Goal: Transaction & Acquisition: Book appointment/travel/reservation

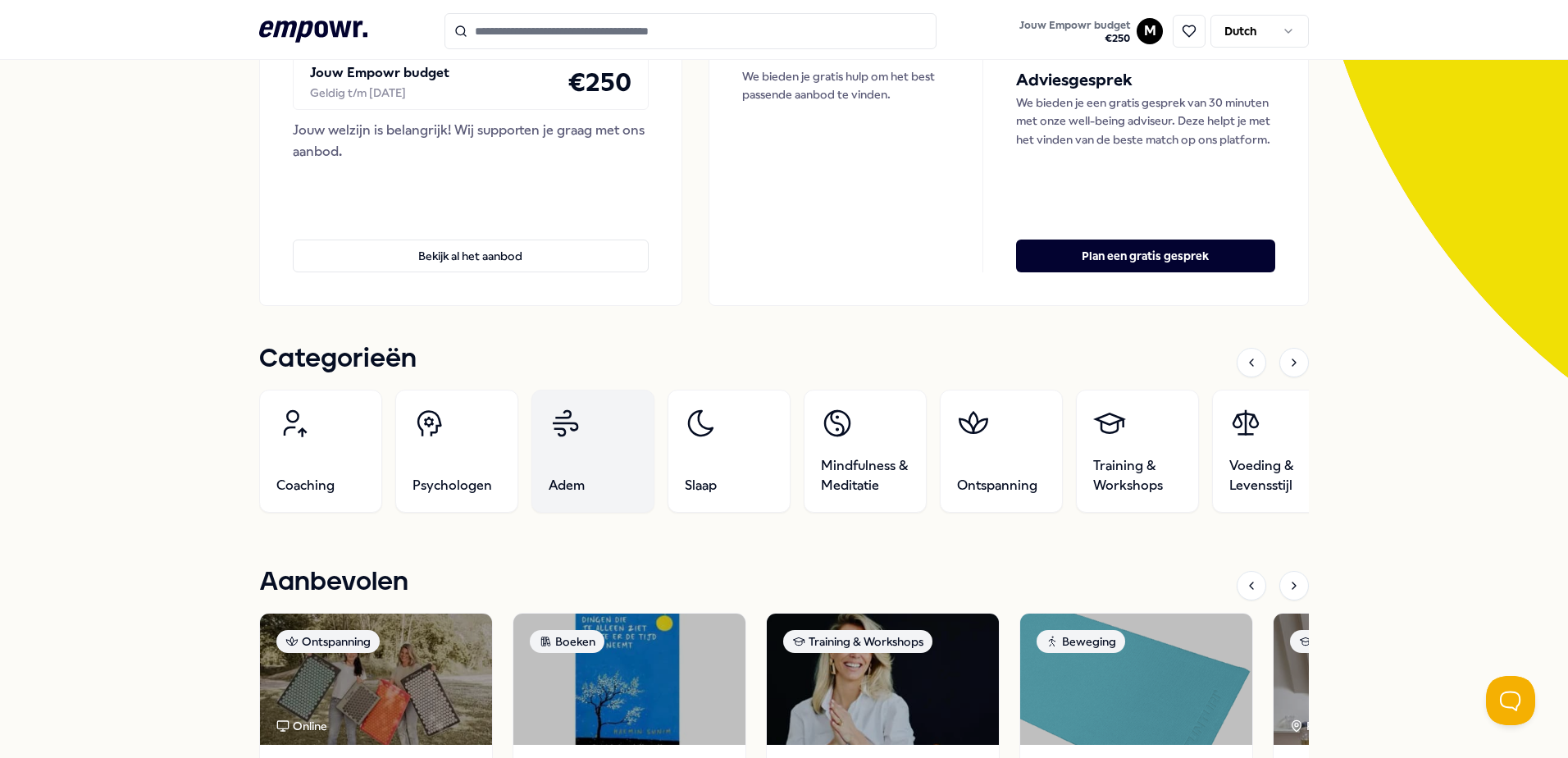
scroll to position [328, 0]
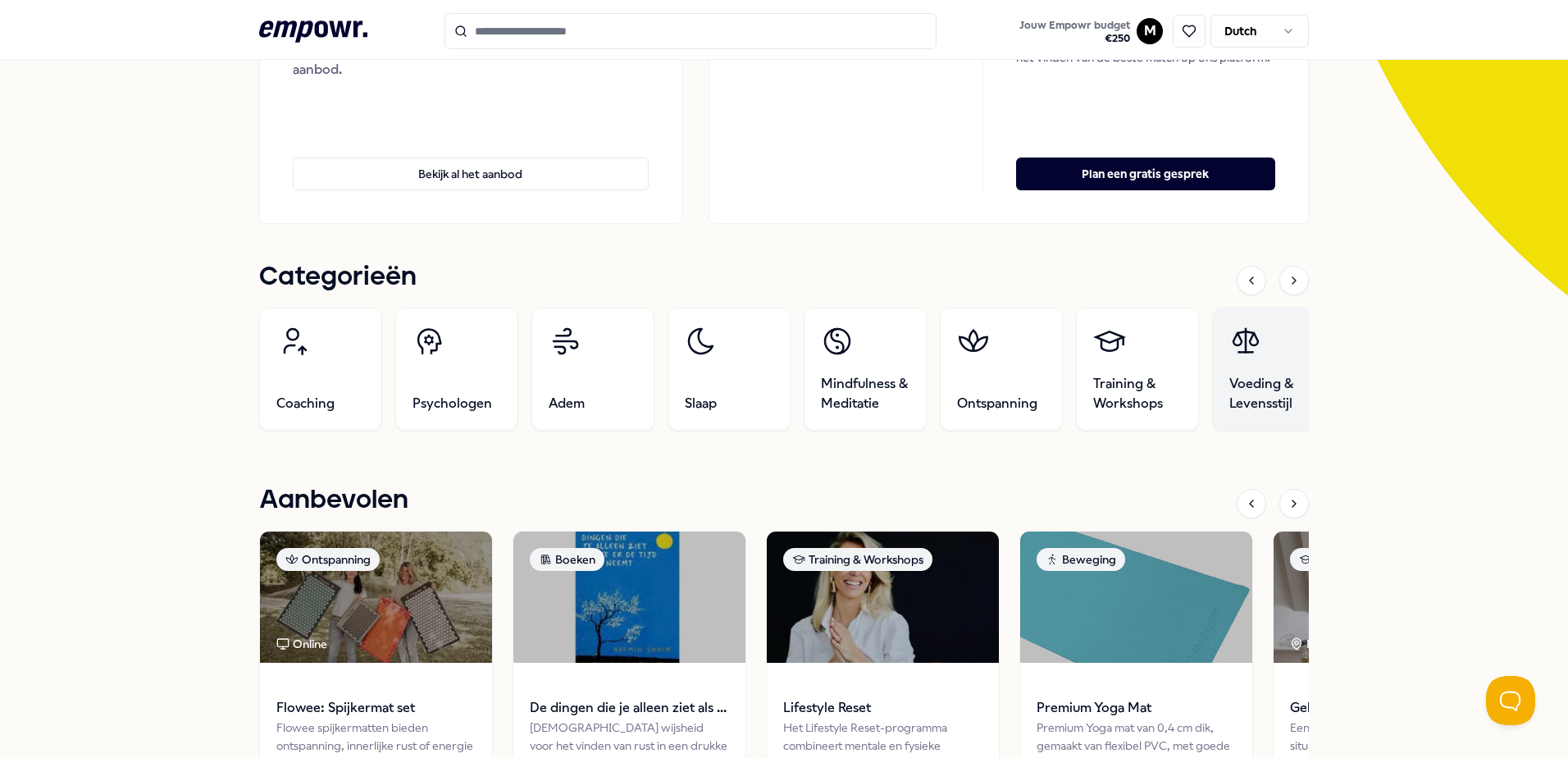
click at [1263, 388] on span "Voeding & Levensstijl" at bounding box center [1274, 394] width 89 height 39
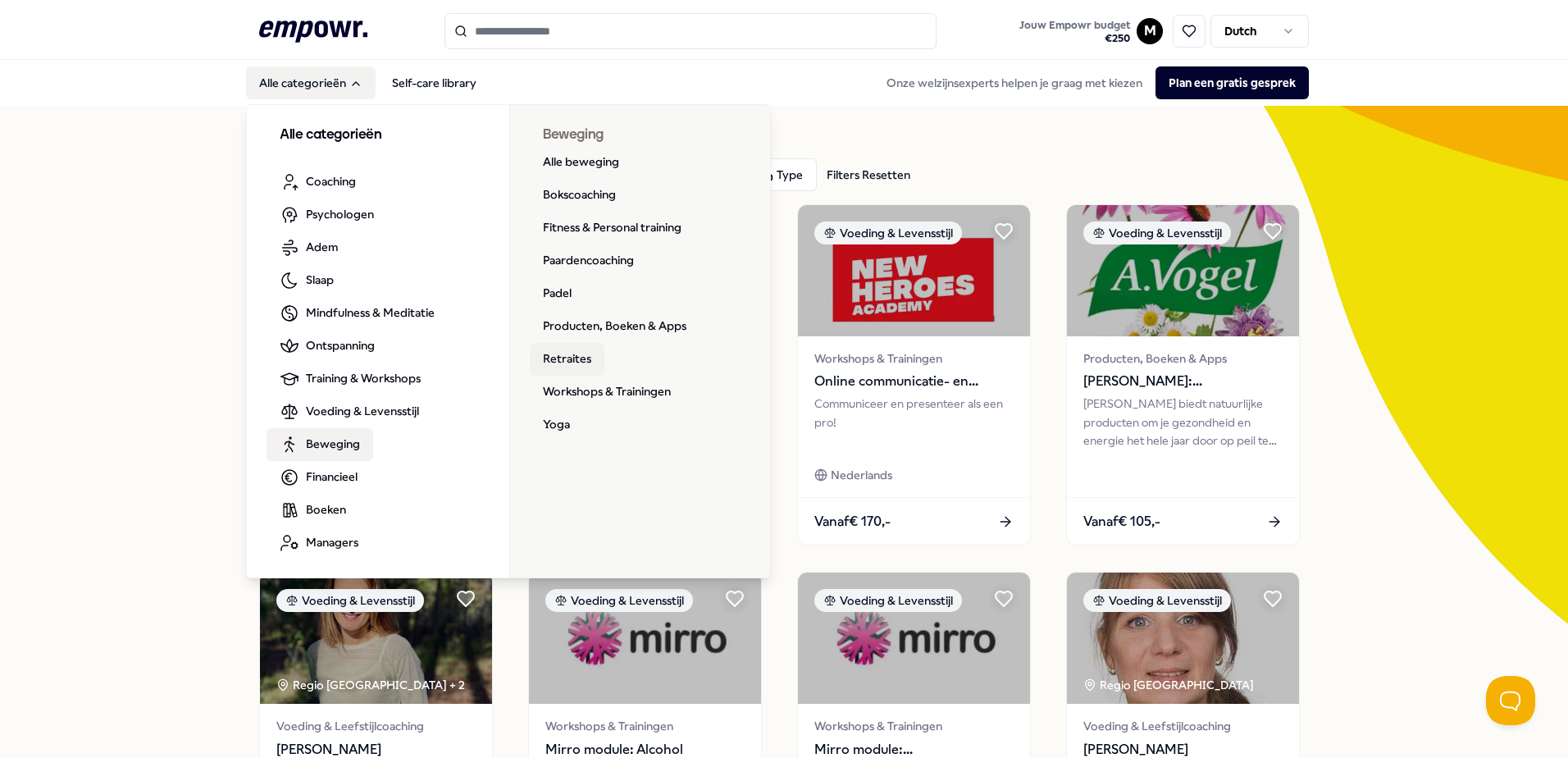
click at [561, 364] on link "Retraites" at bounding box center [567, 359] width 74 height 33
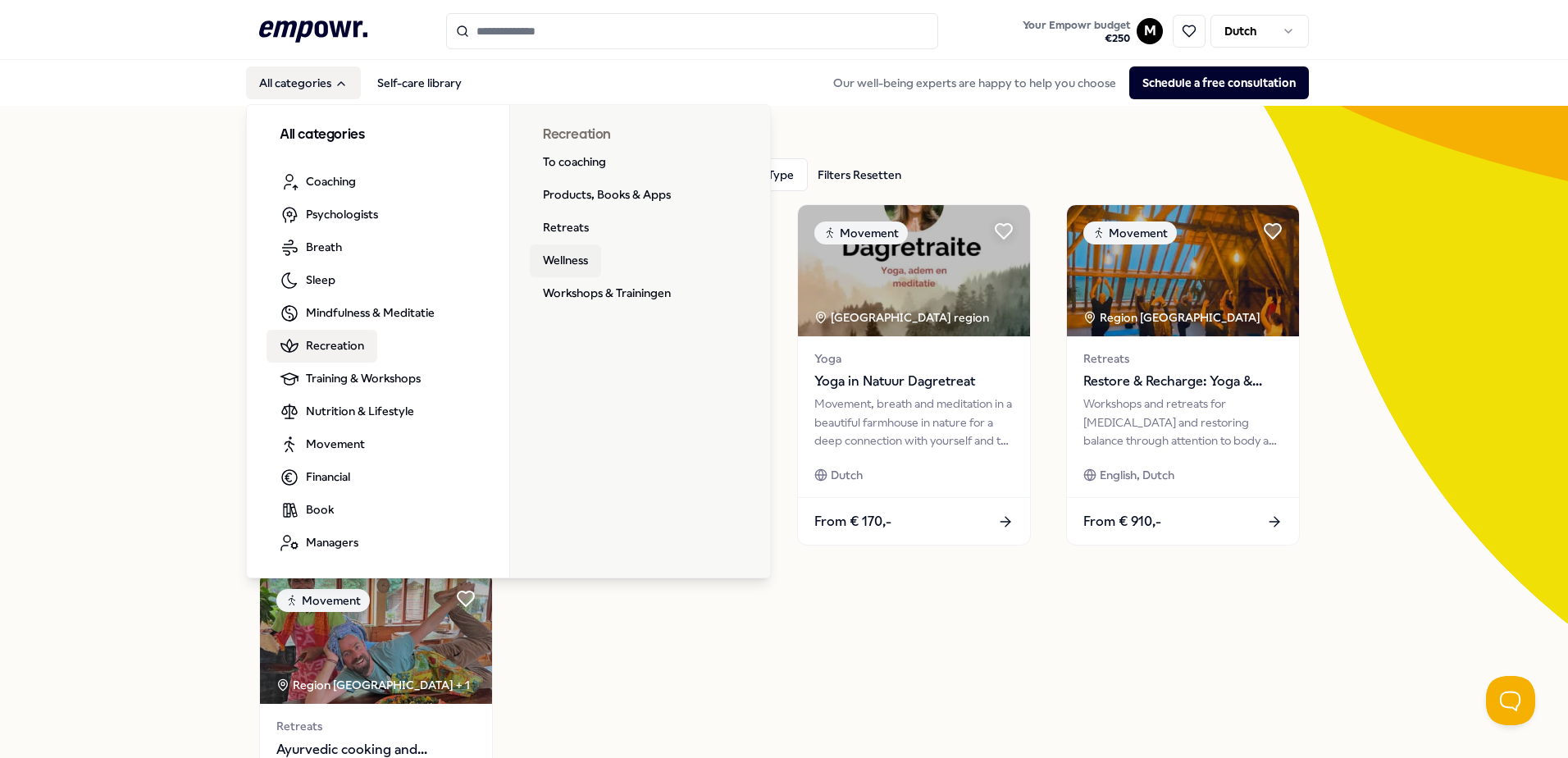
click at [547, 248] on link "Wellness" at bounding box center [566, 260] width 72 height 33
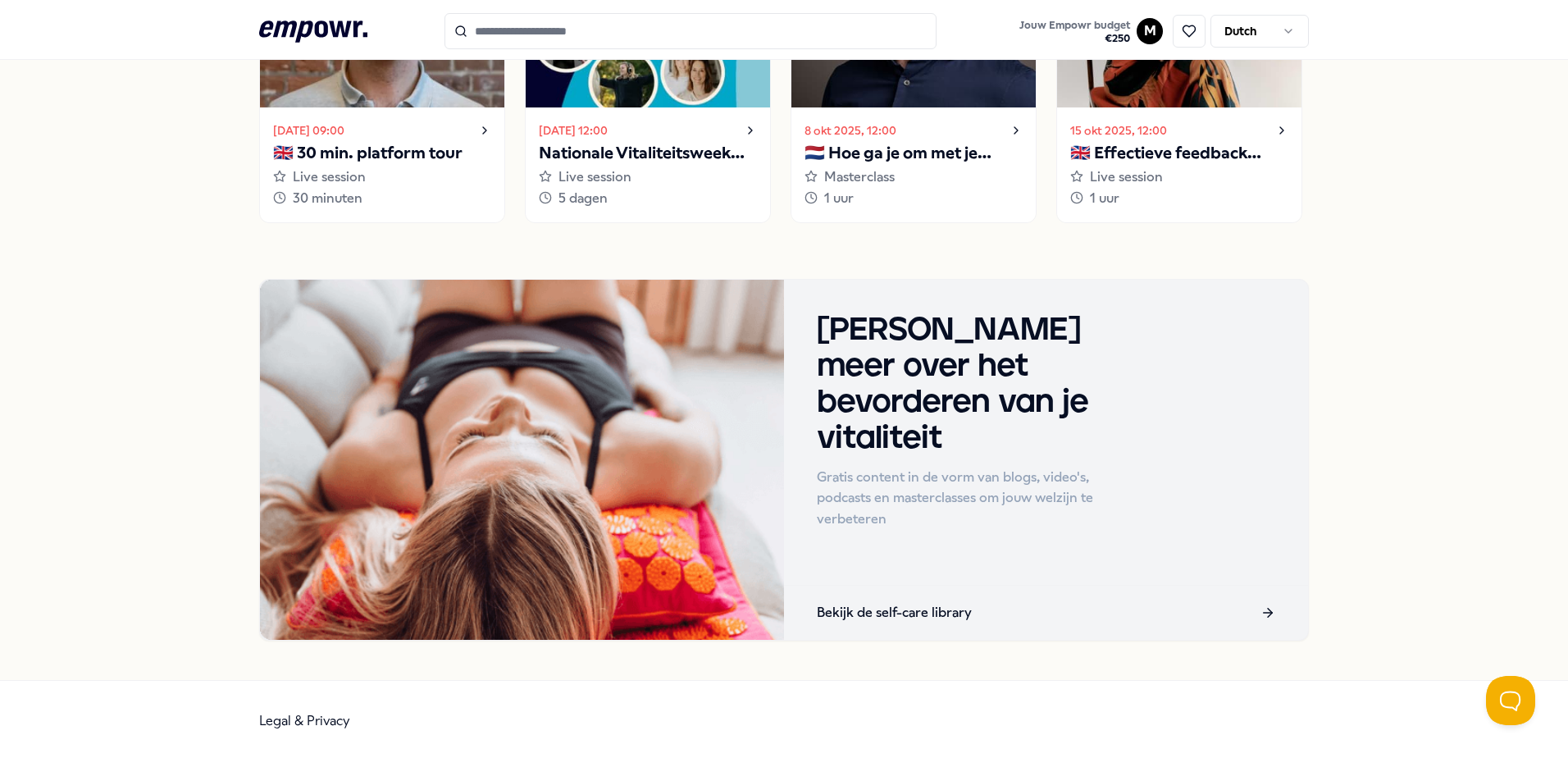
scroll to position [1400, 0]
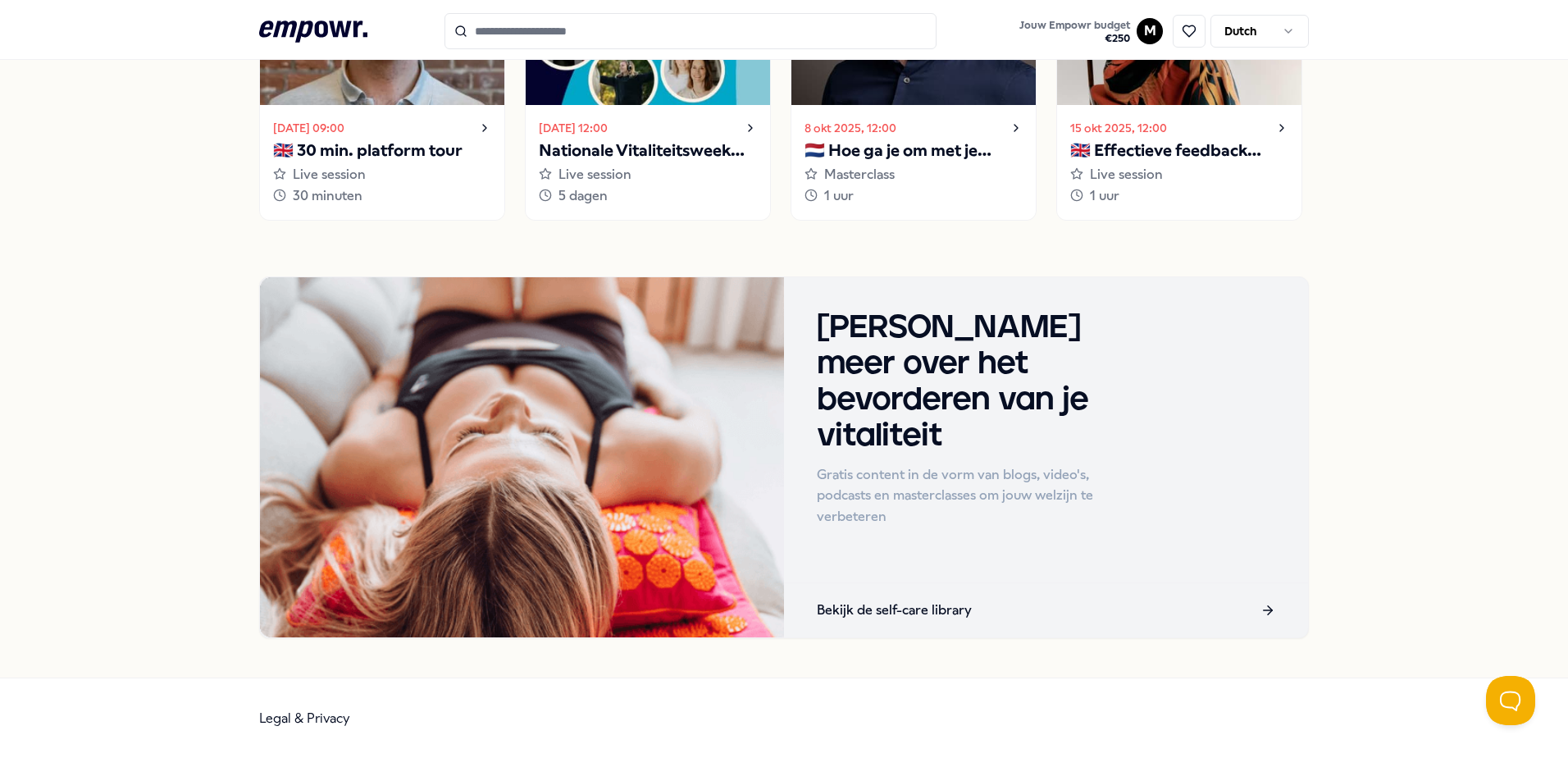
click at [1001, 382] on h3 "Lees meer over het bevorderen van je vitaliteit" at bounding box center [970, 381] width 306 height 144
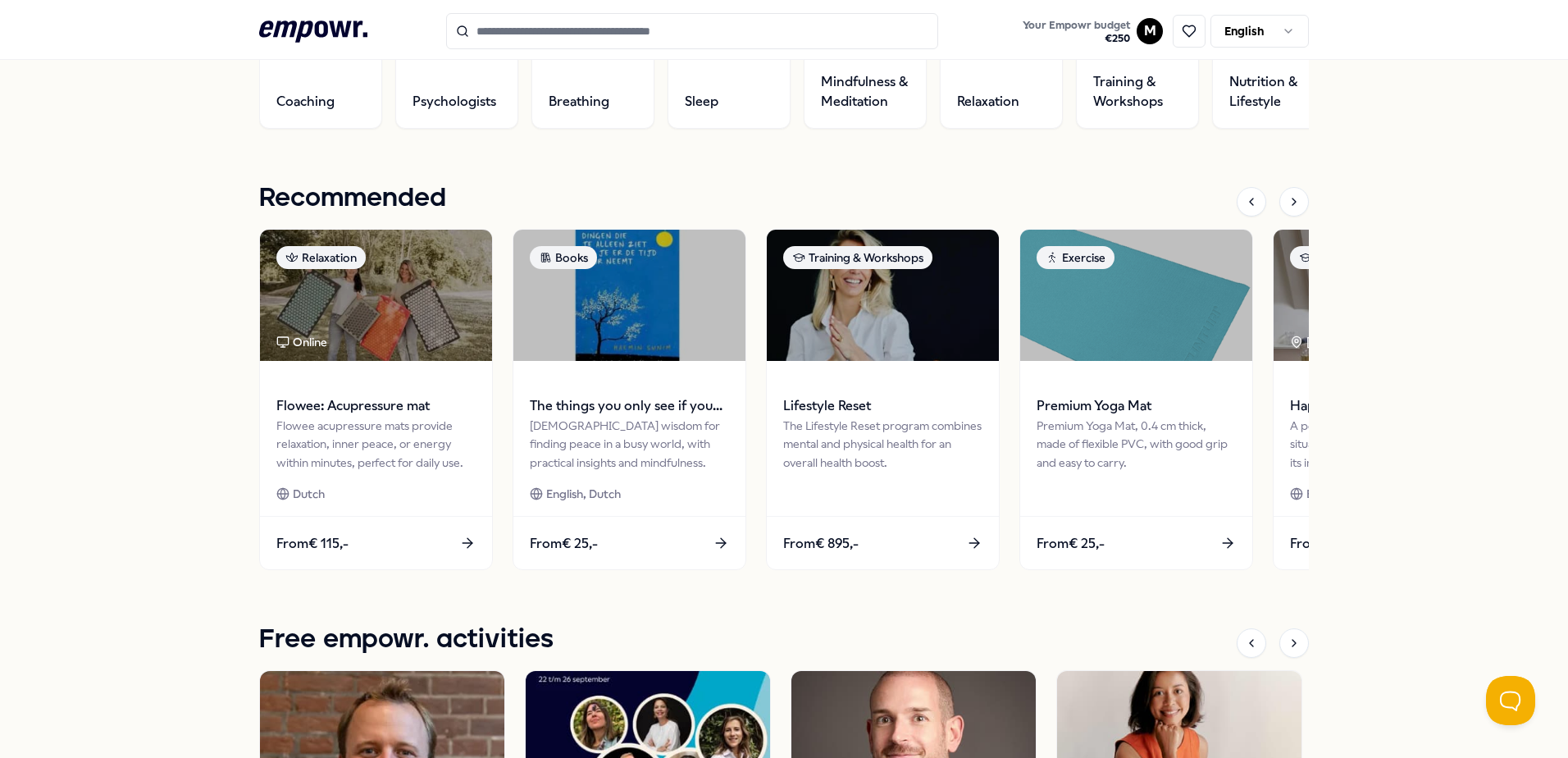
scroll to position [656, 0]
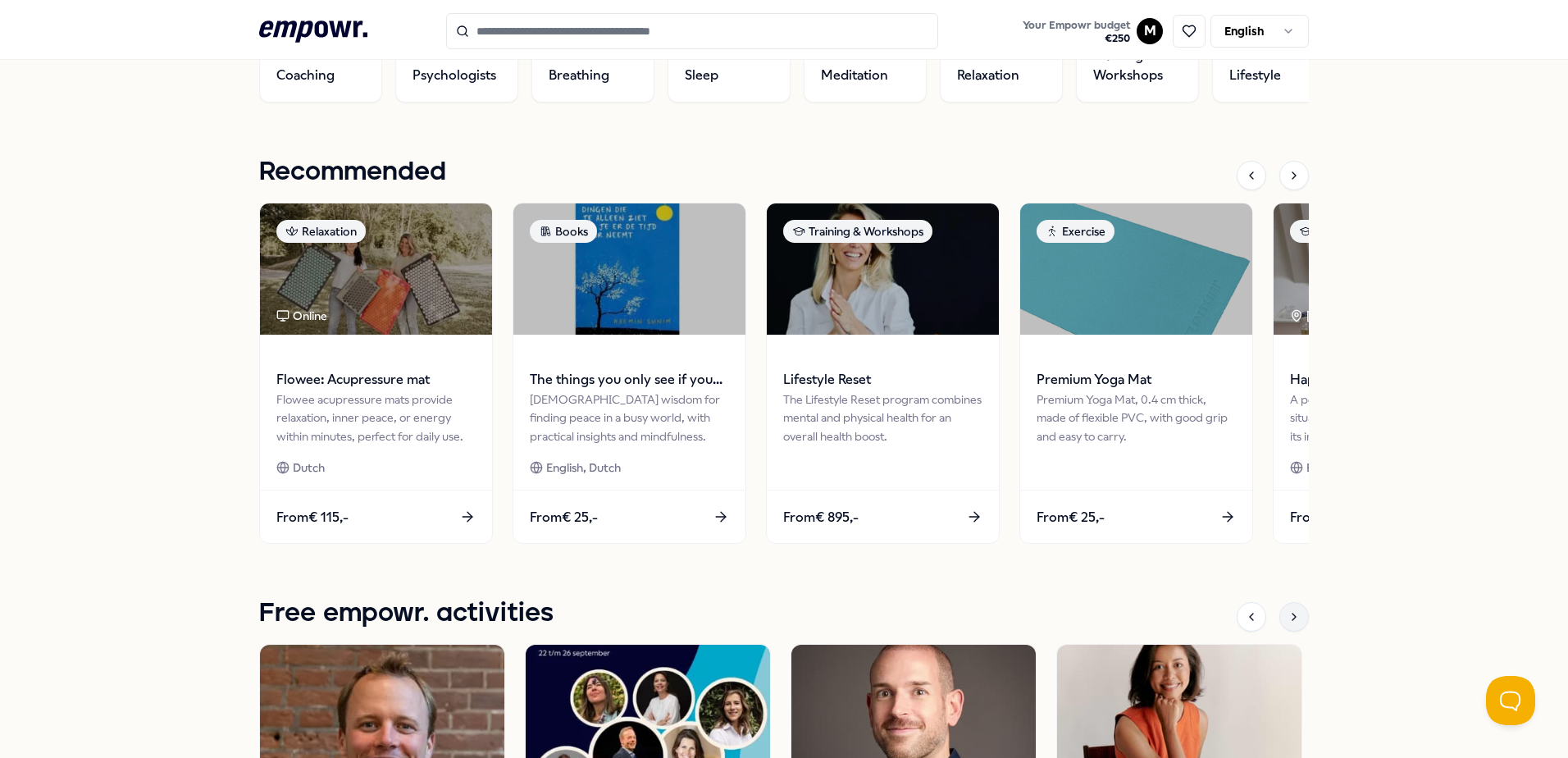
click at [1288, 617] on icon at bounding box center [1294, 617] width 13 height 13
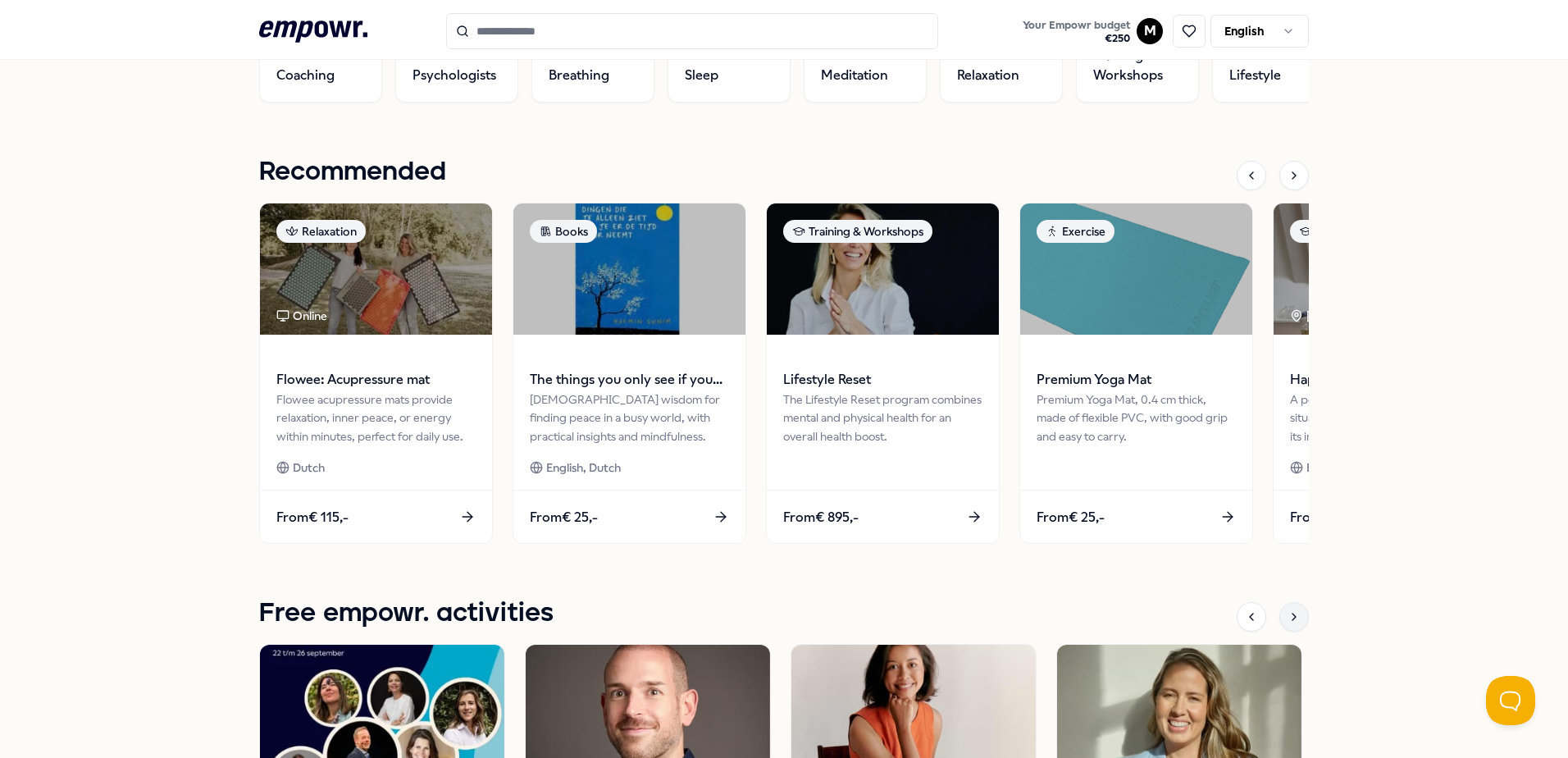
click at [1288, 617] on icon at bounding box center [1294, 617] width 13 height 13
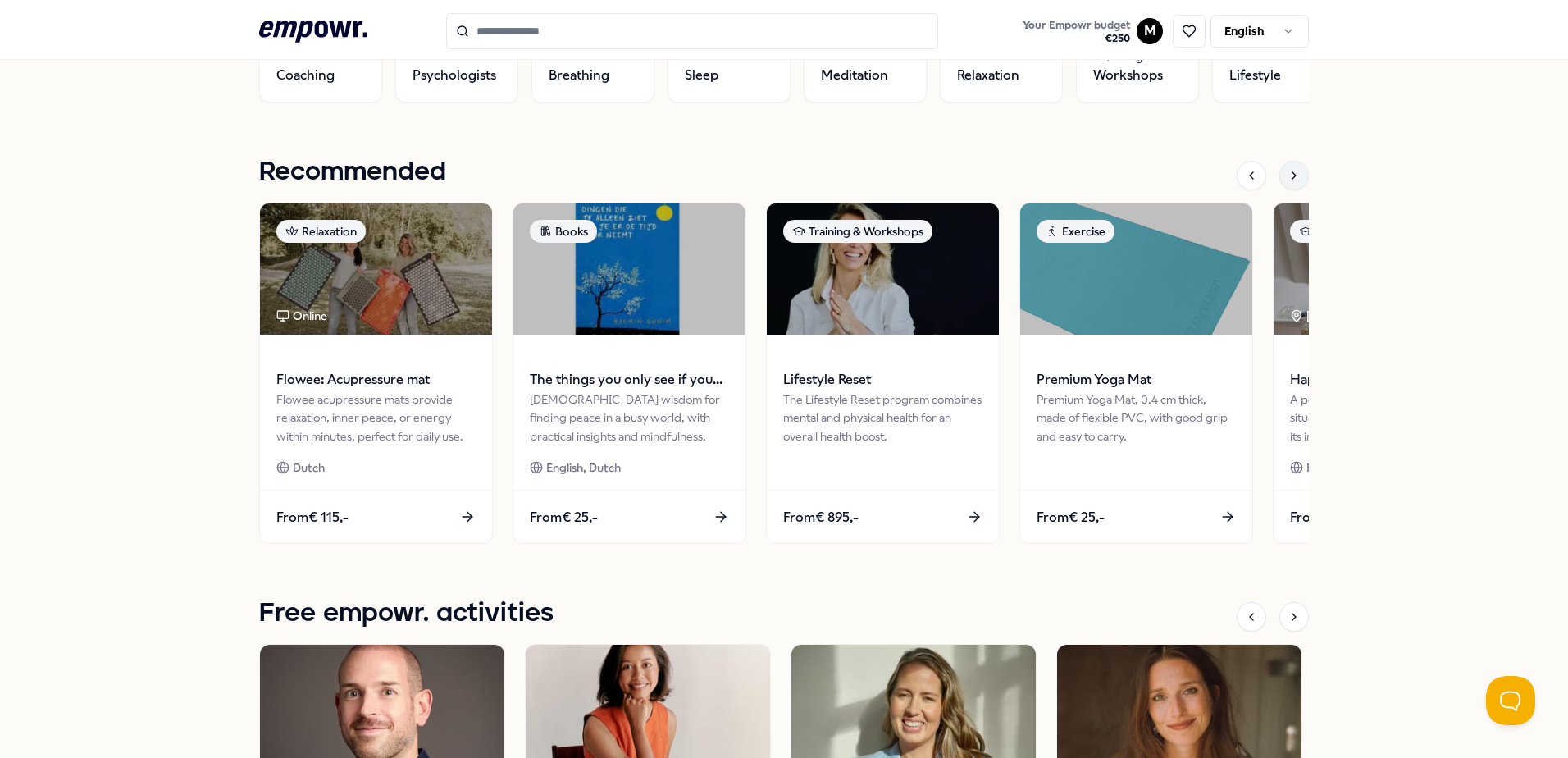
click at [1282, 169] on div at bounding box center [1294, 175] width 30 height 30
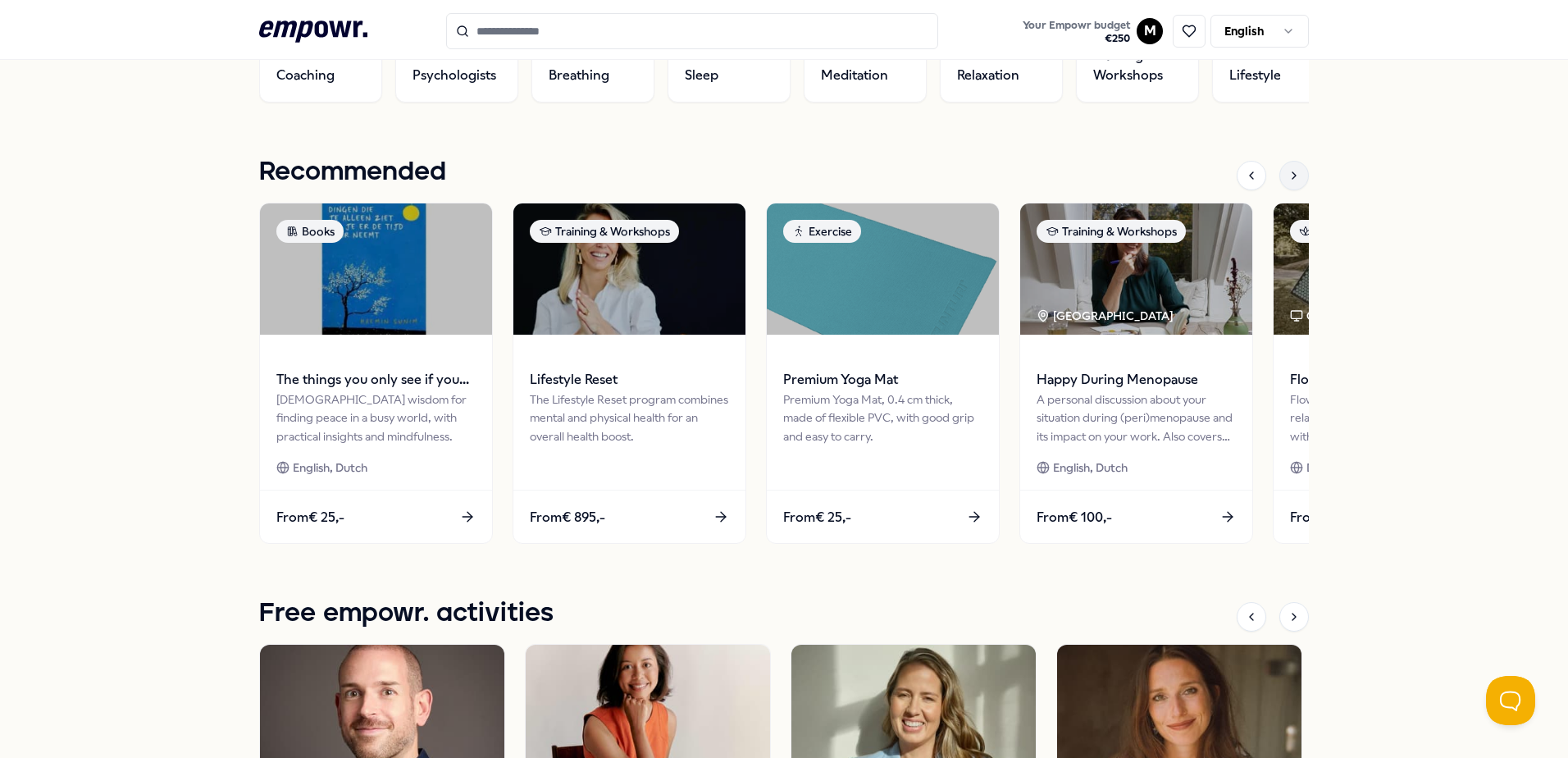
click at [1288, 169] on icon at bounding box center [1294, 175] width 13 height 13
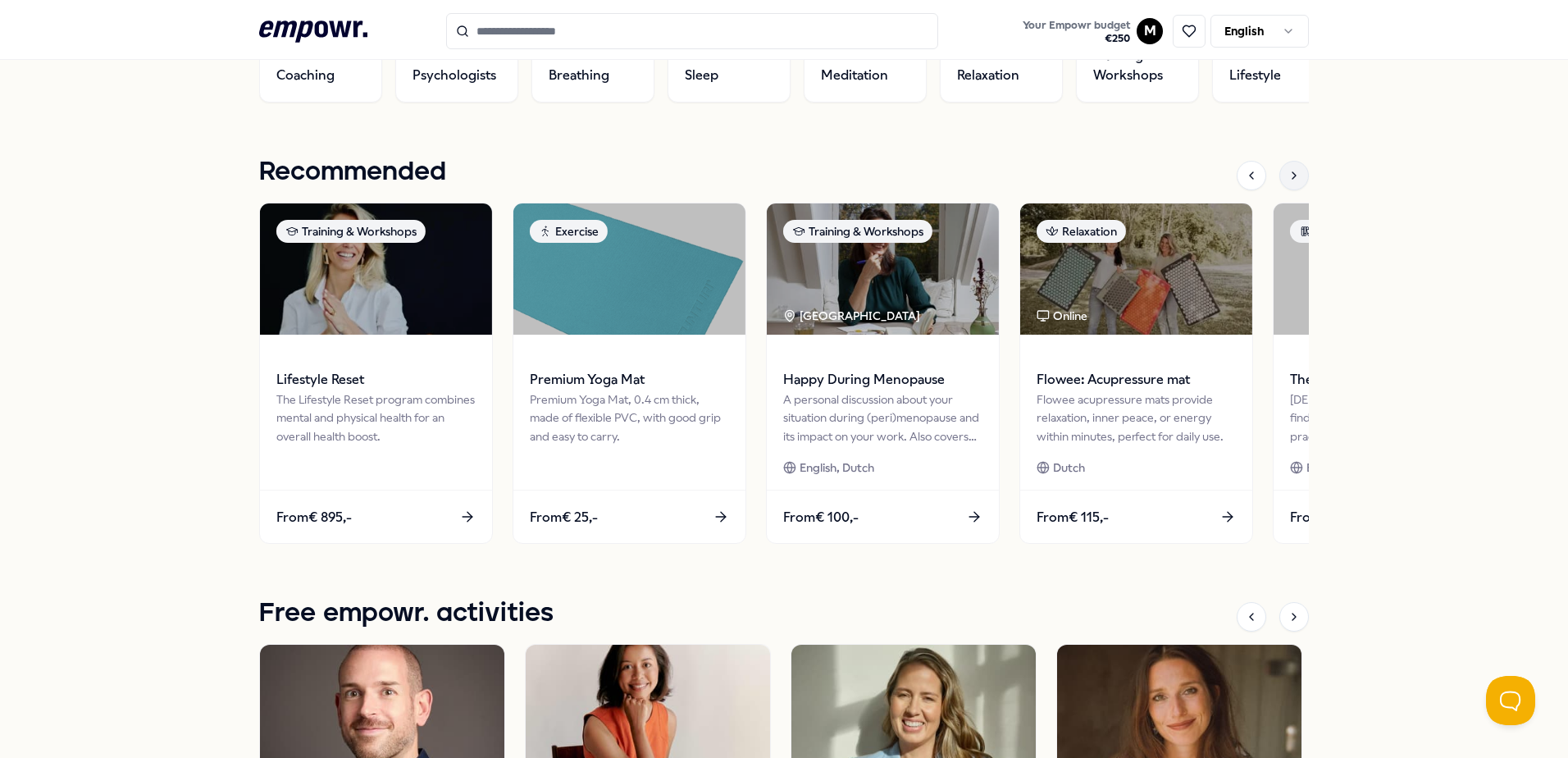
click at [1288, 169] on icon at bounding box center [1294, 175] width 13 height 13
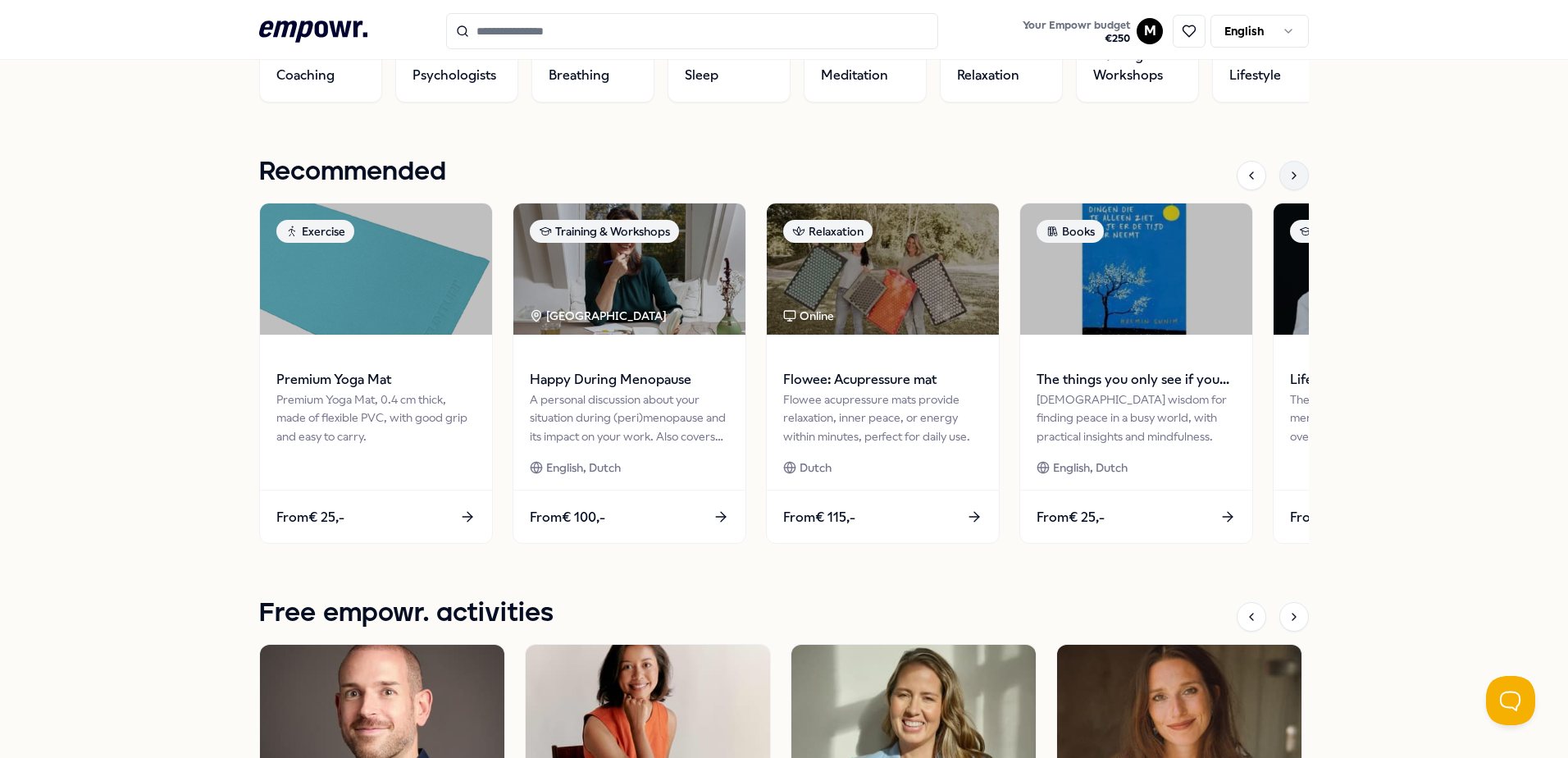
click at [1288, 169] on icon at bounding box center [1294, 175] width 13 height 13
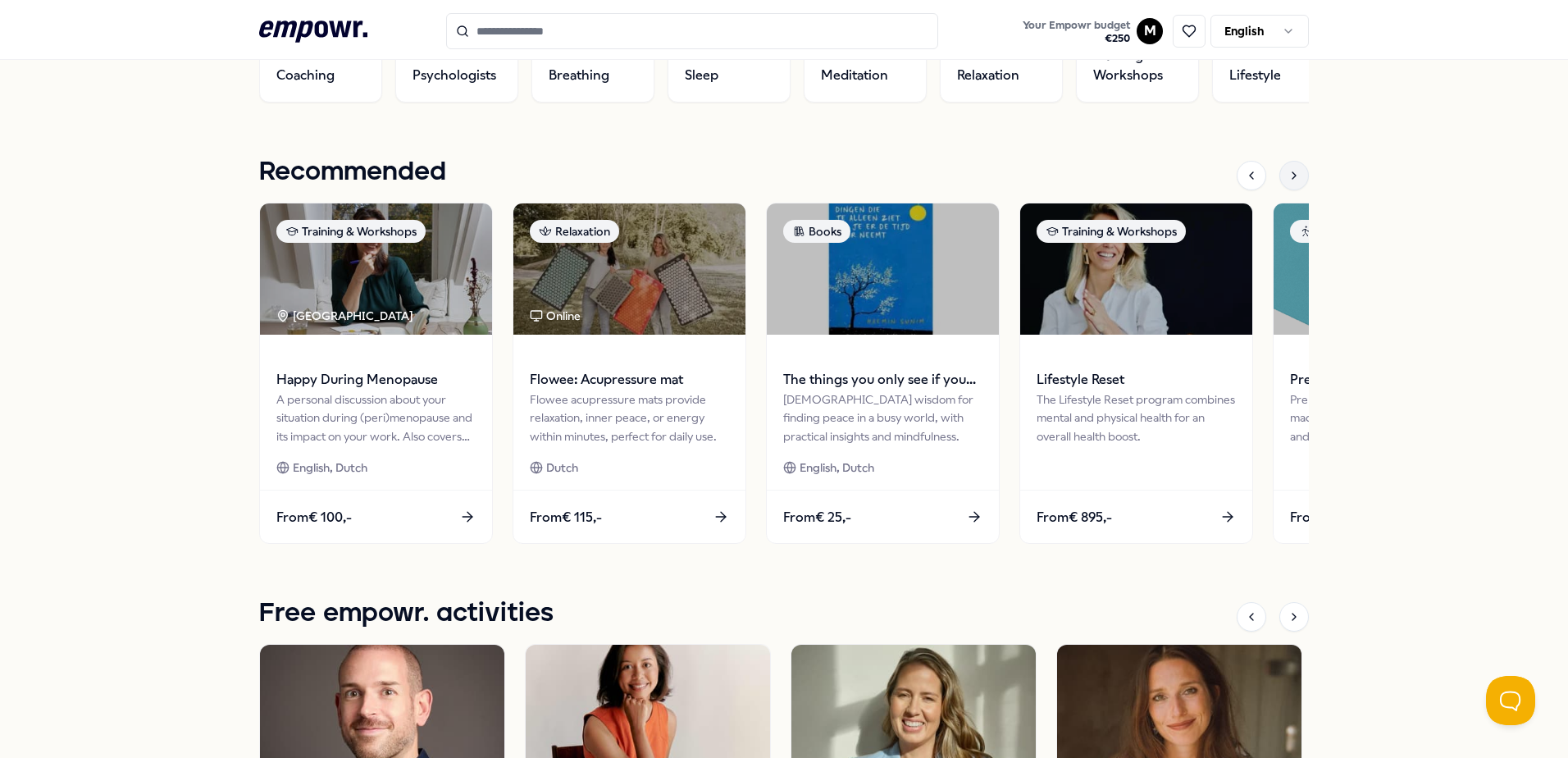
click at [1288, 169] on icon at bounding box center [1294, 175] width 13 height 13
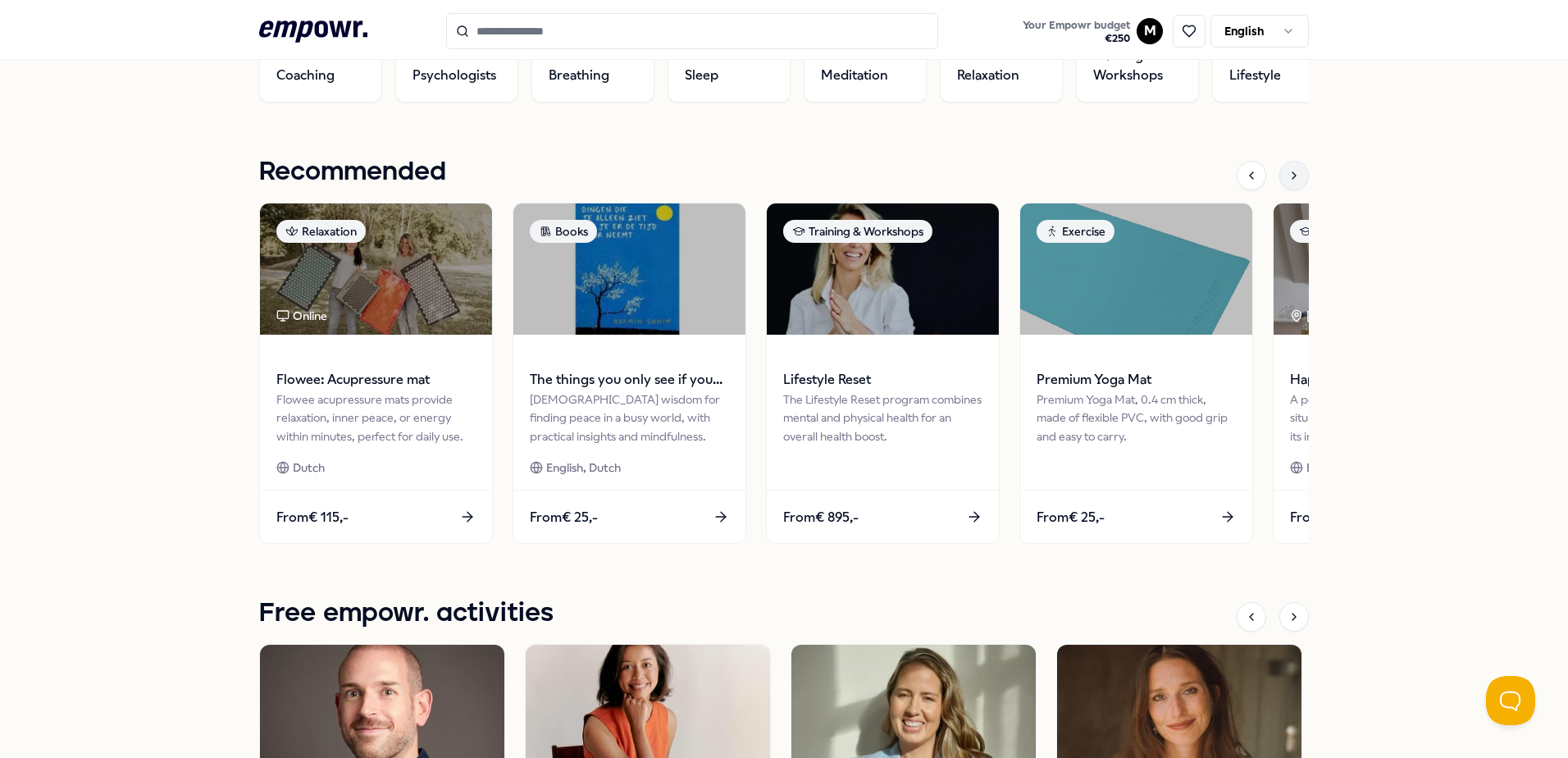
click at [1288, 169] on icon at bounding box center [1294, 175] width 13 height 13
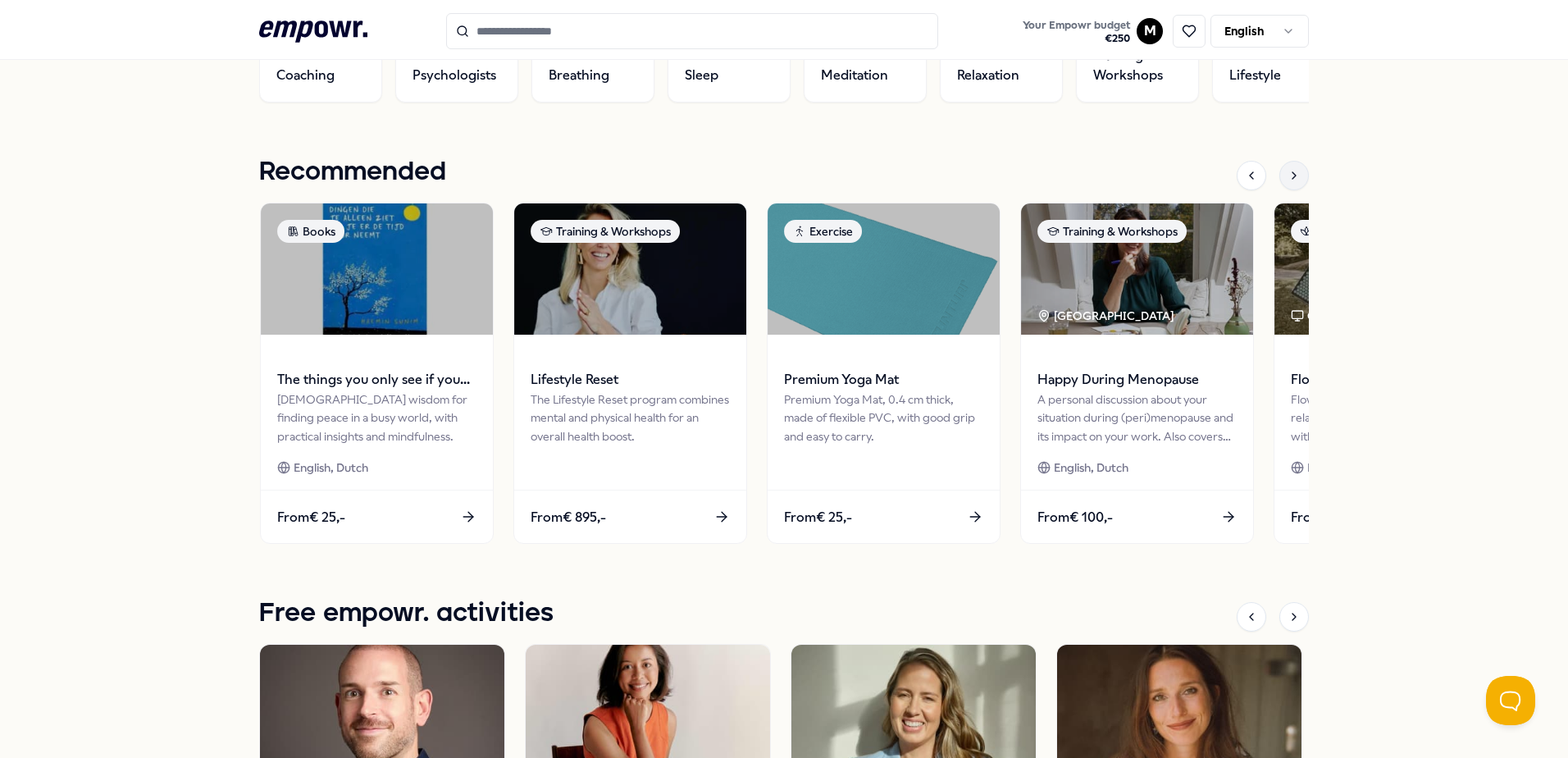
click at [1288, 169] on icon at bounding box center [1294, 175] width 13 height 13
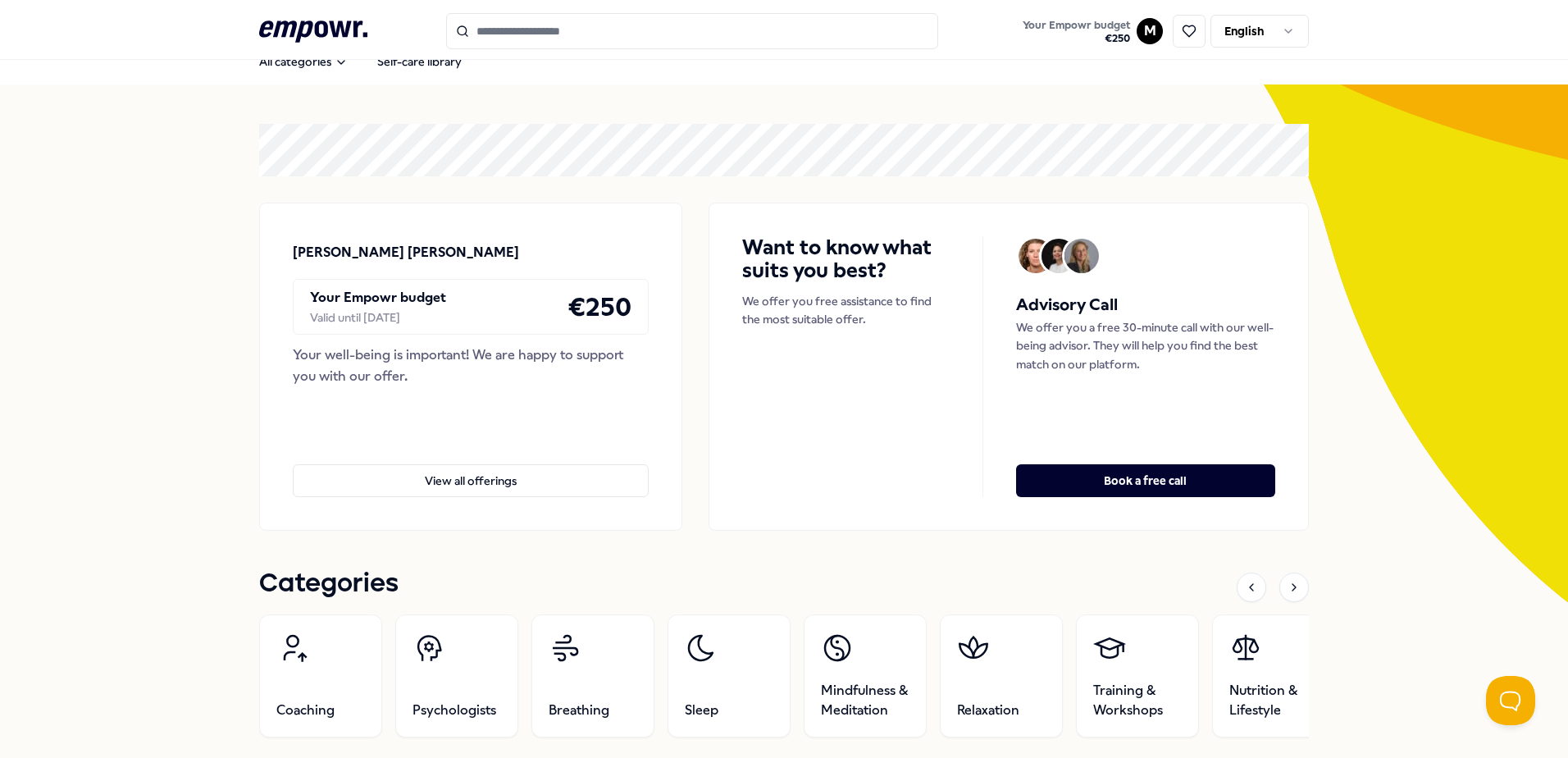
scroll to position [0, 0]
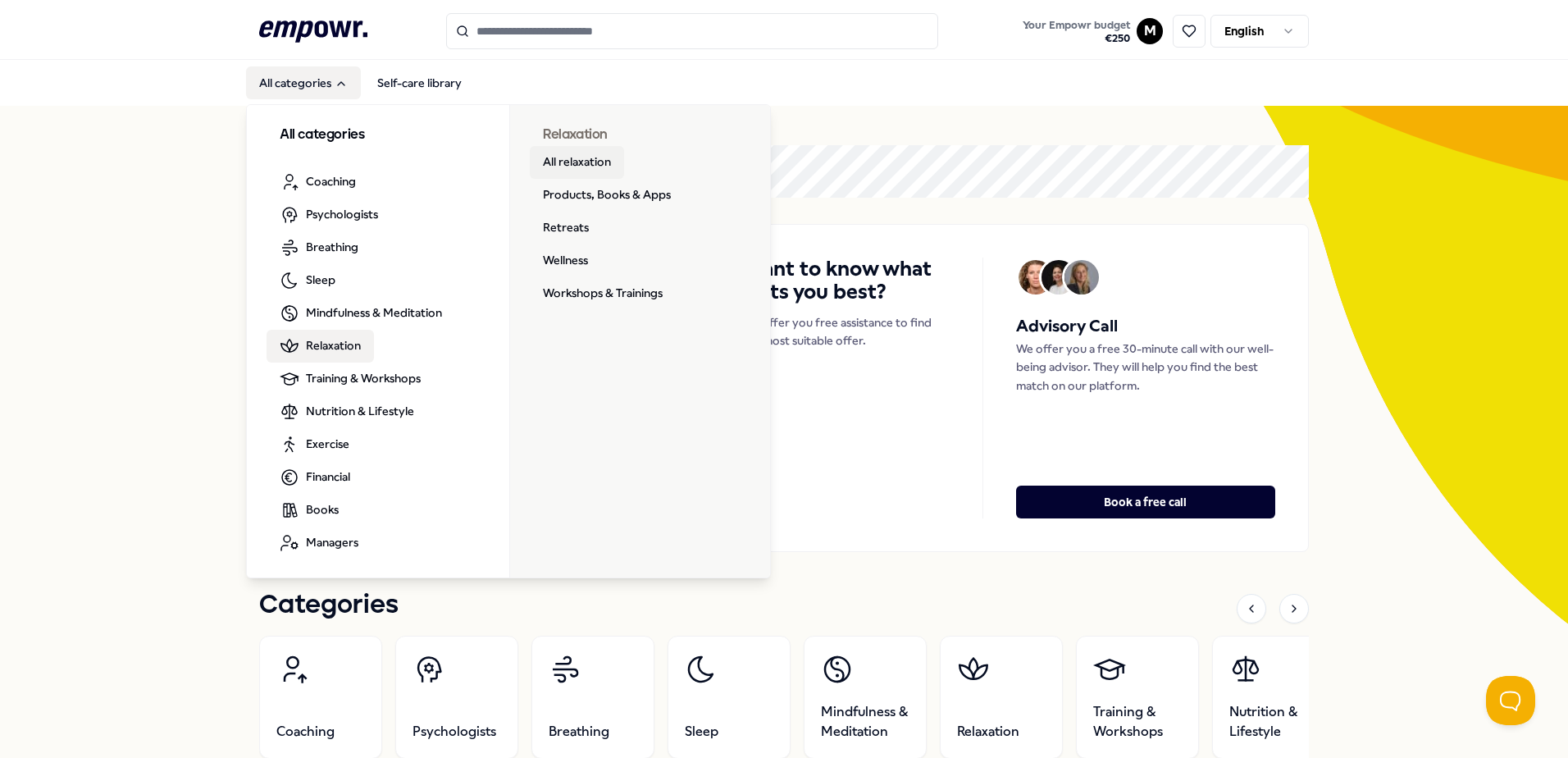
click at [579, 164] on link "All relaxation" at bounding box center [576, 162] width 94 height 33
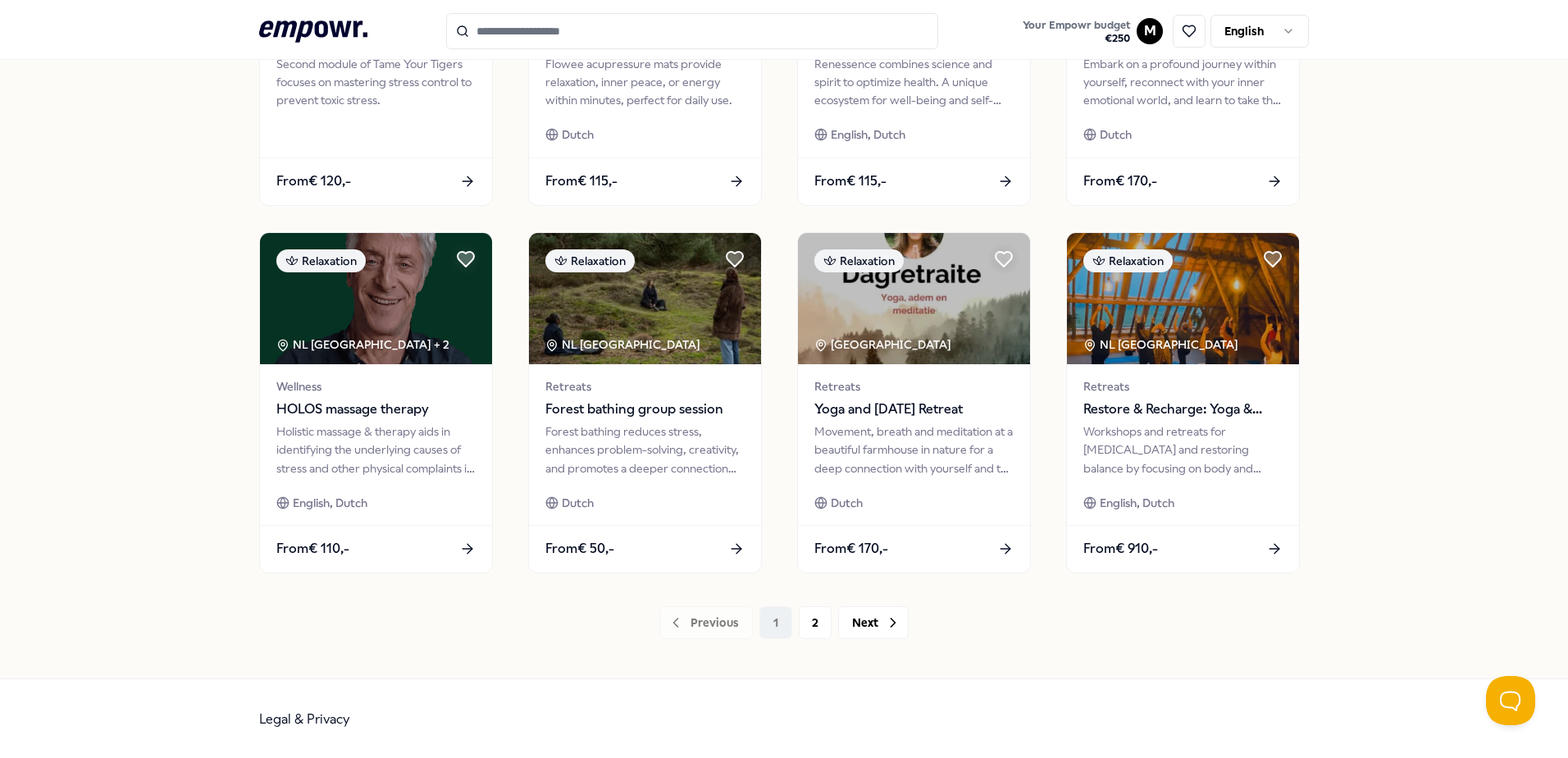
scroll to position [710, 0]
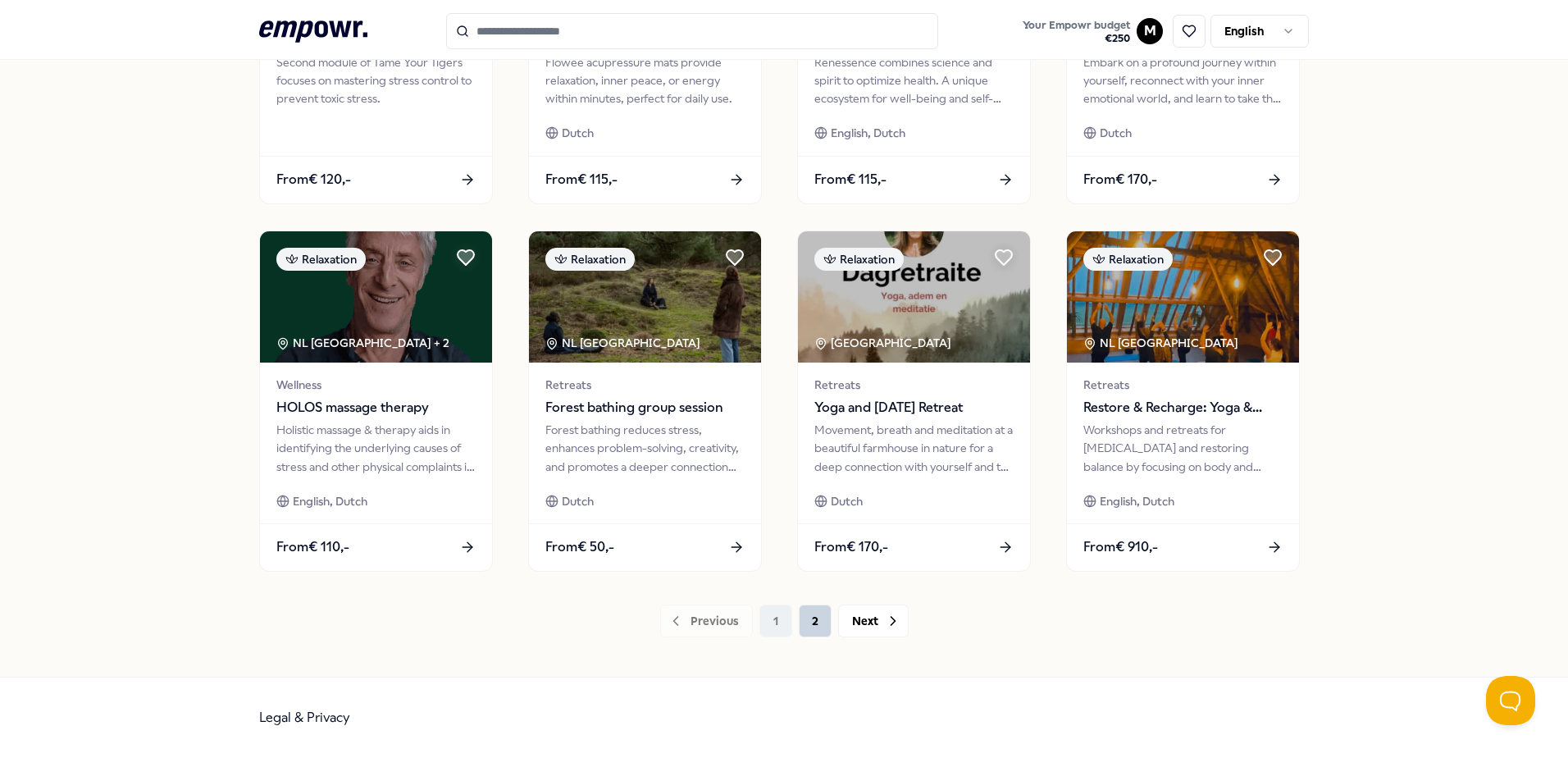
click at [799, 613] on button "2" at bounding box center [815, 620] width 33 height 33
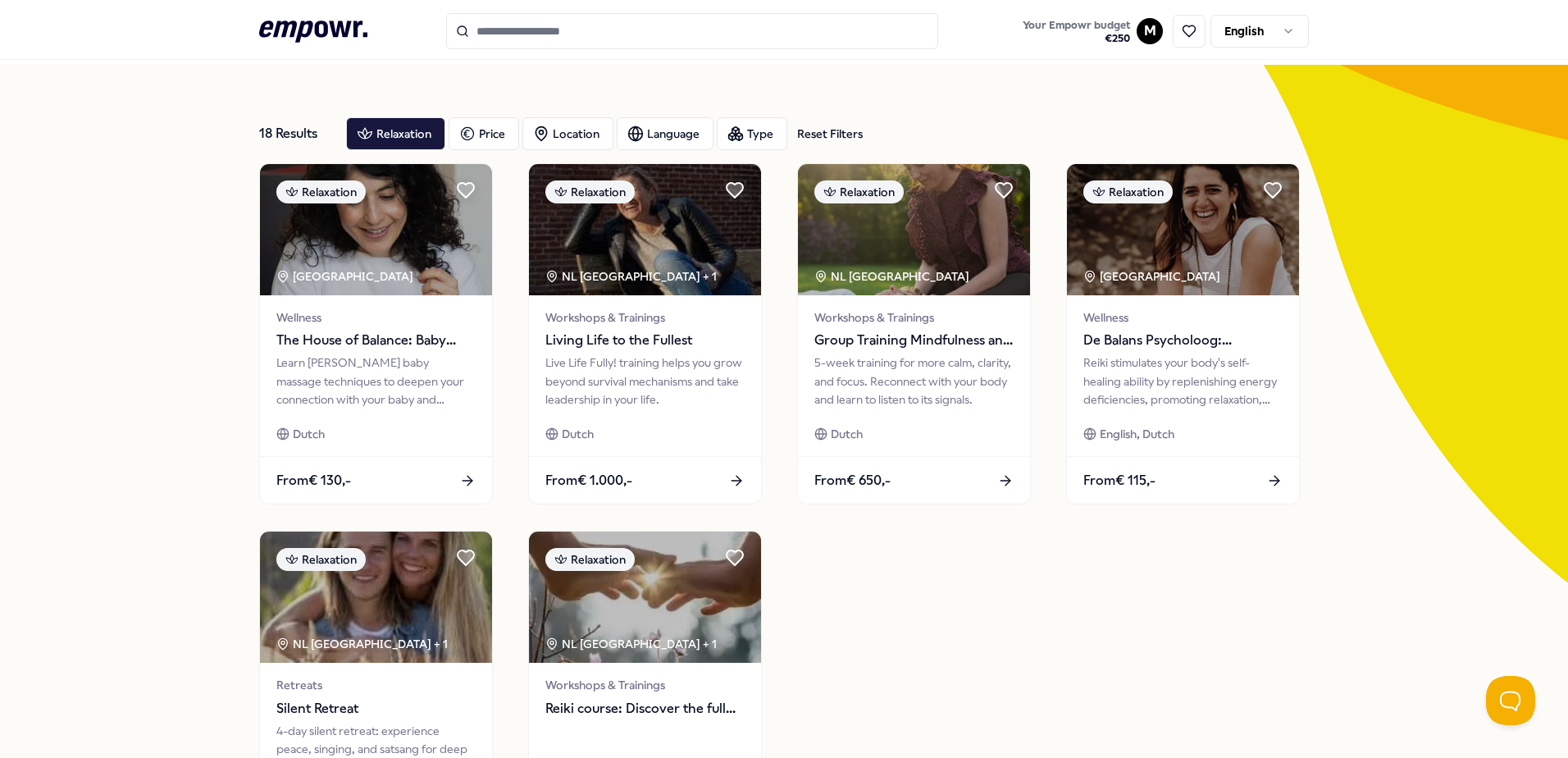
scroll to position [13, 0]
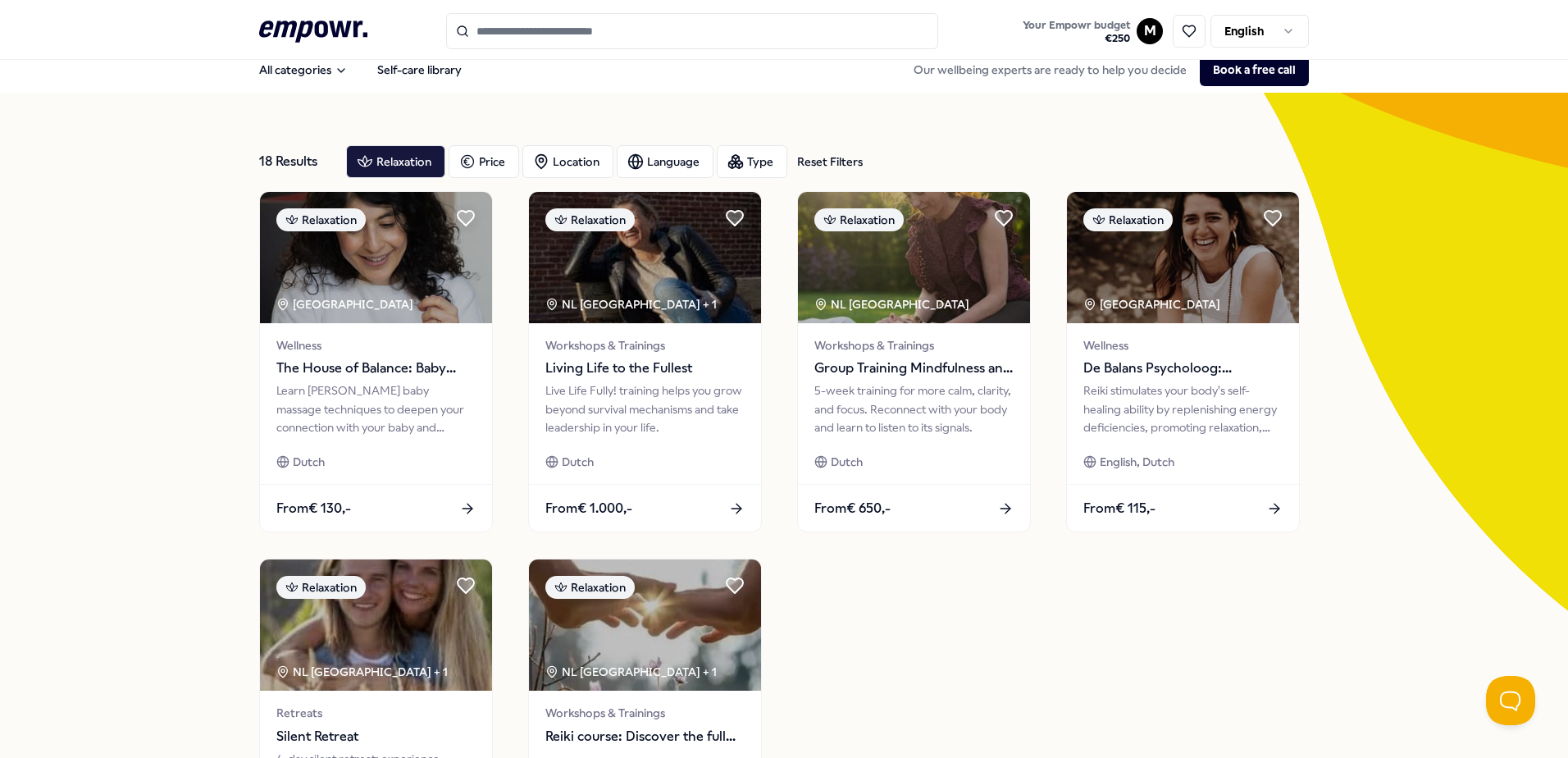
click at [516, 30] on input "Search for products, categories or subcategories" at bounding box center [693, 31] width 492 height 36
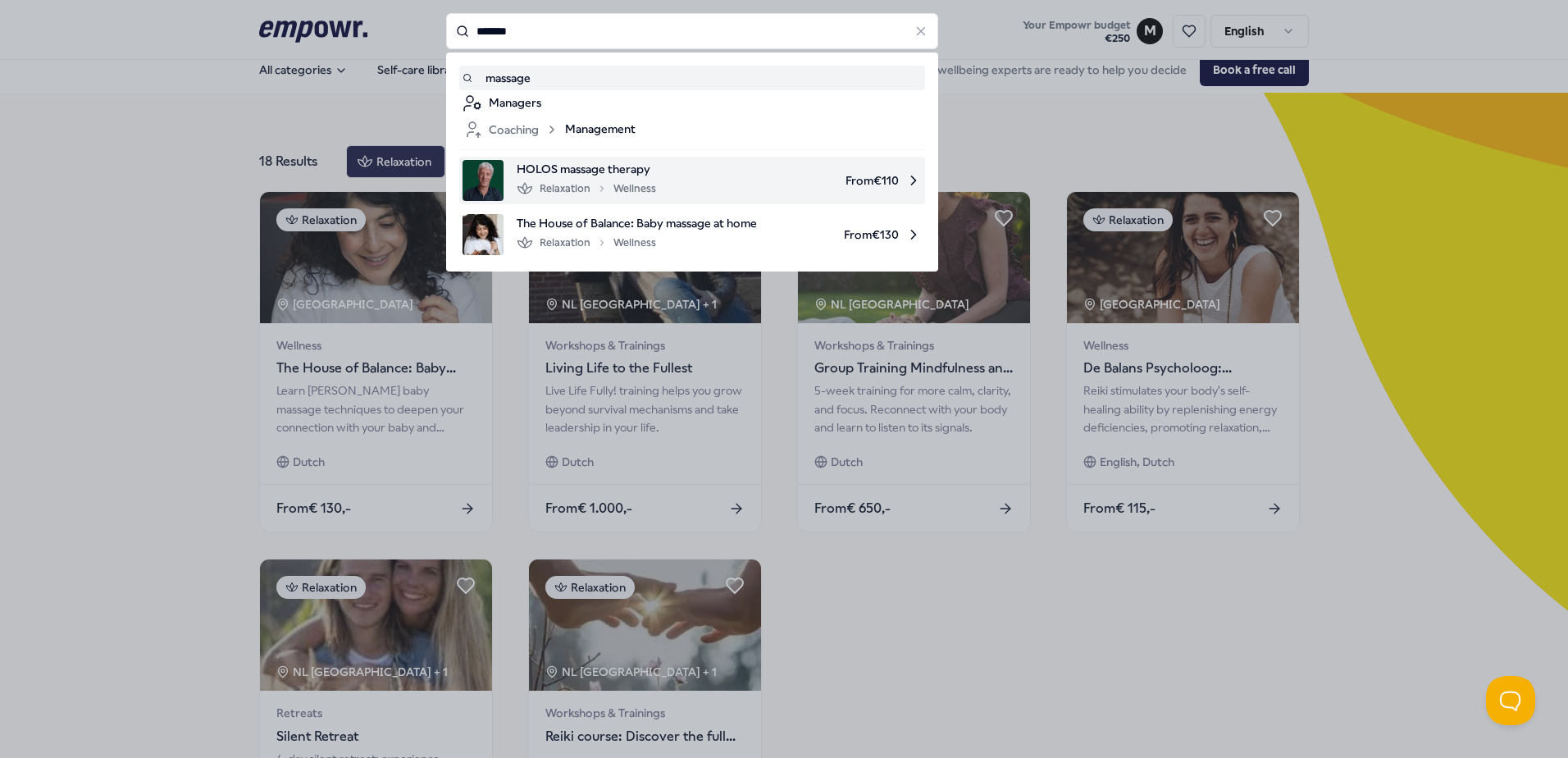
click at [688, 173] on span "From € 110" at bounding box center [796, 181] width 252 height 41
type input "*******"
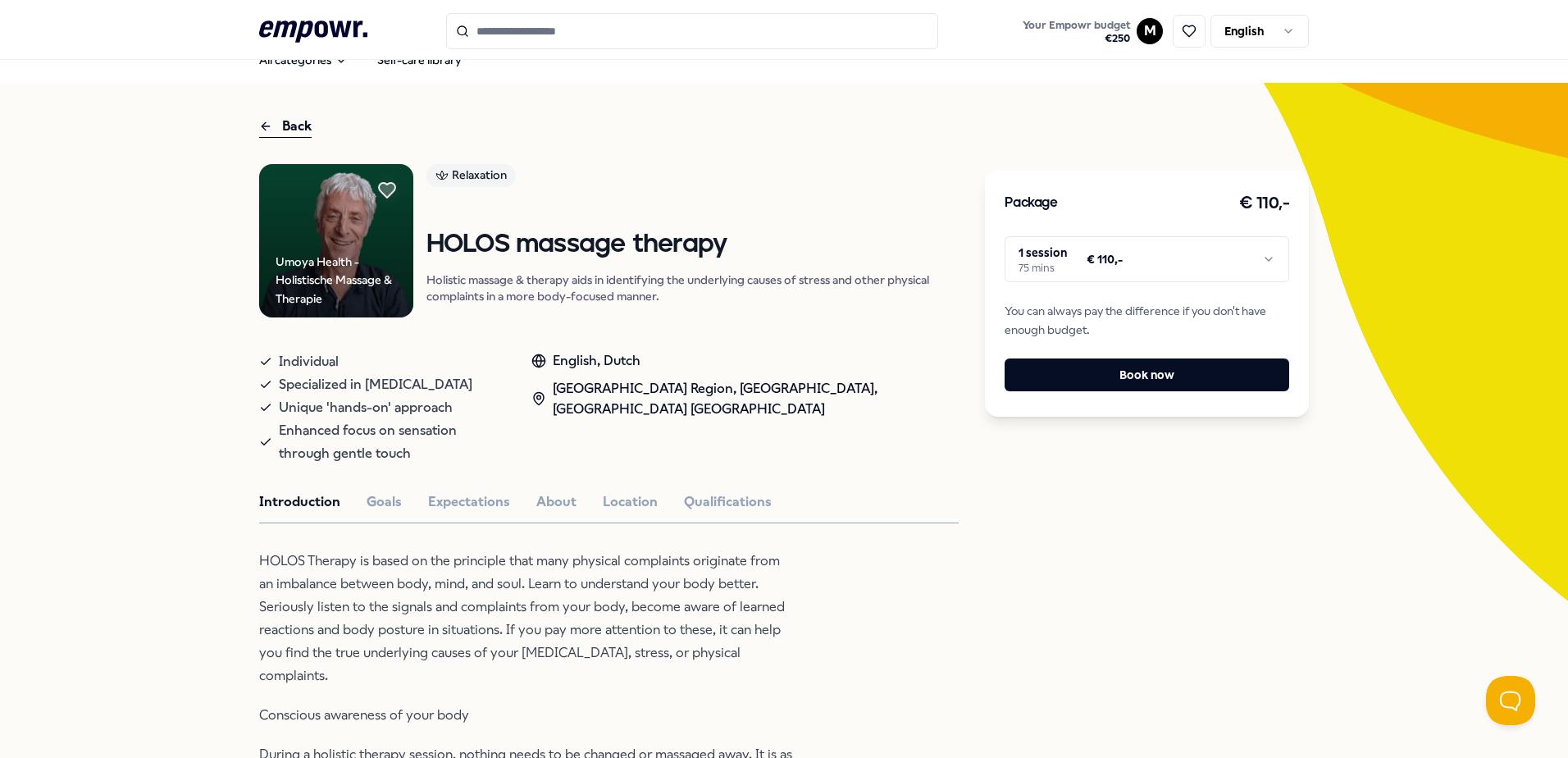
scroll to position [105, 0]
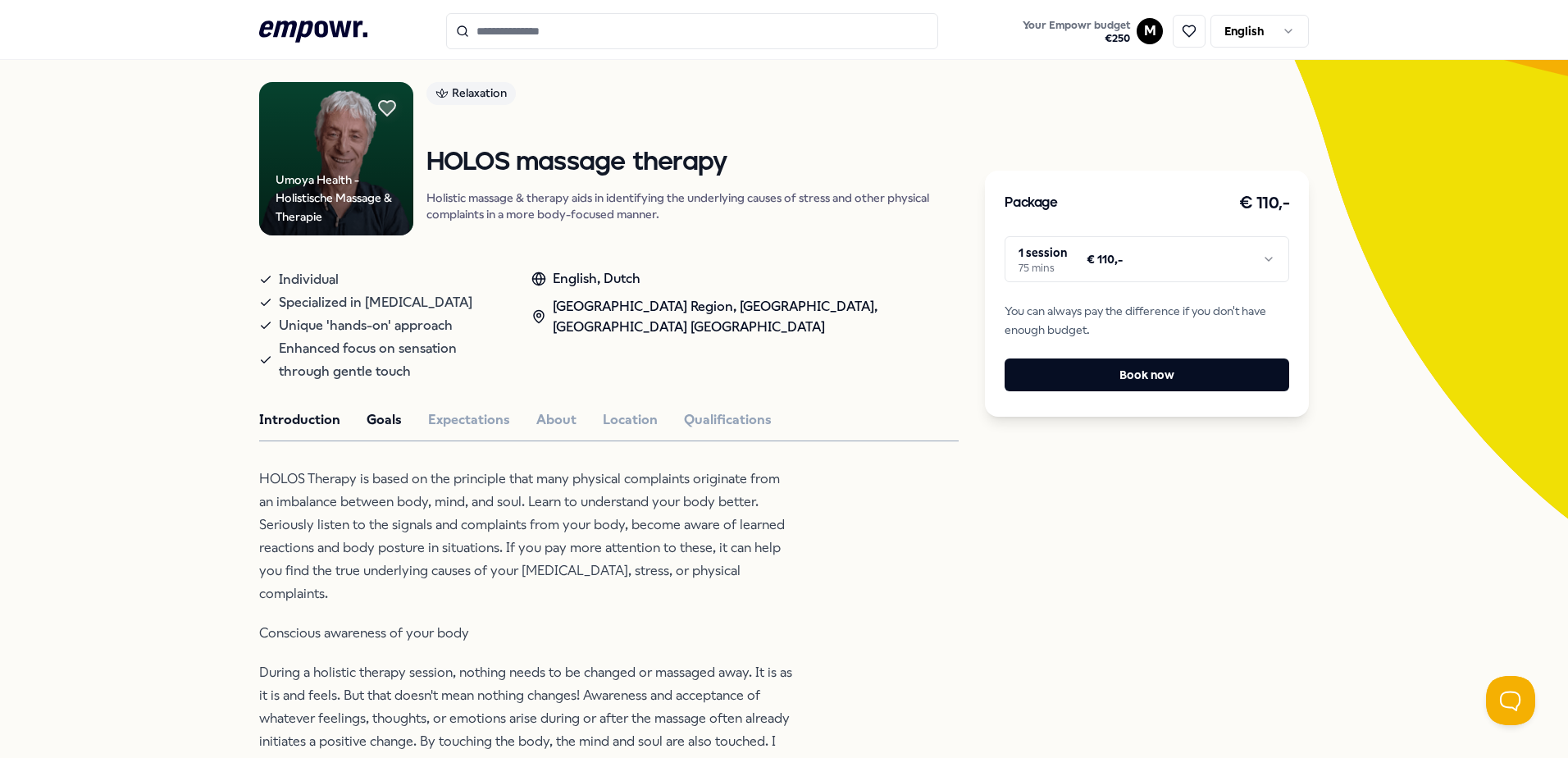
click at [388, 409] on button "Goals" at bounding box center [384, 420] width 35 height 21
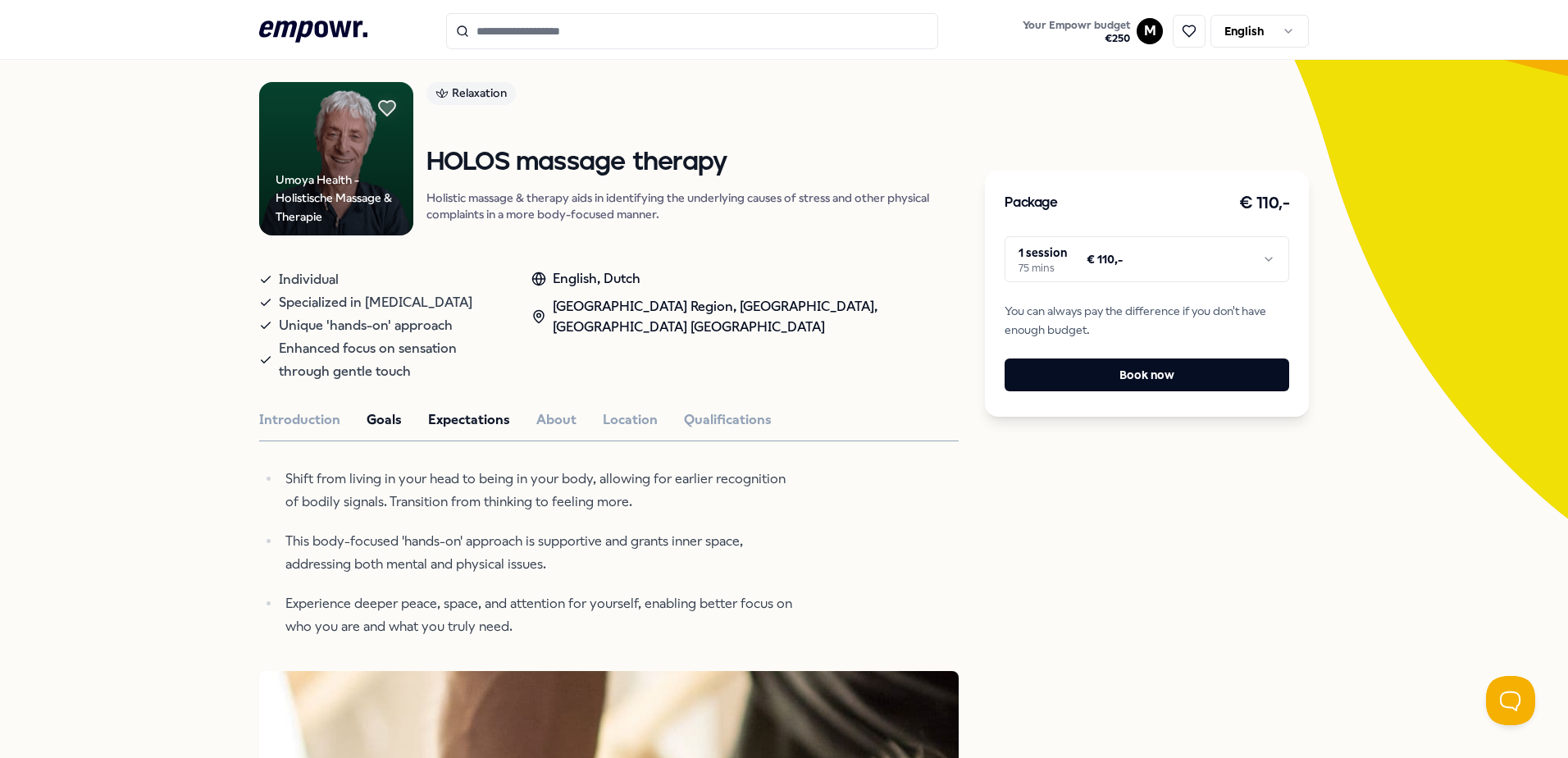
click at [454, 409] on button "Expectations" at bounding box center [469, 420] width 82 height 21
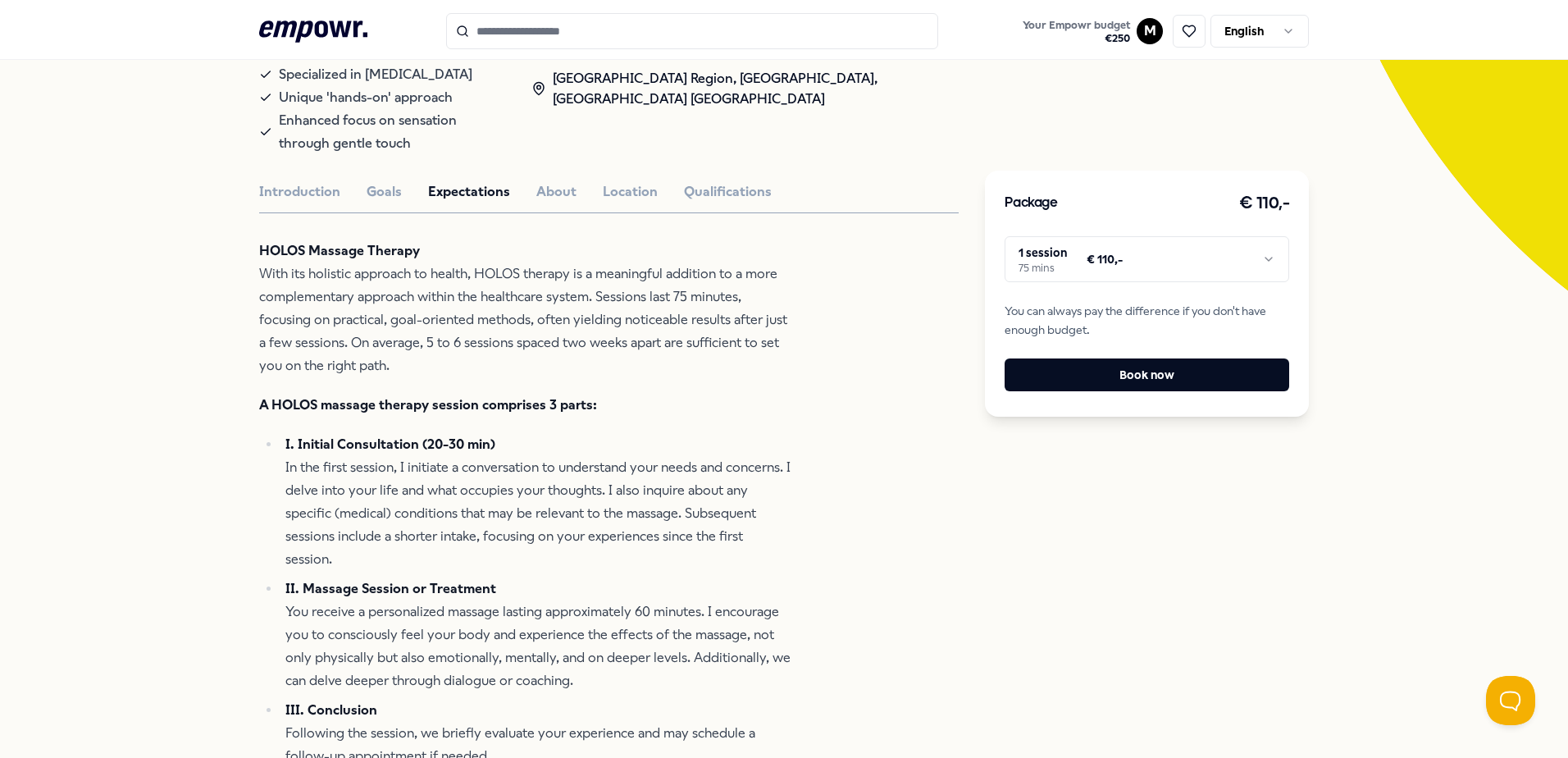
scroll to position [179, 0]
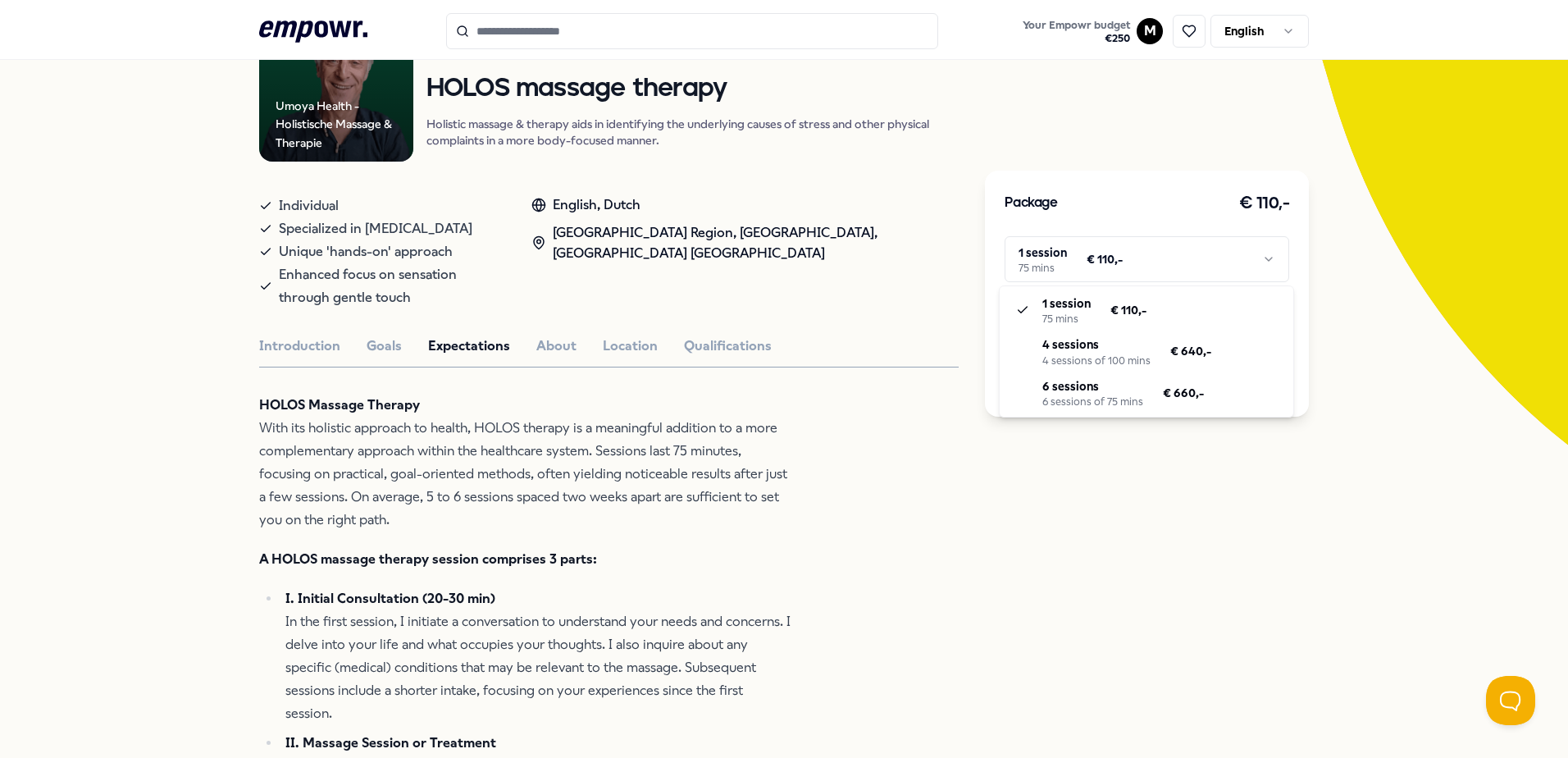
click at [1262, 266] on html ".empowr-logo_svg__cls-1{fill:#03032f} Your Empowr budget € 250 M English All ca…" at bounding box center [784, 379] width 1568 height 758
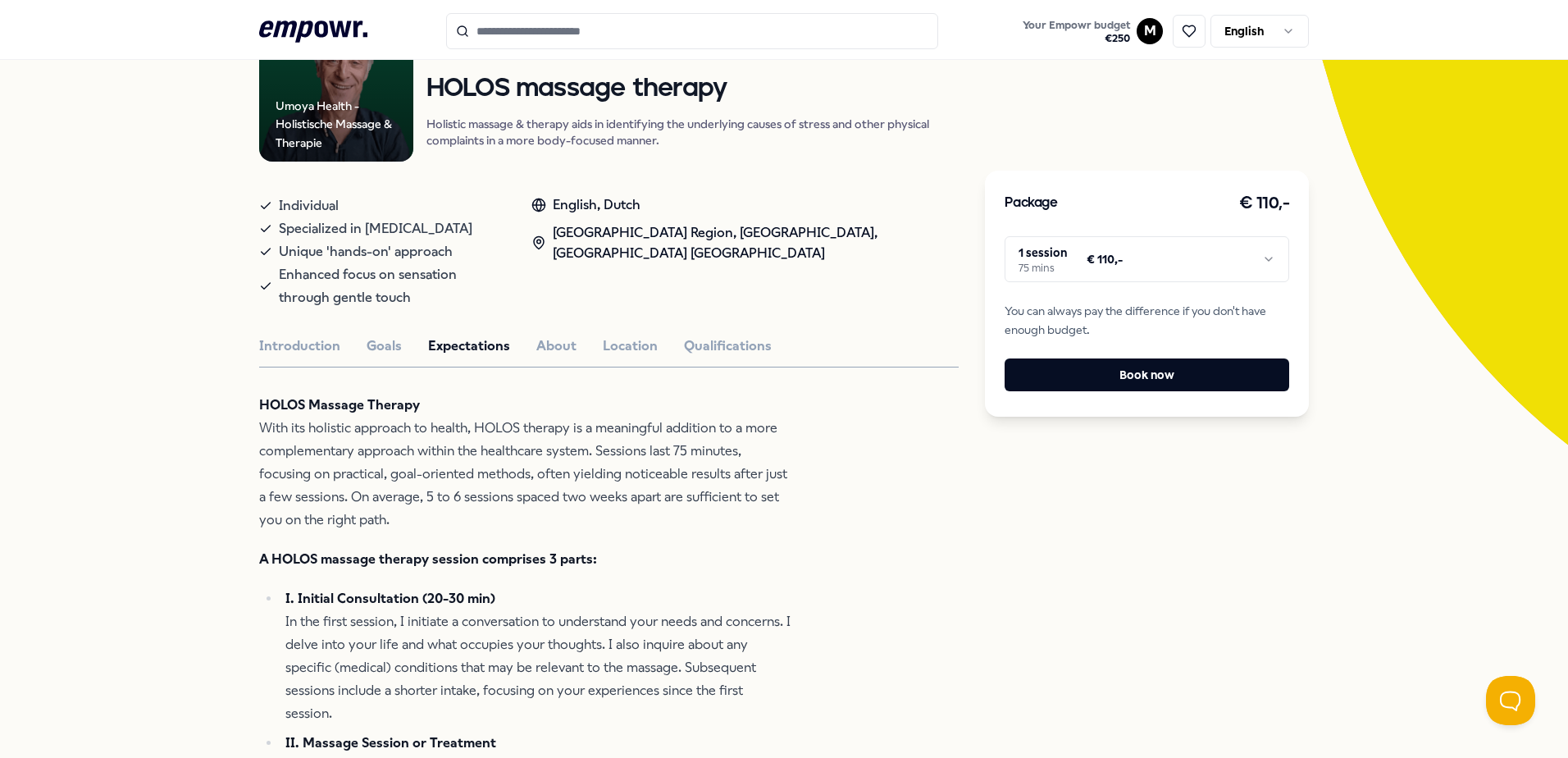
click at [1412, 333] on html ".empowr-logo_svg__cls-1{fill:#03032f} Your Empowr budget € 250 M English All ca…" at bounding box center [784, 379] width 1568 height 758
drag, startPoint x: 1547, startPoint y: 156, endPoint x: 1547, endPoint y: 133, distance: 23.0
click at [687, 336] on button "Qualifications" at bounding box center [728, 346] width 88 height 21
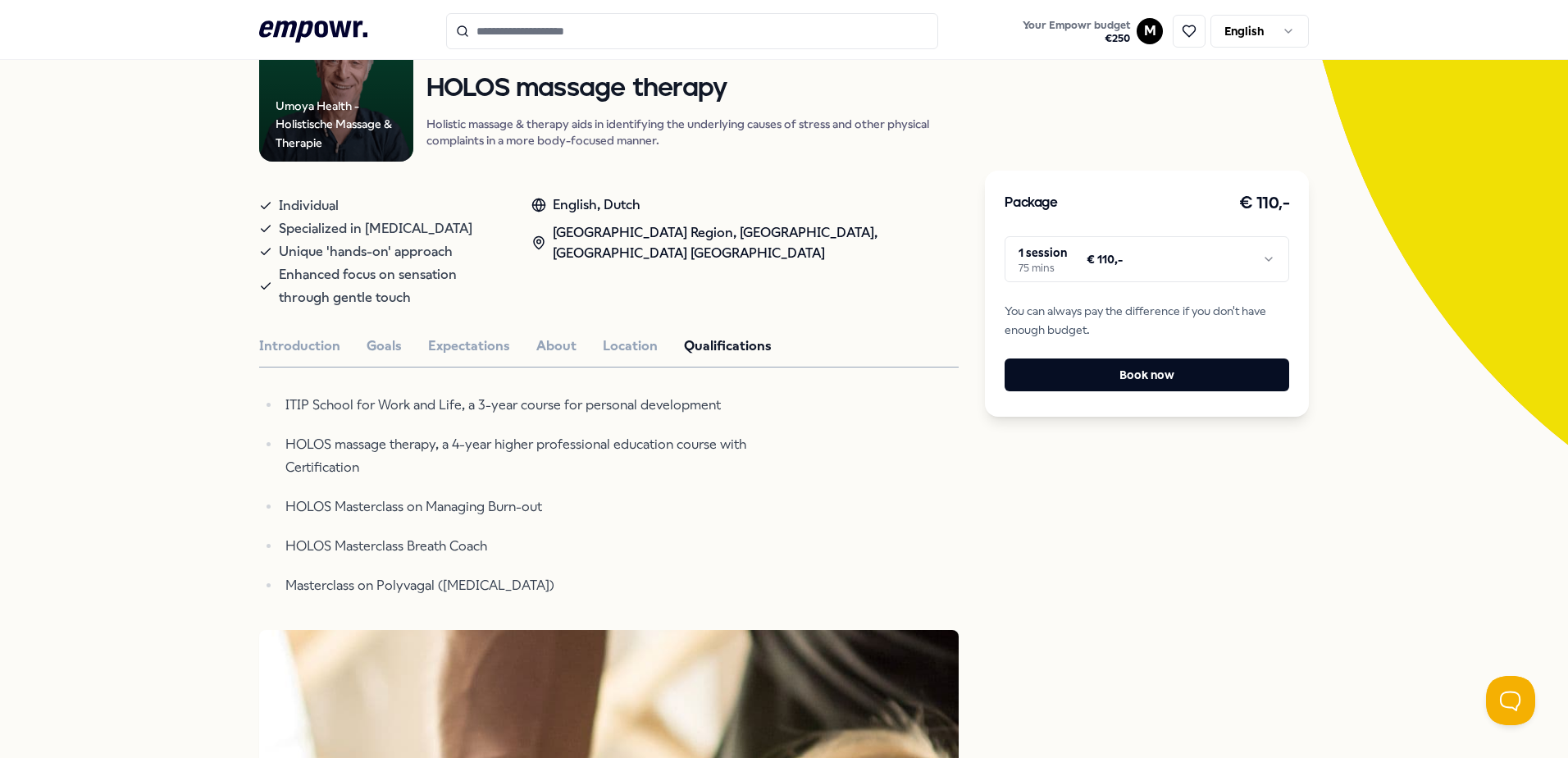
click at [567, 336] on div "Introduction Goals Expectations About Location Qualifications" at bounding box center [609, 346] width 700 height 21
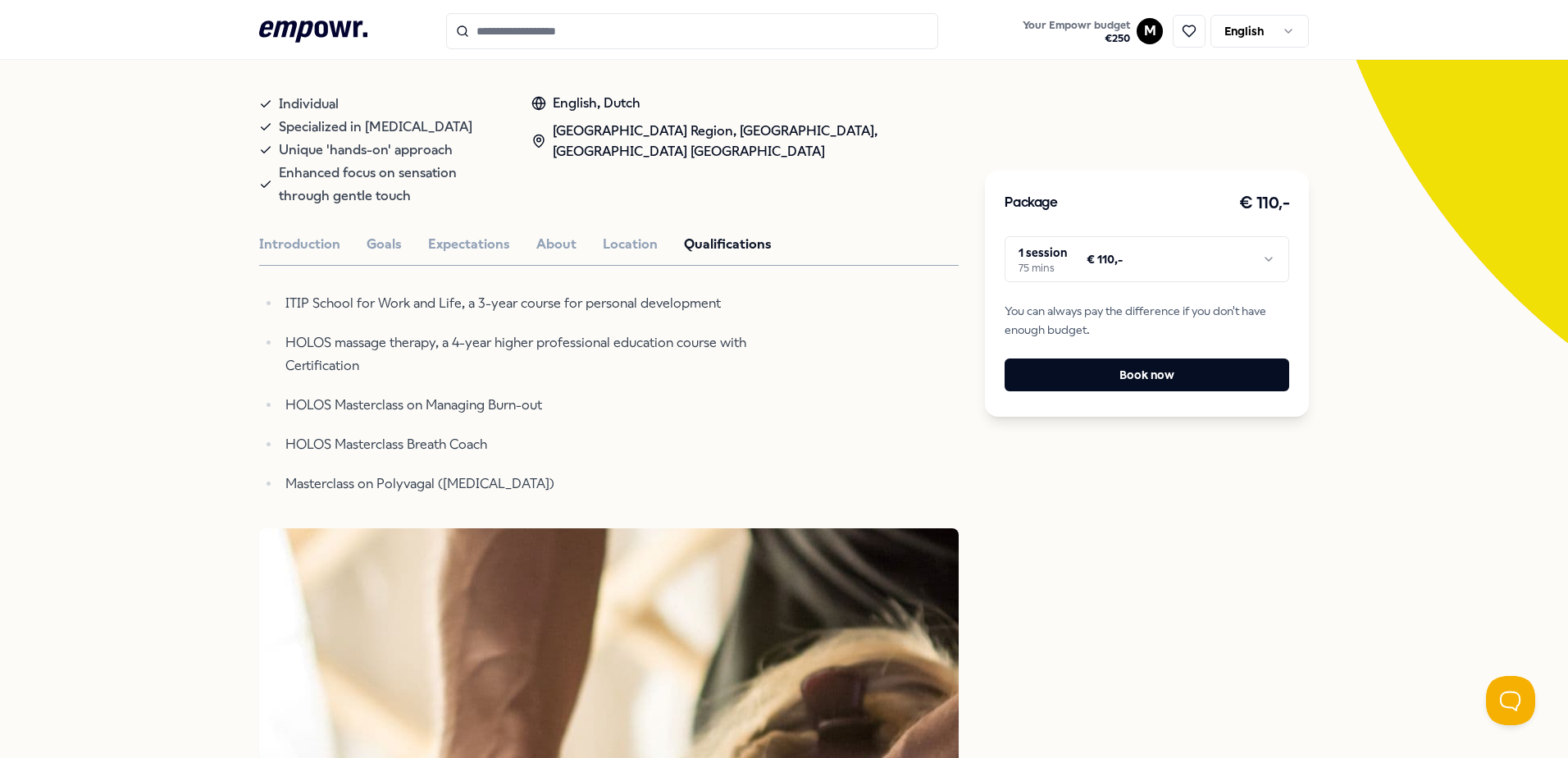
scroll to position [260, 0]
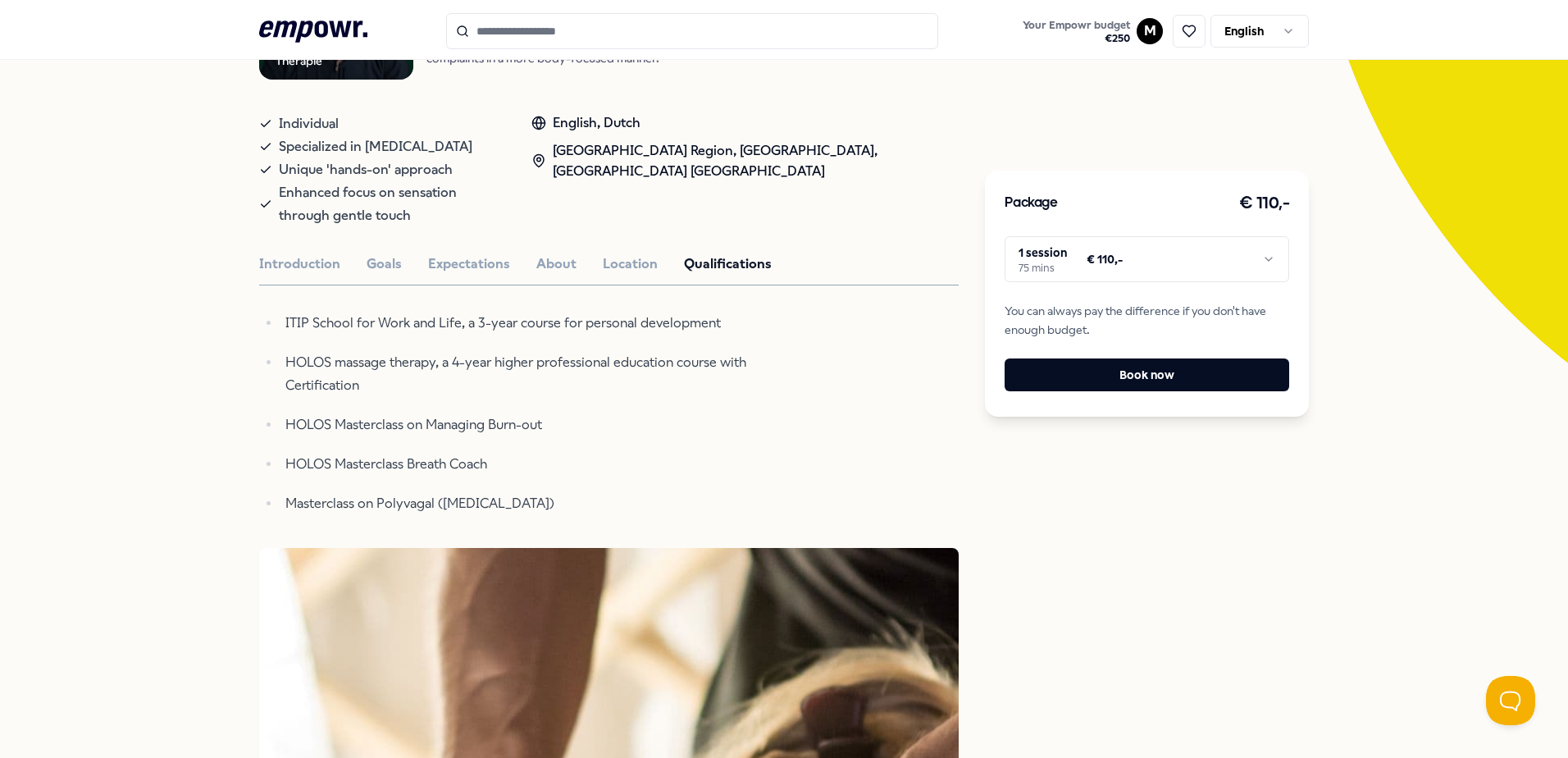
click at [314, 253] on button "Introduction" at bounding box center [300, 264] width 81 height 21
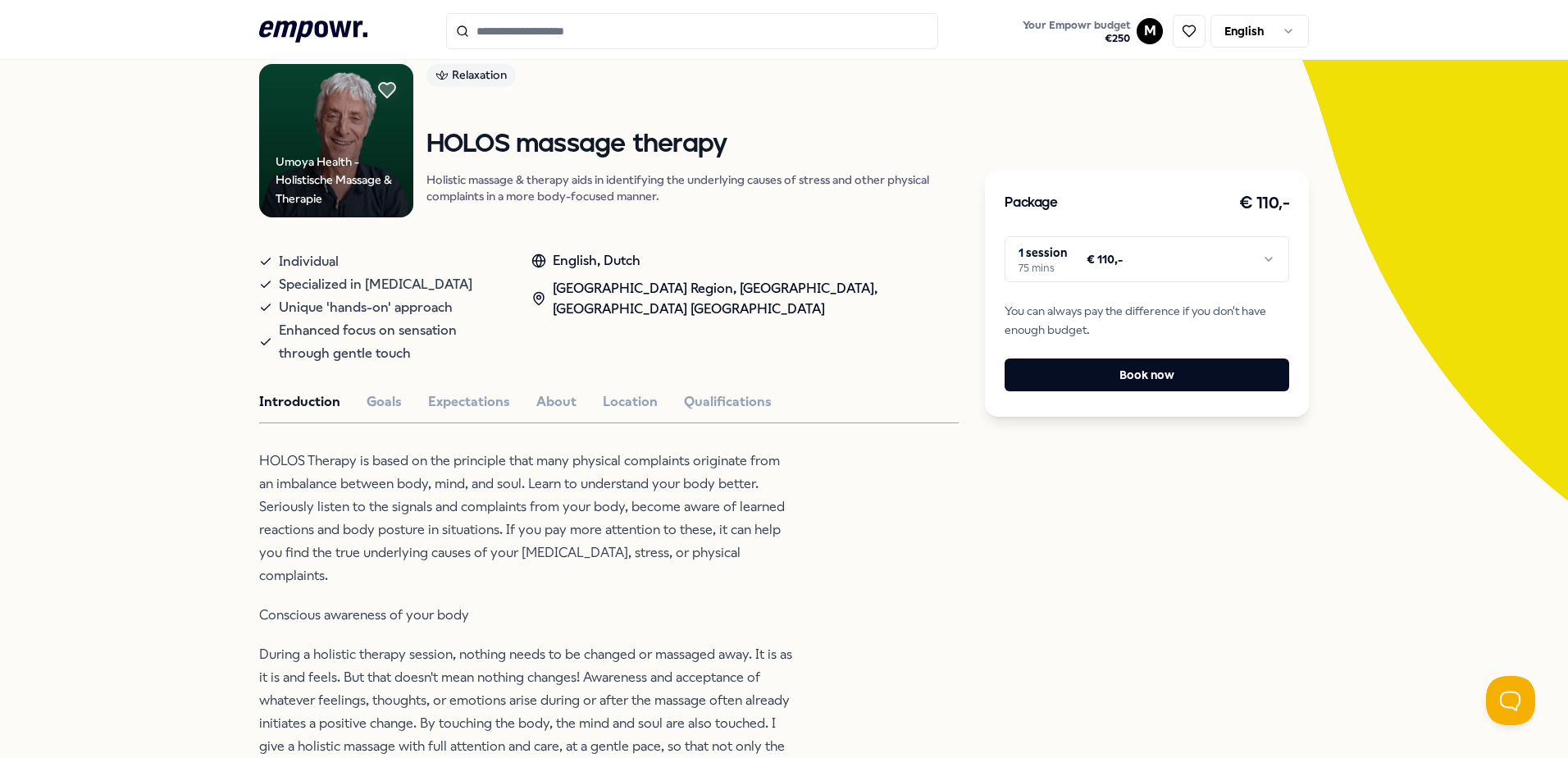
scroll to position [0, 0]
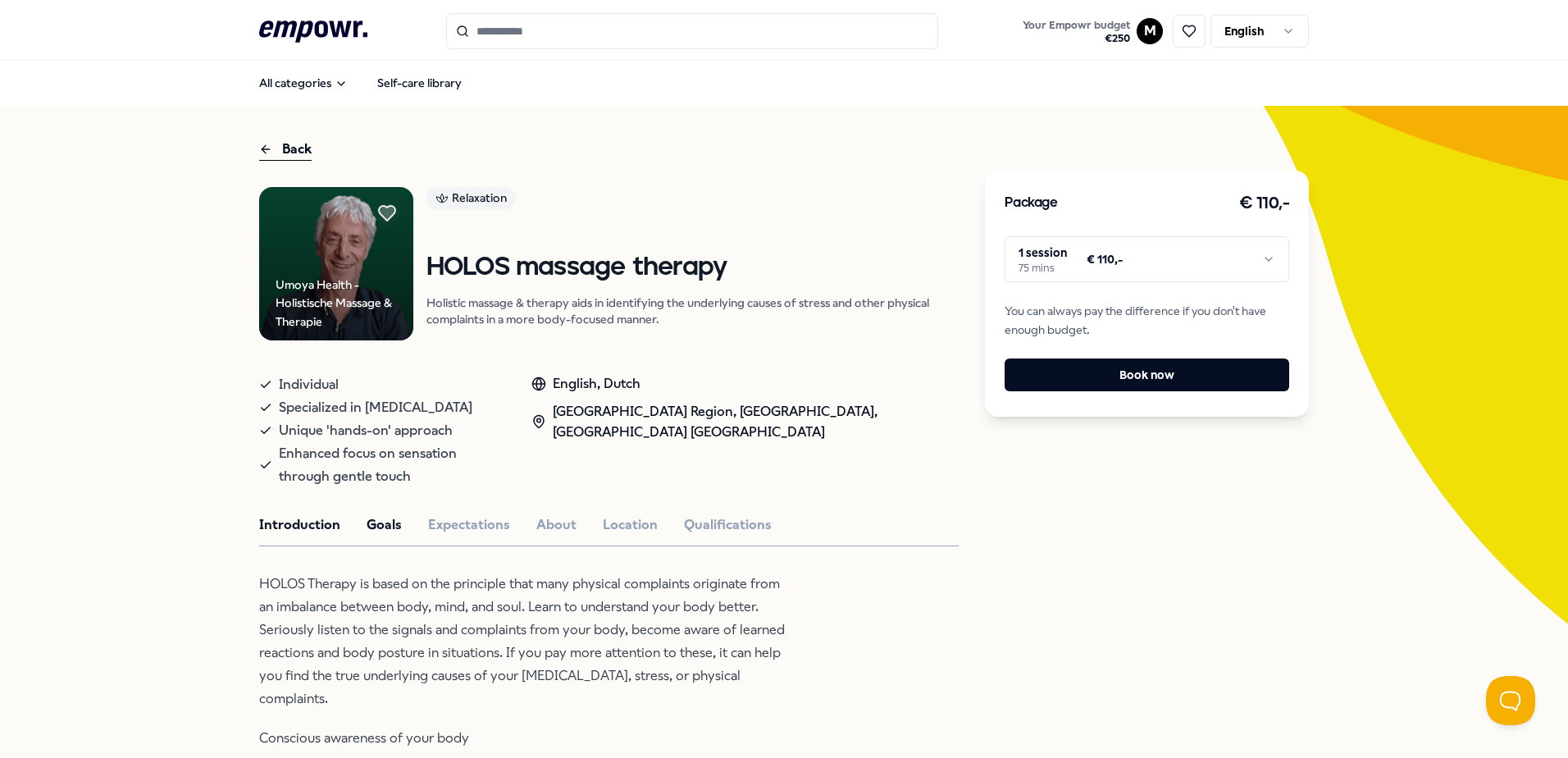
click at [385, 515] on button "Goals" at bounding box center [384, 525] width 35 height 21
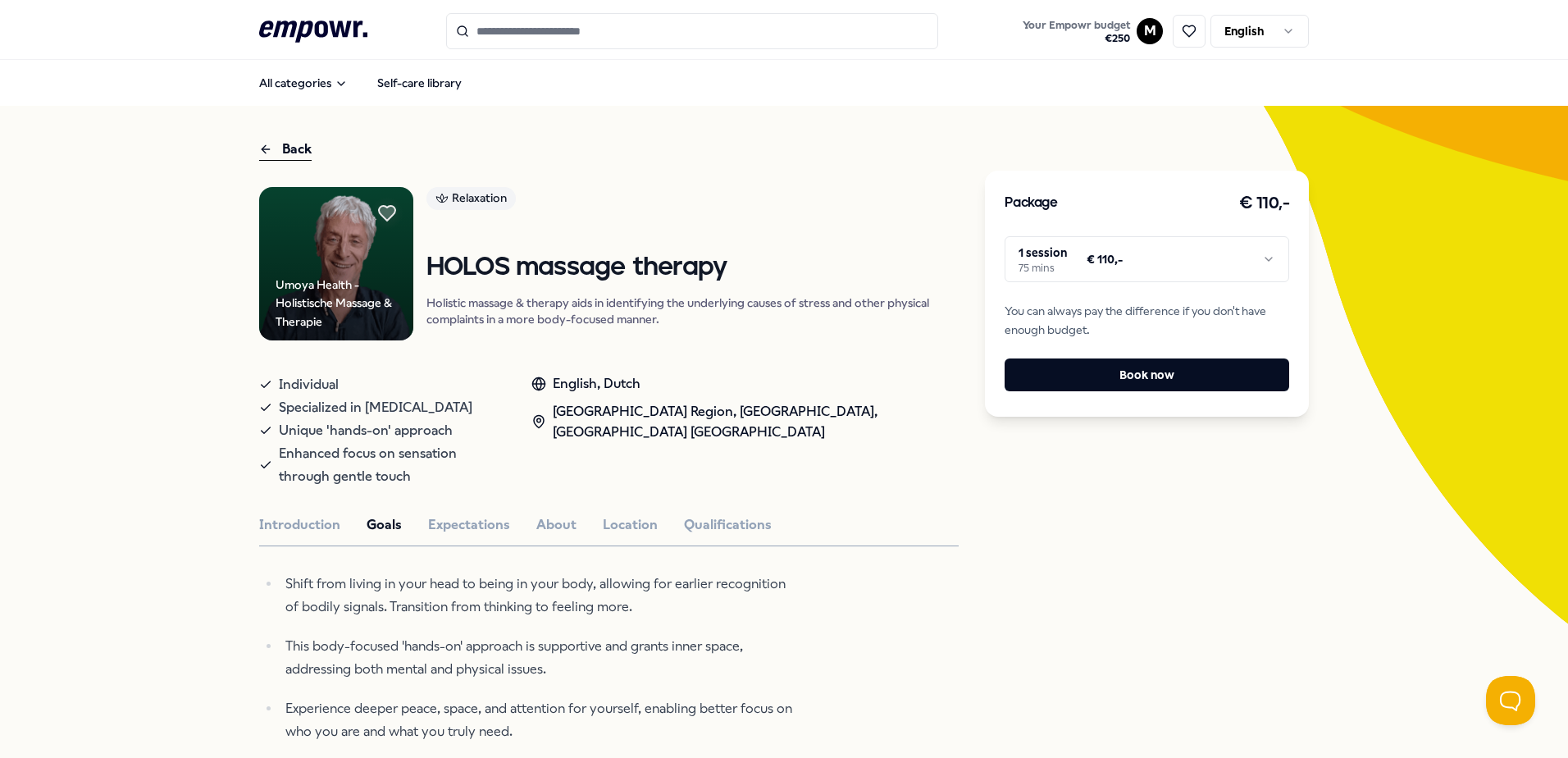
click at [1126, 272] on html ".empowr-logo_svg__cls-1{fill:#03032f} Your Empowr budget € 250 M English All ca…" at bounding box center [784, 379] width 1568 height 758
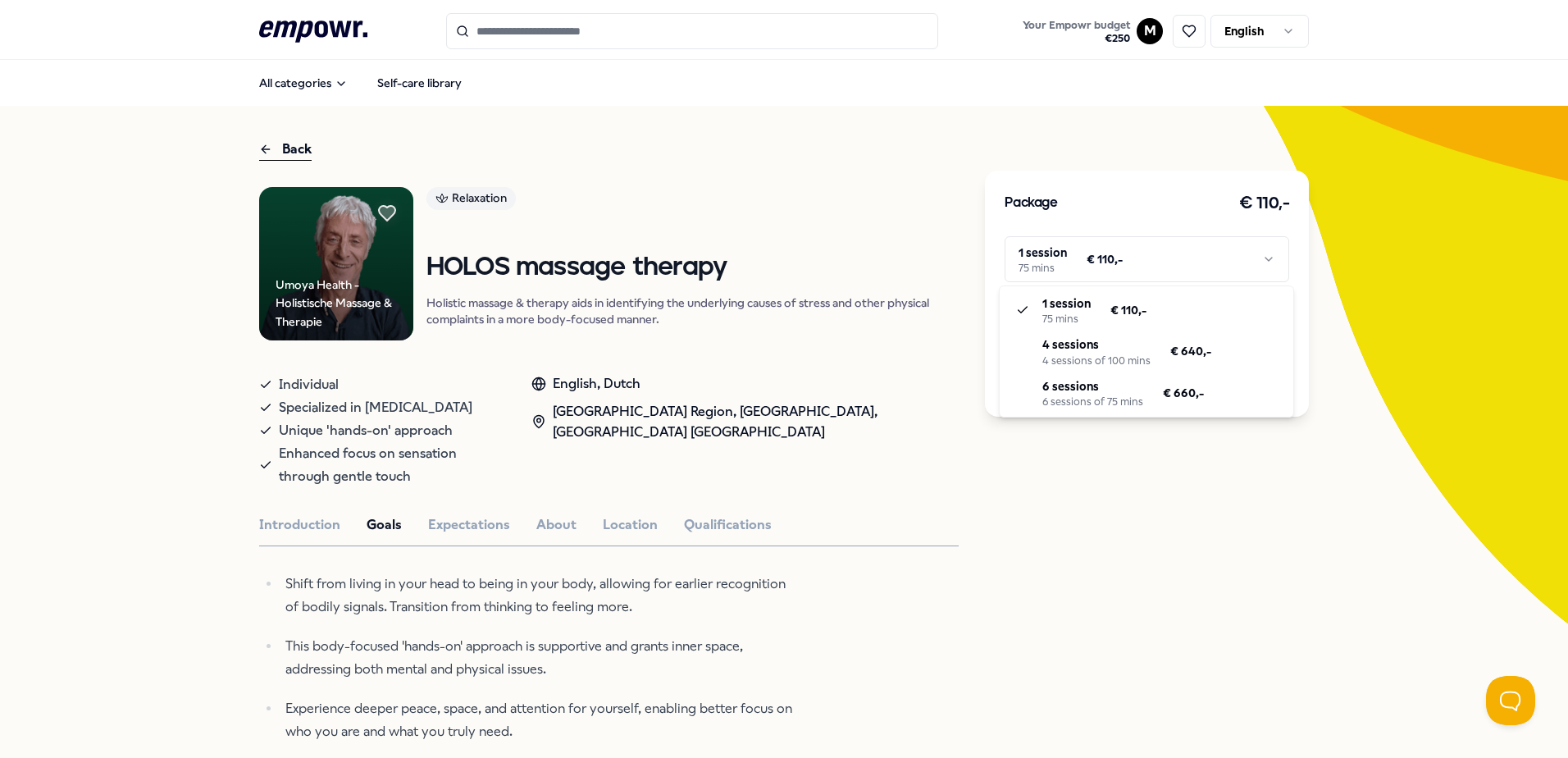
click at [1213, 535] on html ".empowr-logo_svg__cls-1{fill:#03032f} Your Empowr budget € 250 M English All ca…" at bounding box center [784, 379] width 1568 height 758
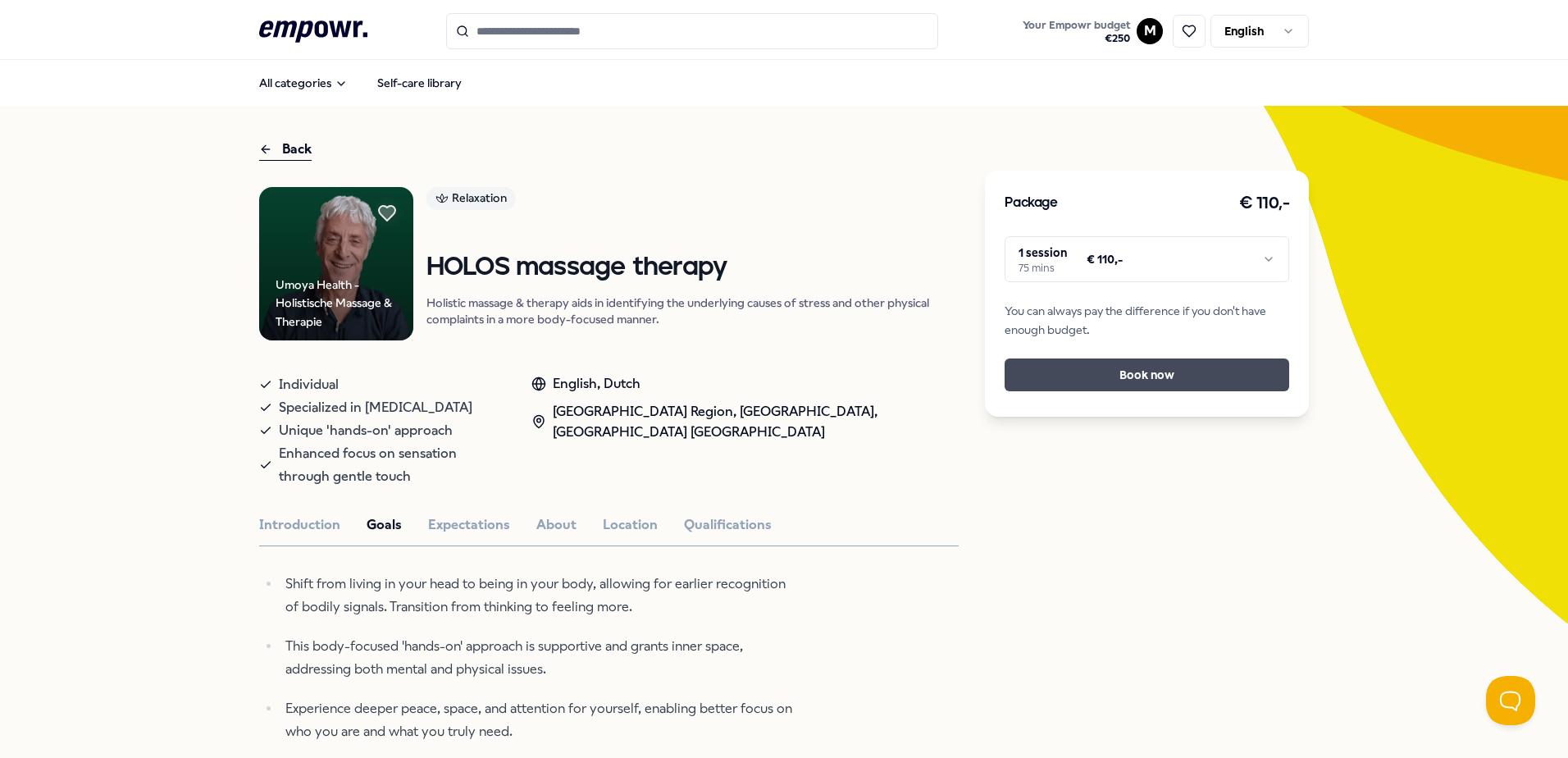
click at [1158, 384] on button "Book now" at bounding box center [1147, 375] width 285 height 33
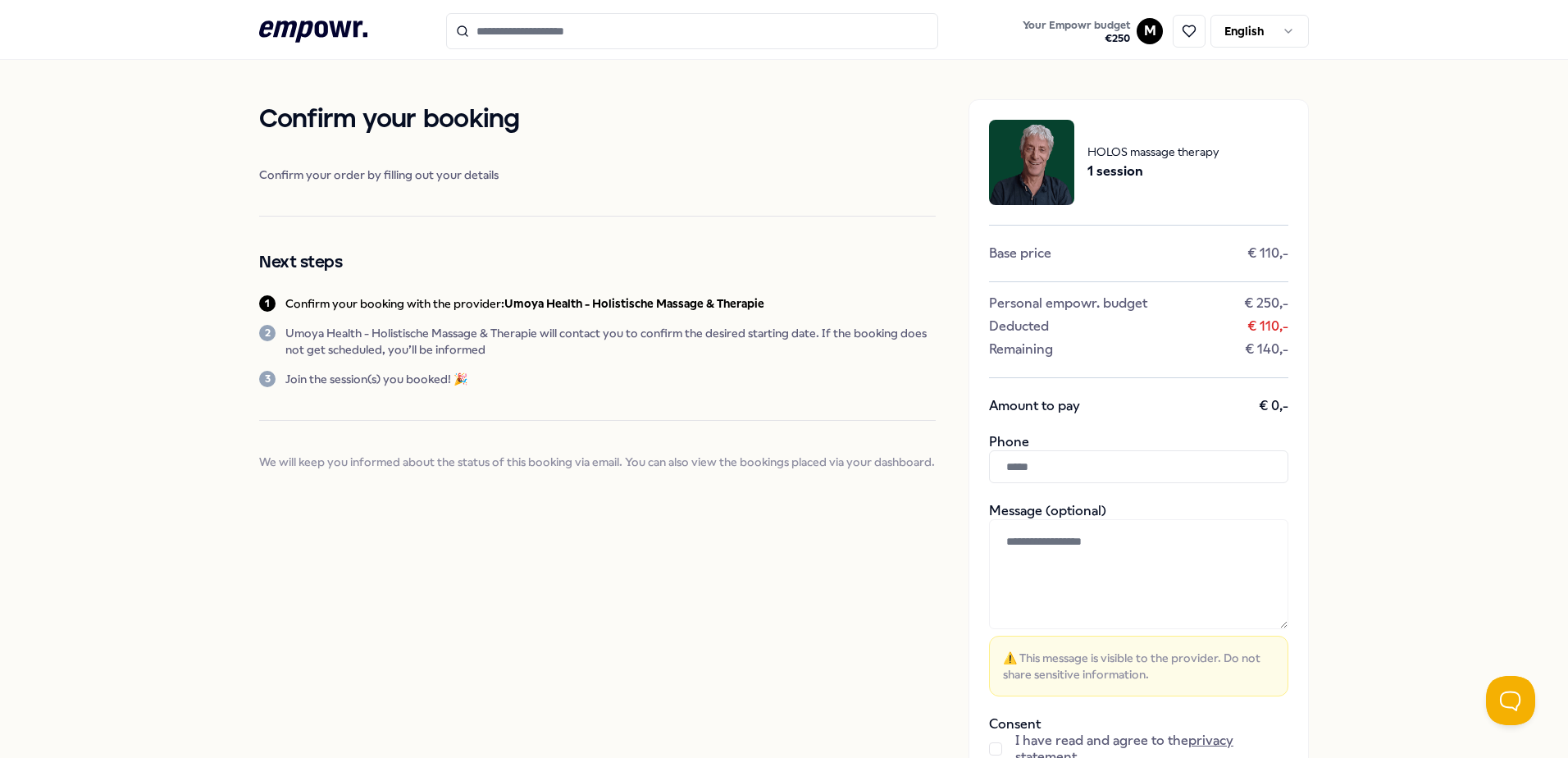
click at [433, 175] on span "Confirm your order by filling out your details" at bounding box center [598, 175] width 677 height 16
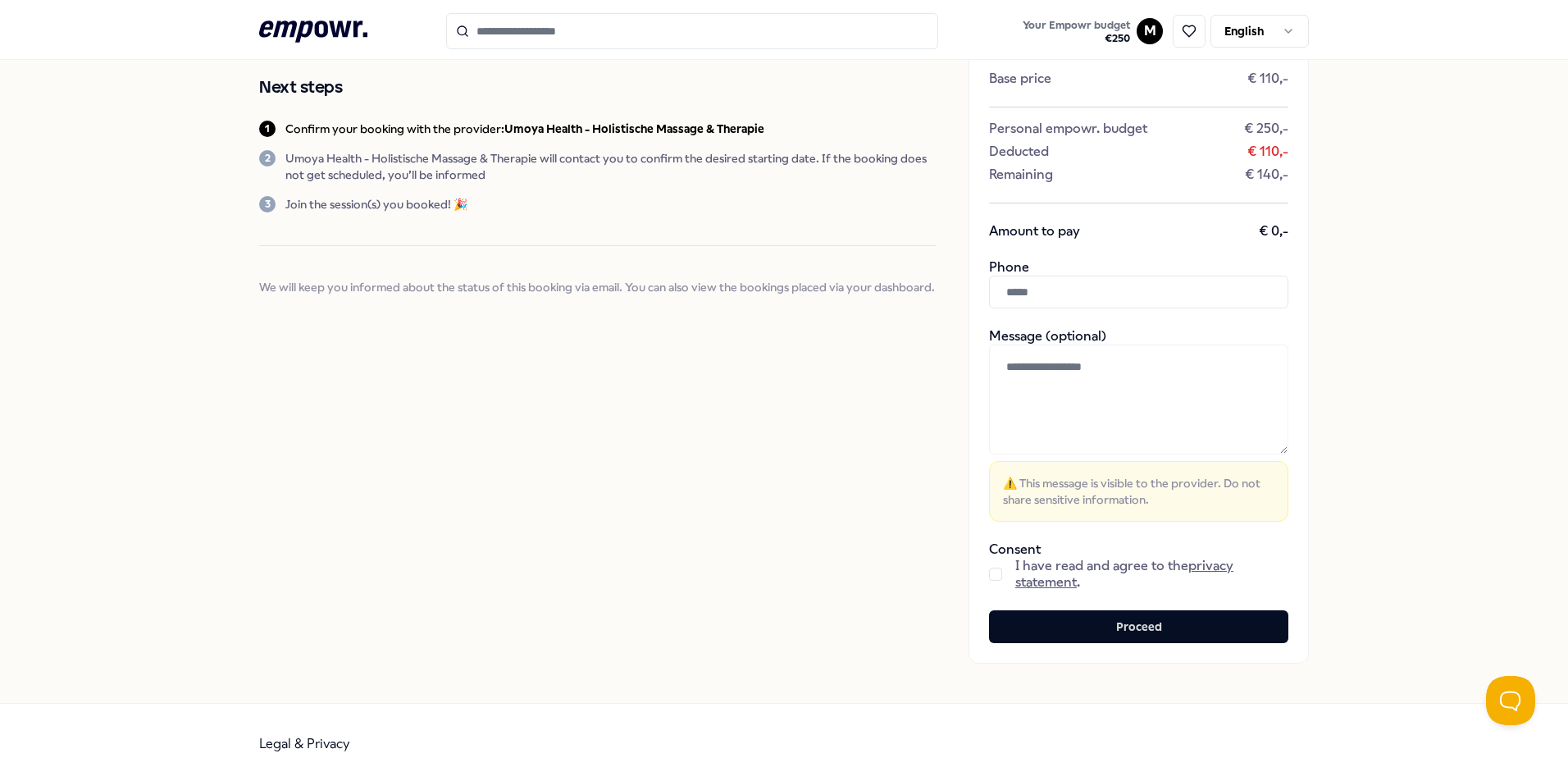
scroll to position [201, 0]
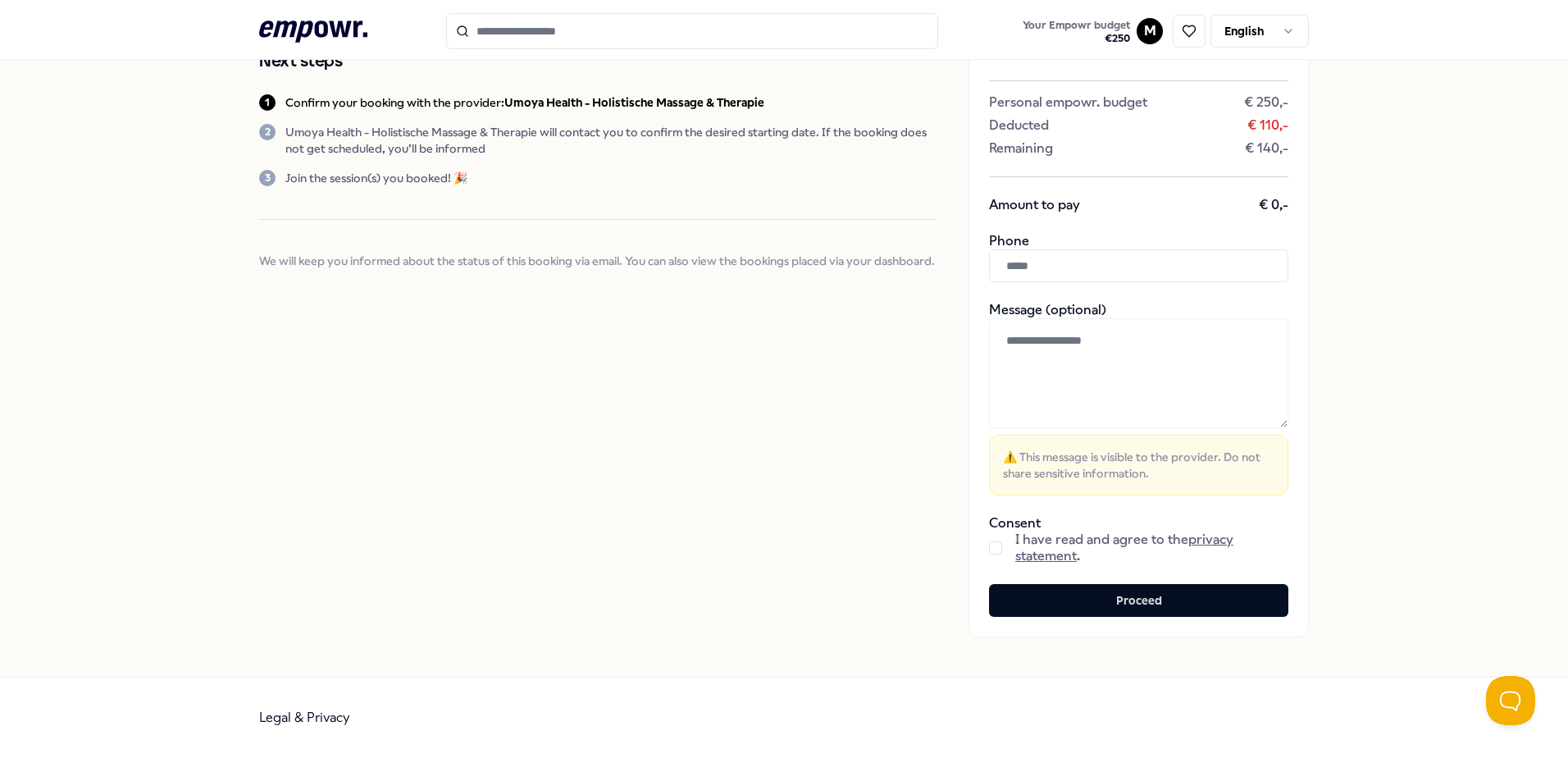
click at [989, 542] on button "button" at bounding box center [995, 548] width 13 height 13
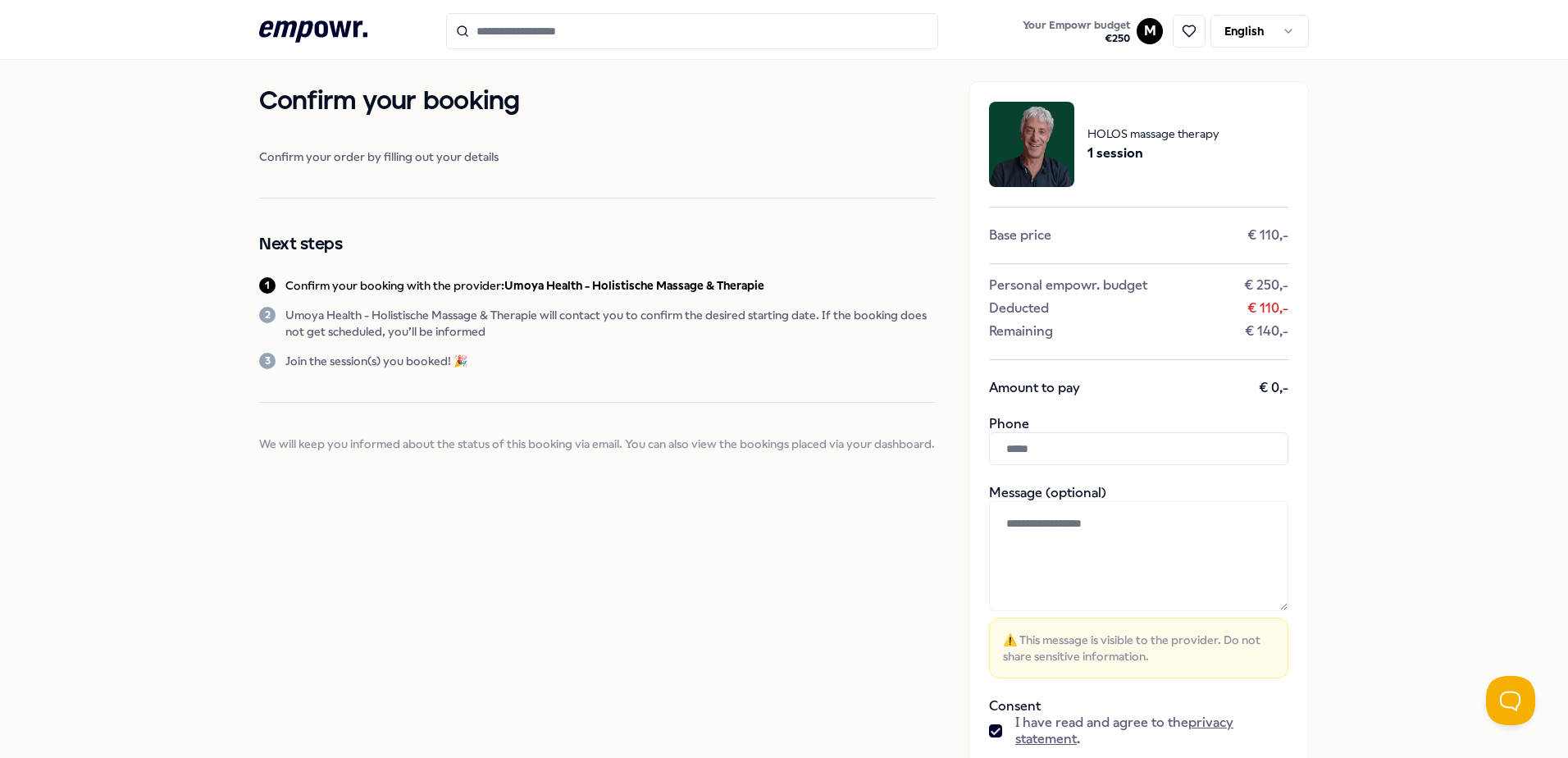
scroll to position [0, 0]
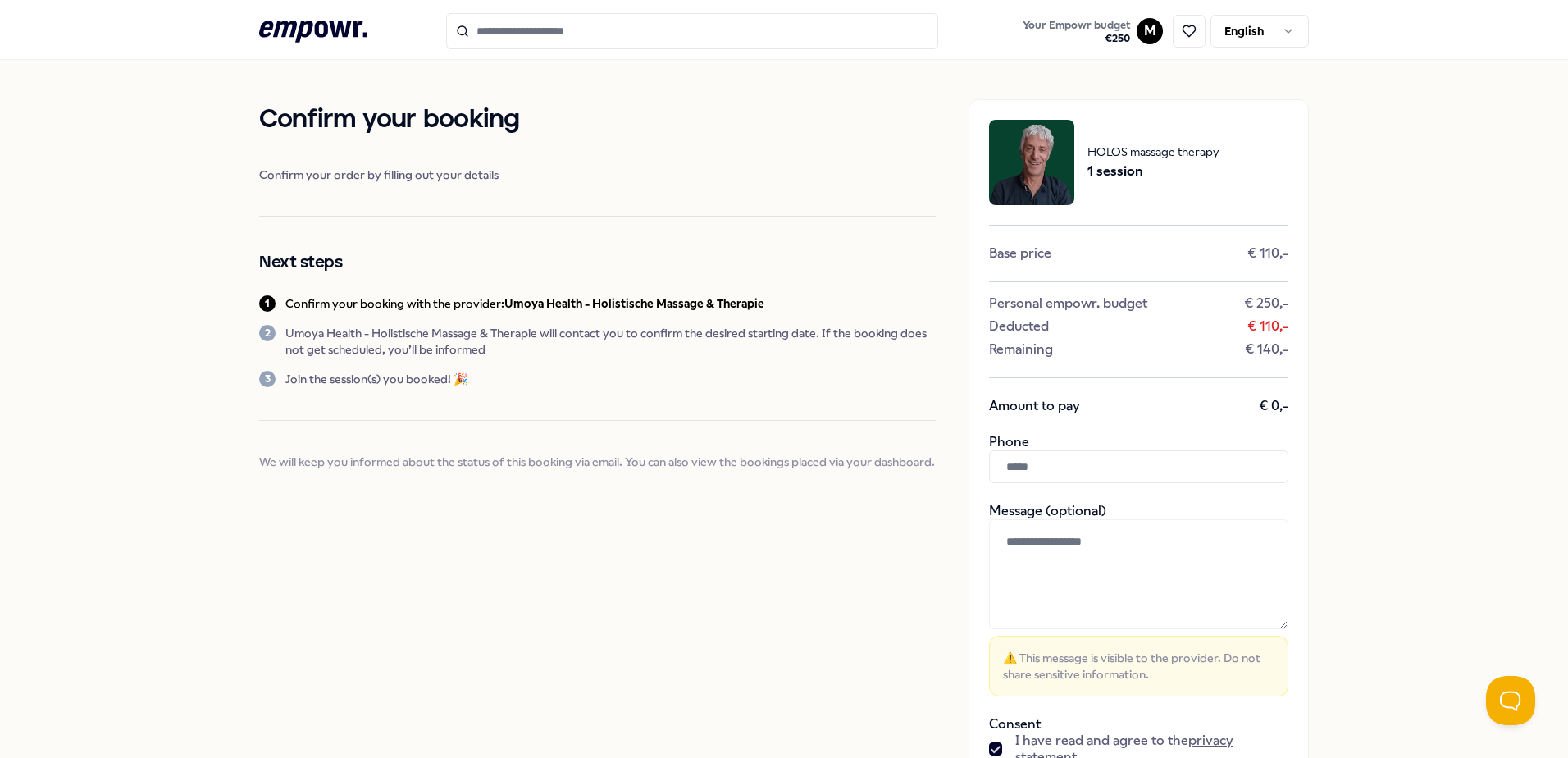
click at [525, 40] on input "Search for products, categories or subcategories" at bounding box center [693, 31] width 492 height 36
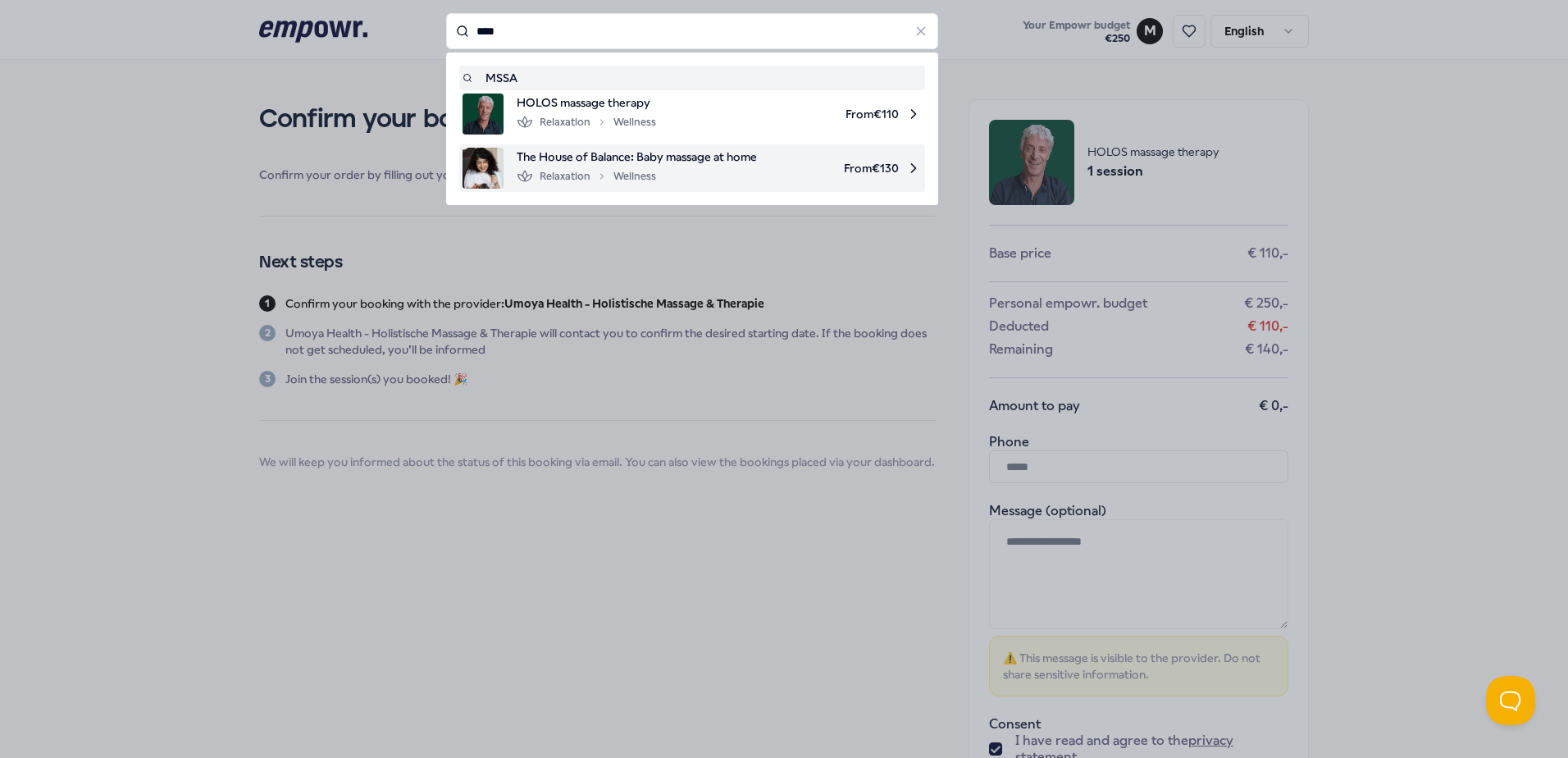
click at [626, 183] on div "Relaxation Wellness" at bounding box center [586, 176] width 140 height 20
type input "****"
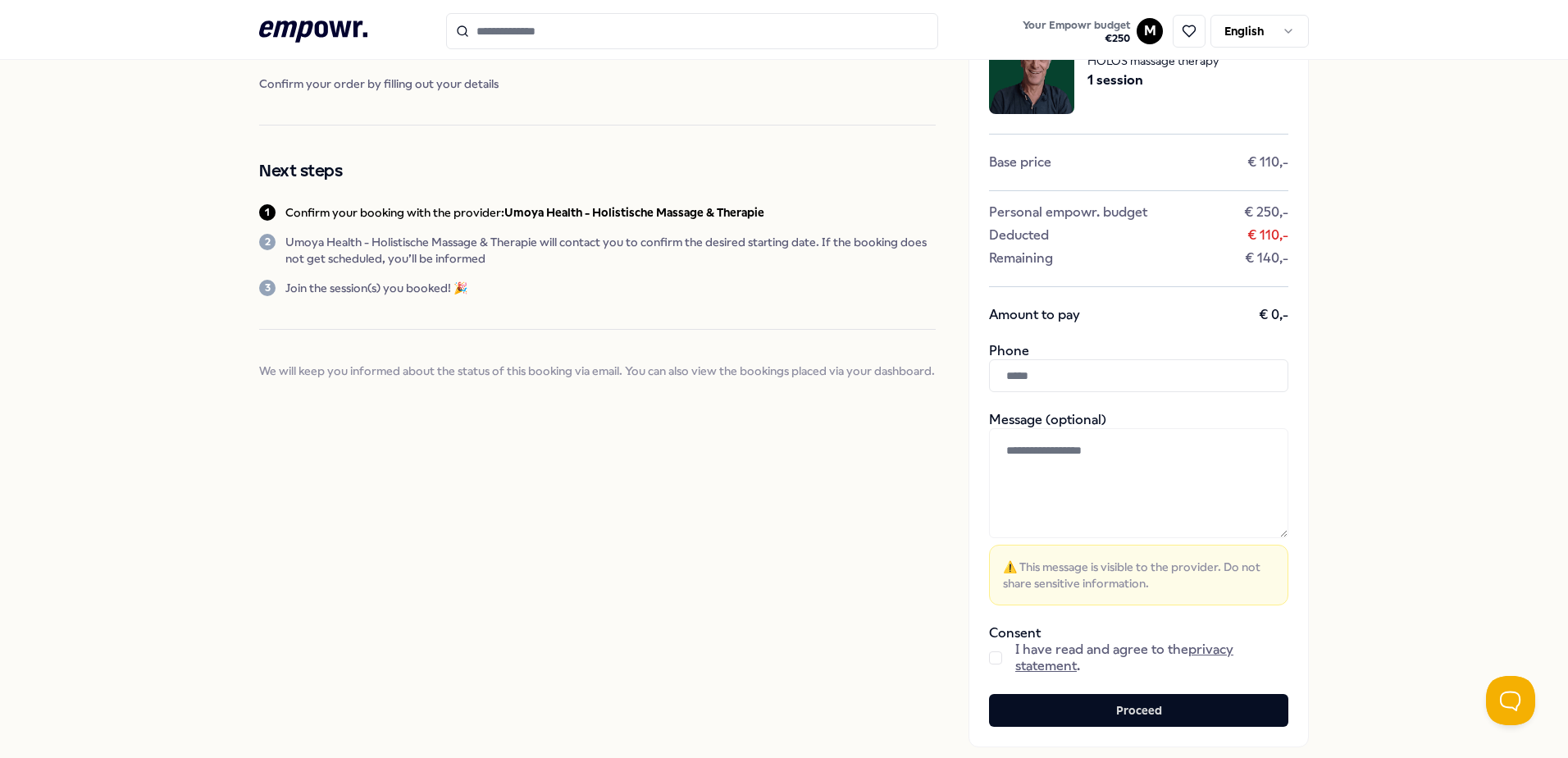
scroll to position [201, 0]
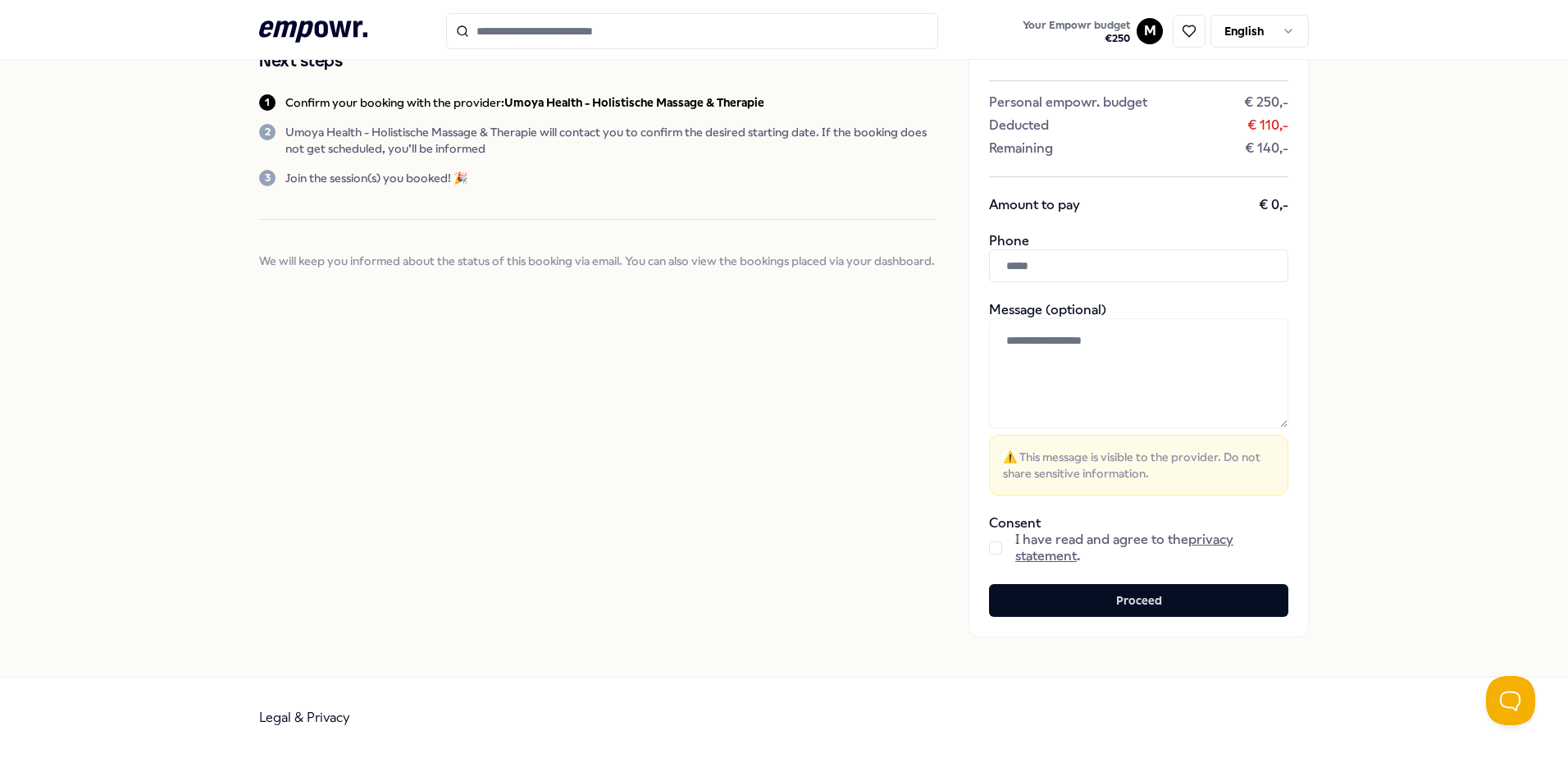
click at [1027, 263] on input "text" at bounding box center [1138, 266] width 300 height 33
type input "*"
type input "**********"
click at [892, 467] on div "Confirm your booking Confirm your order by filling out your details Next steps …" at bounding box center [598, 268] width 677 height 739
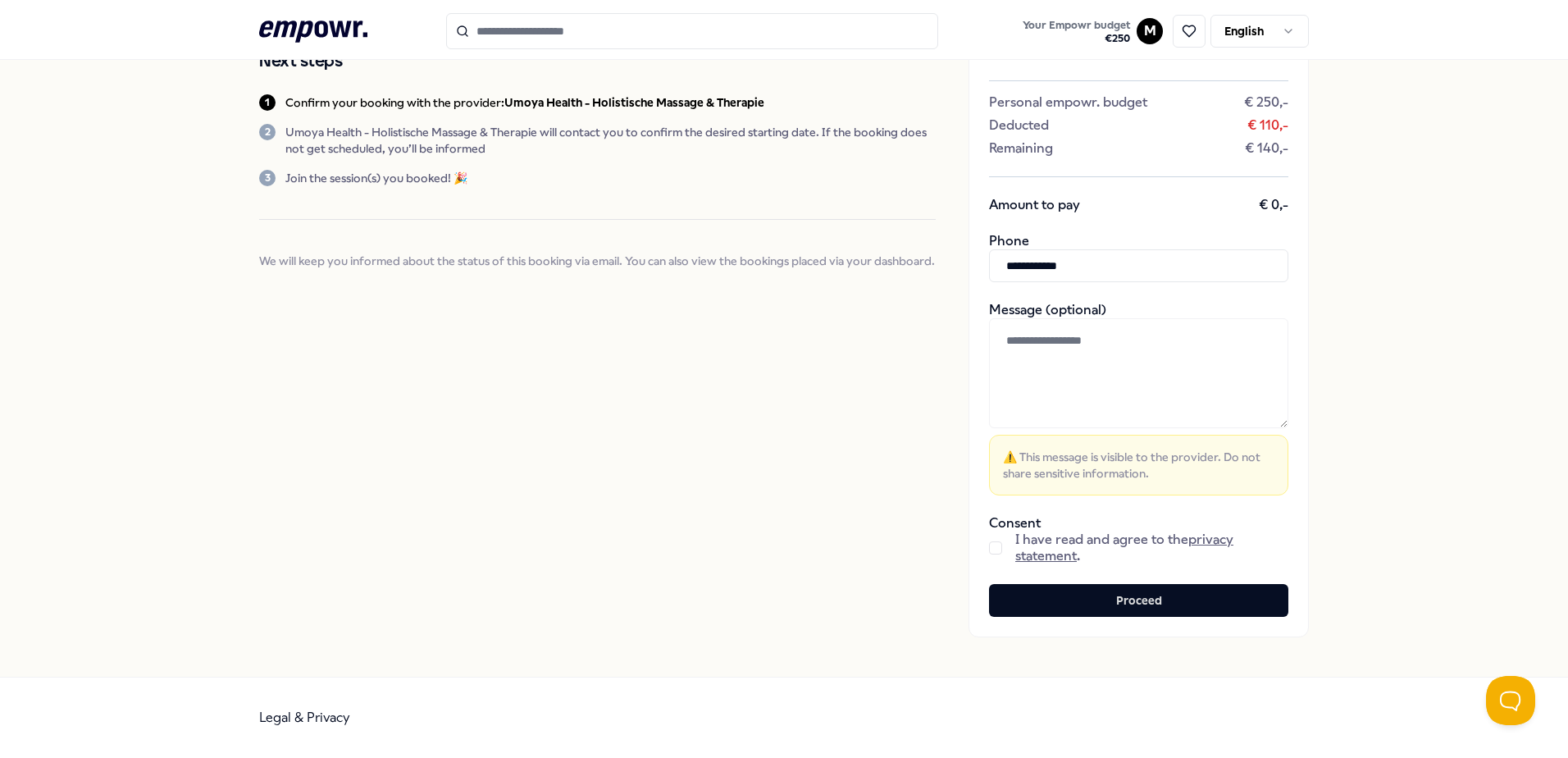
click at [990, 546] on button "button" at bounding box center [995, 548] width 13 height 13
click at [1087, 583] on div "**********" at bounding box center [1138, 268] width 340 height 739
click at [1089, 587] on button "Proceed" at bounding box center [1138, 600] width 300 height 33
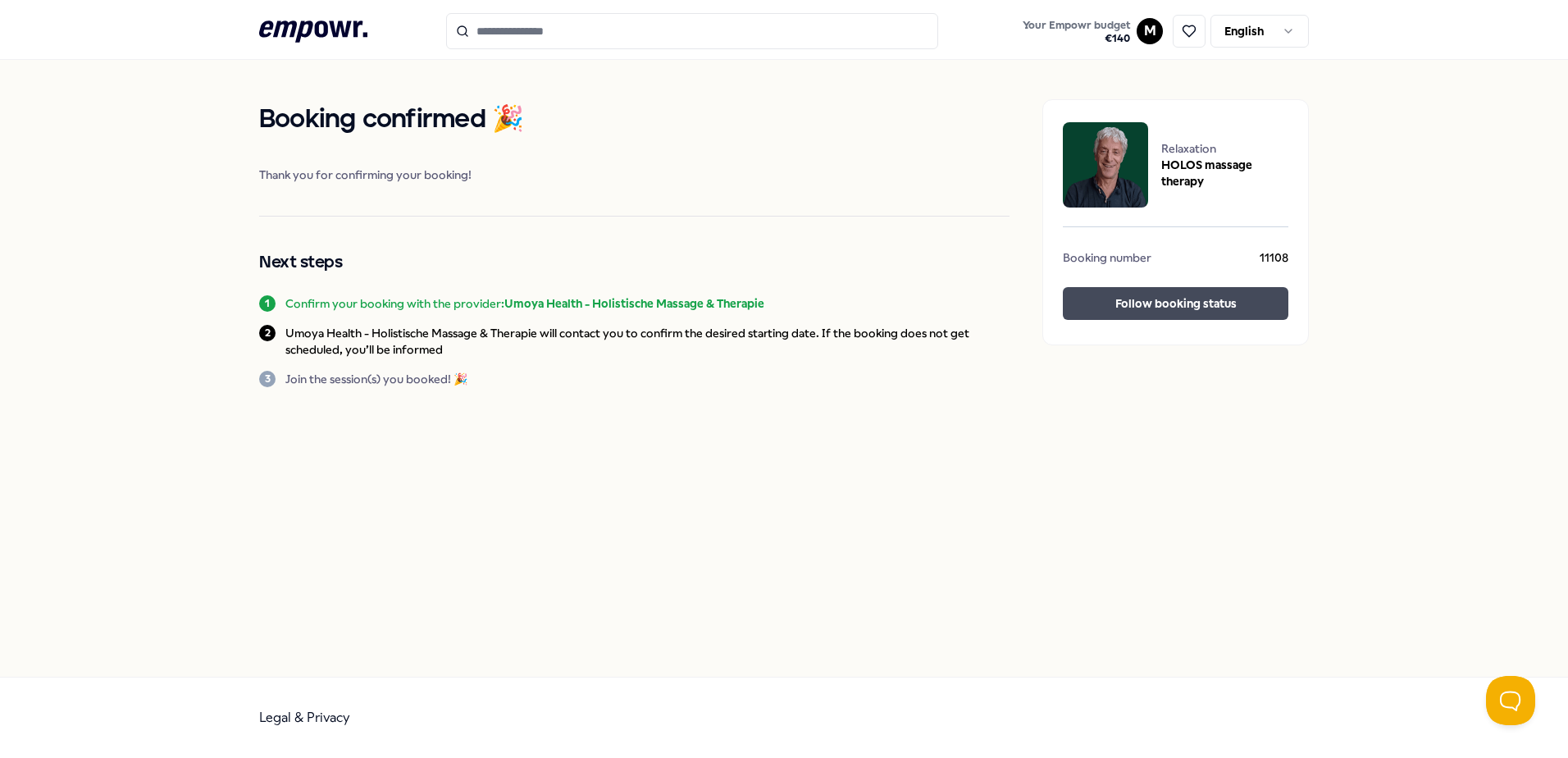
click at [1129, 295] on button "Follow booking status" at bounding box center [1176, 303] width 226 height 33
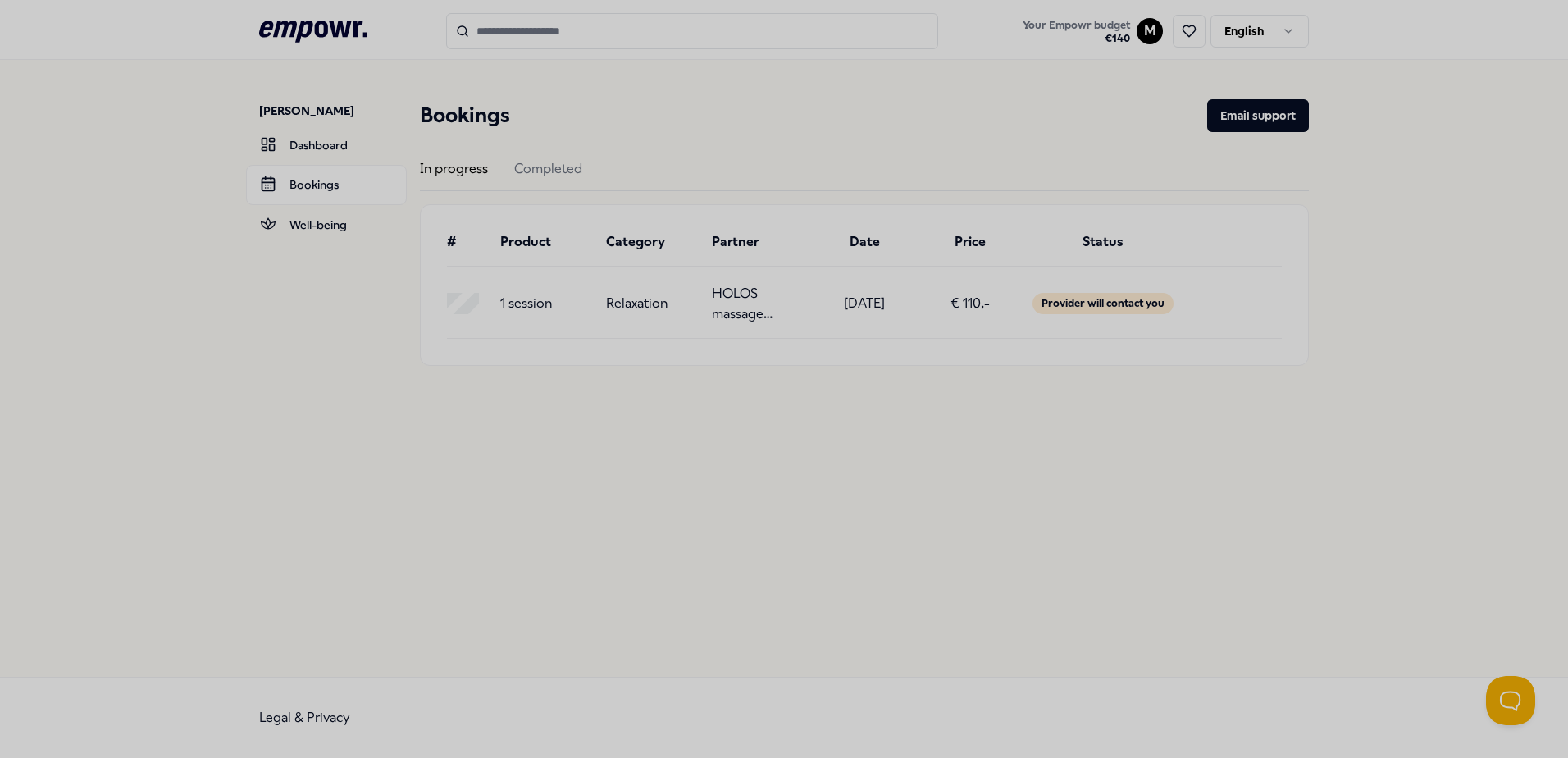
click at [762, 373] on div at bounding box center [784, 379] width 1568 height 758
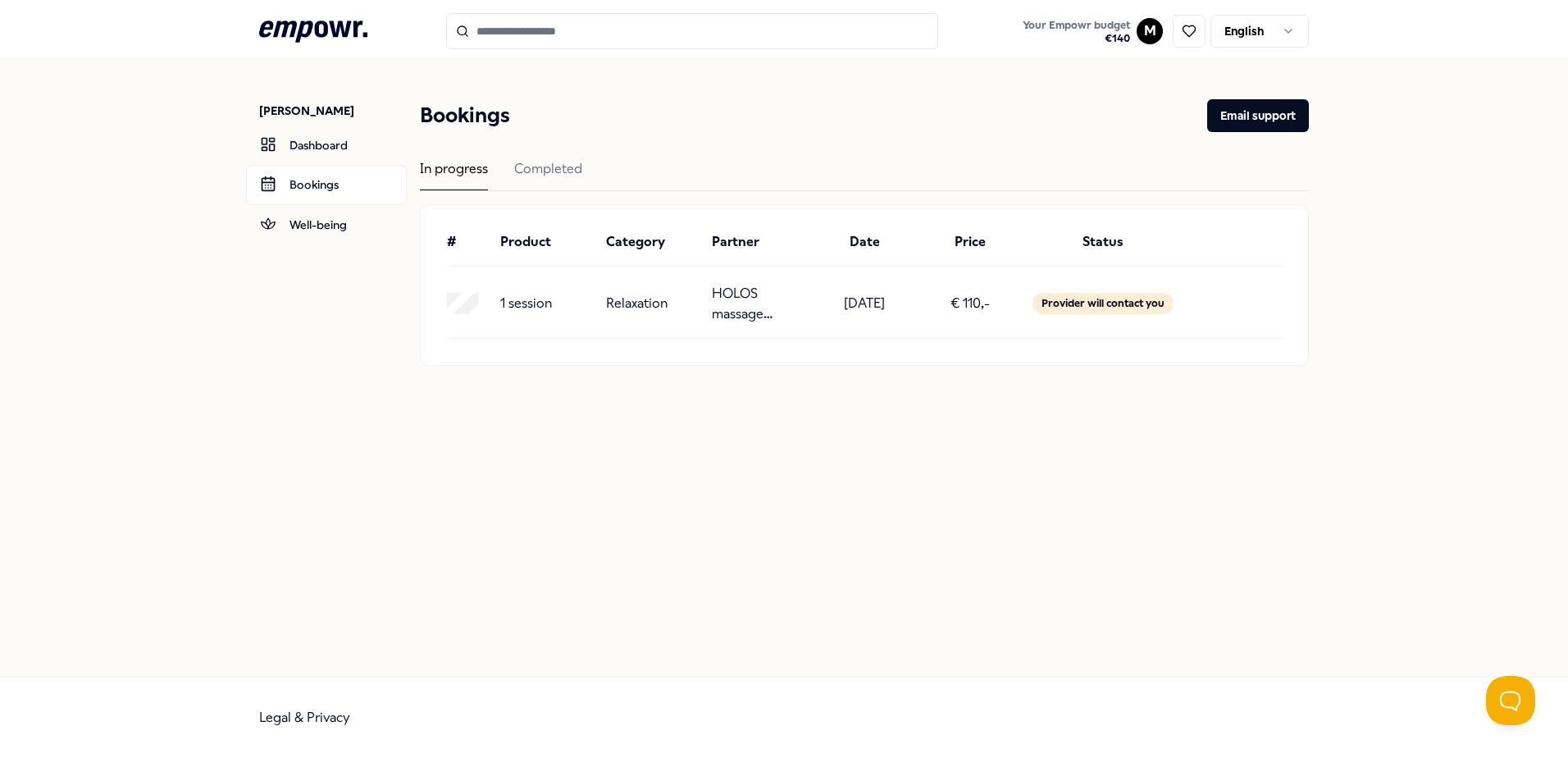
click at [931, 298] on div "€ 110,-" at bounding box center [971, 303] width 93 height 42
click at [930, 299] on div "€ 110,-" at bounding box center [971, 303] width 93 height 42
click at [642, 407] on div "Maryam Malakotipour Dashboard Bookings Well-being Bookings Email support In pro…" at bounding box center [784, 368] width 1568 height 617
drag, startPoint x: 707, startPoint y: 291, endPoint x: 771, endPoint y: 327, distance: 73.4
click at [771, 327] on div "1 session Relaxation HOLOS massage therapy 15-09-2025 € 110,- Provider will con…" at bounding box center [865, 310] width 835 height 59
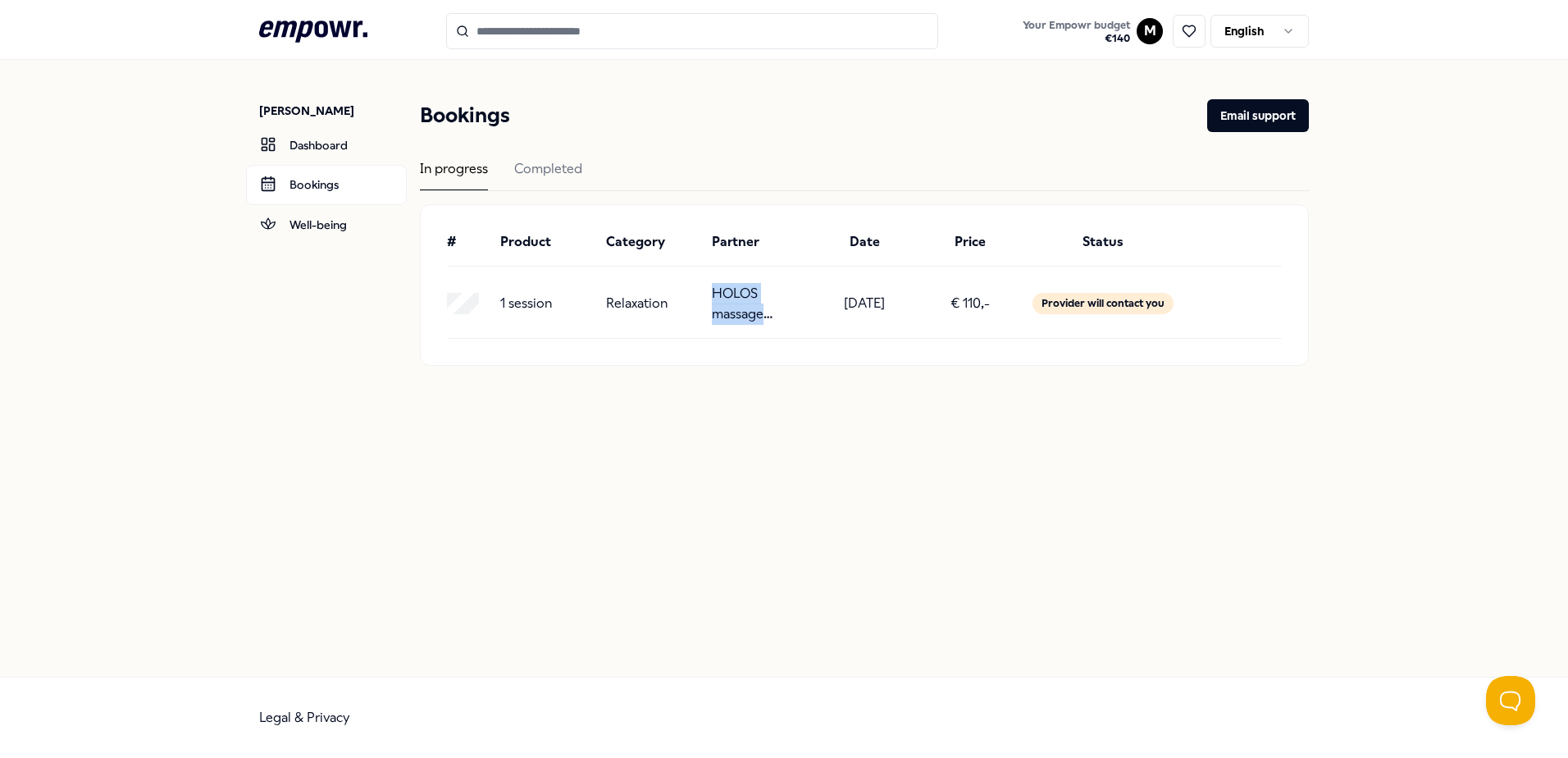
copy p "HOLOS massage therapy"
click at [570, 21] on input "Search for products, categories or subcategories" at bounding box center [693, 31] width 492 height 36
paste input "**********"
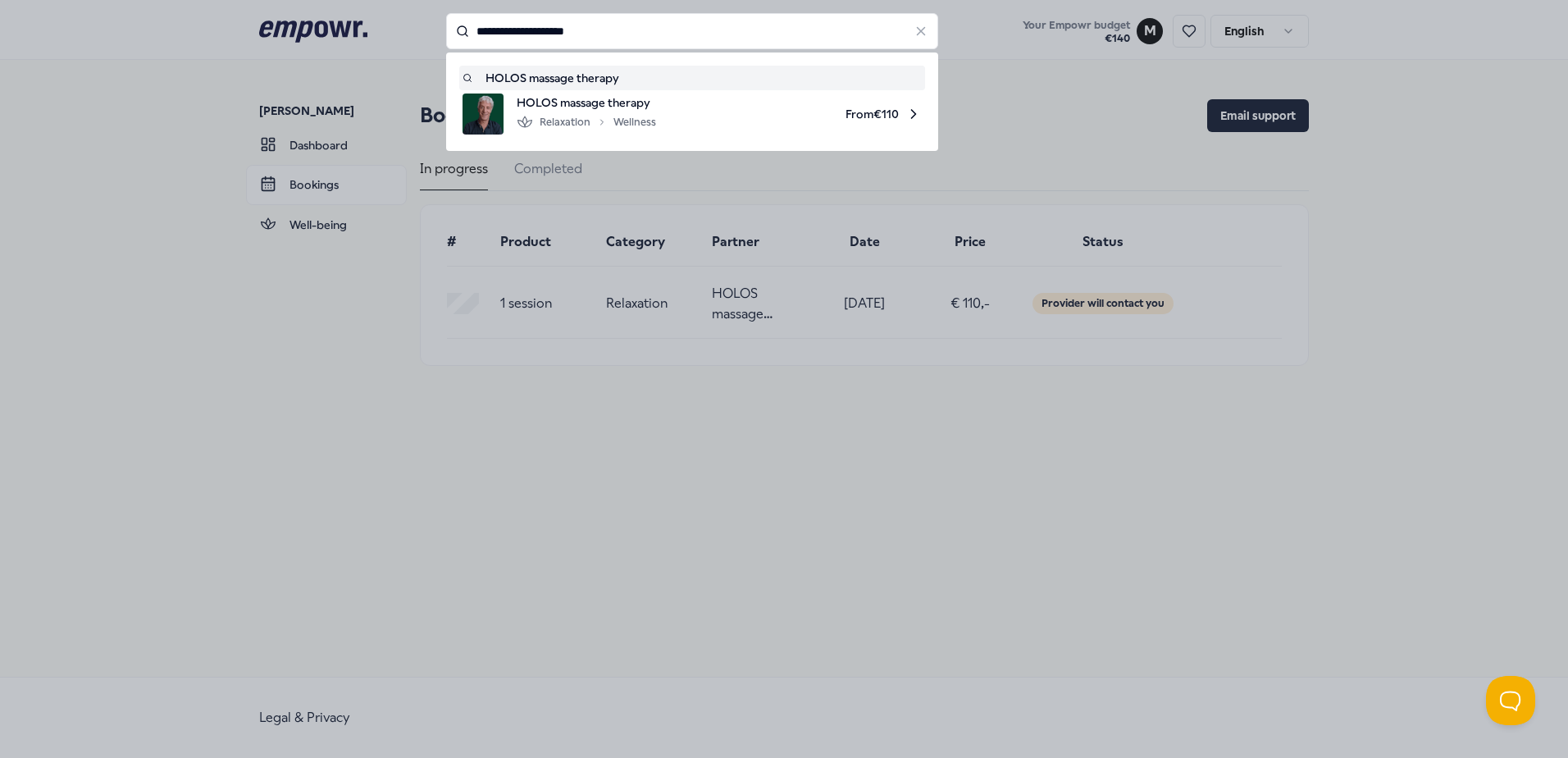
type input "**********"
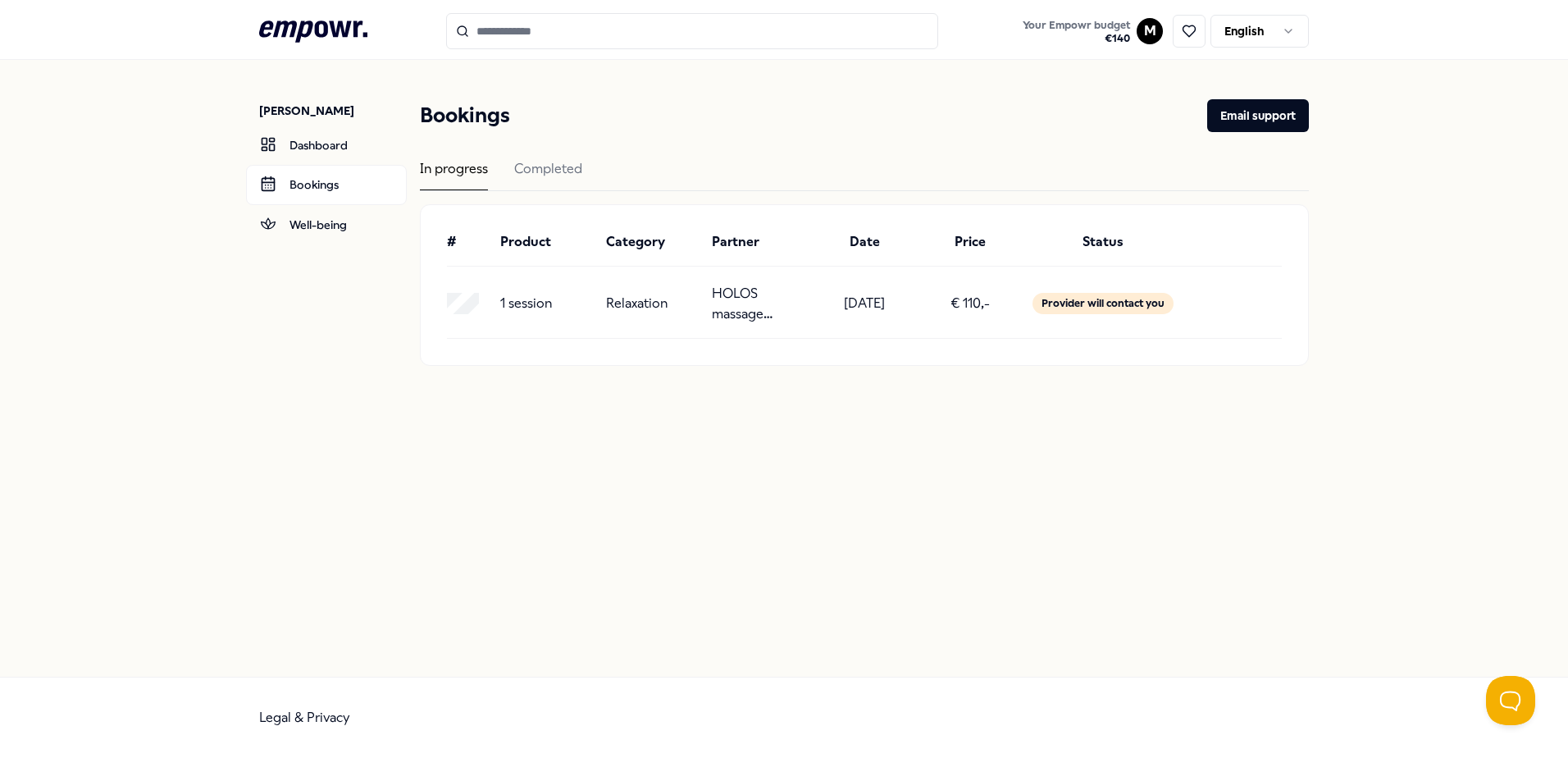
type input "**********"
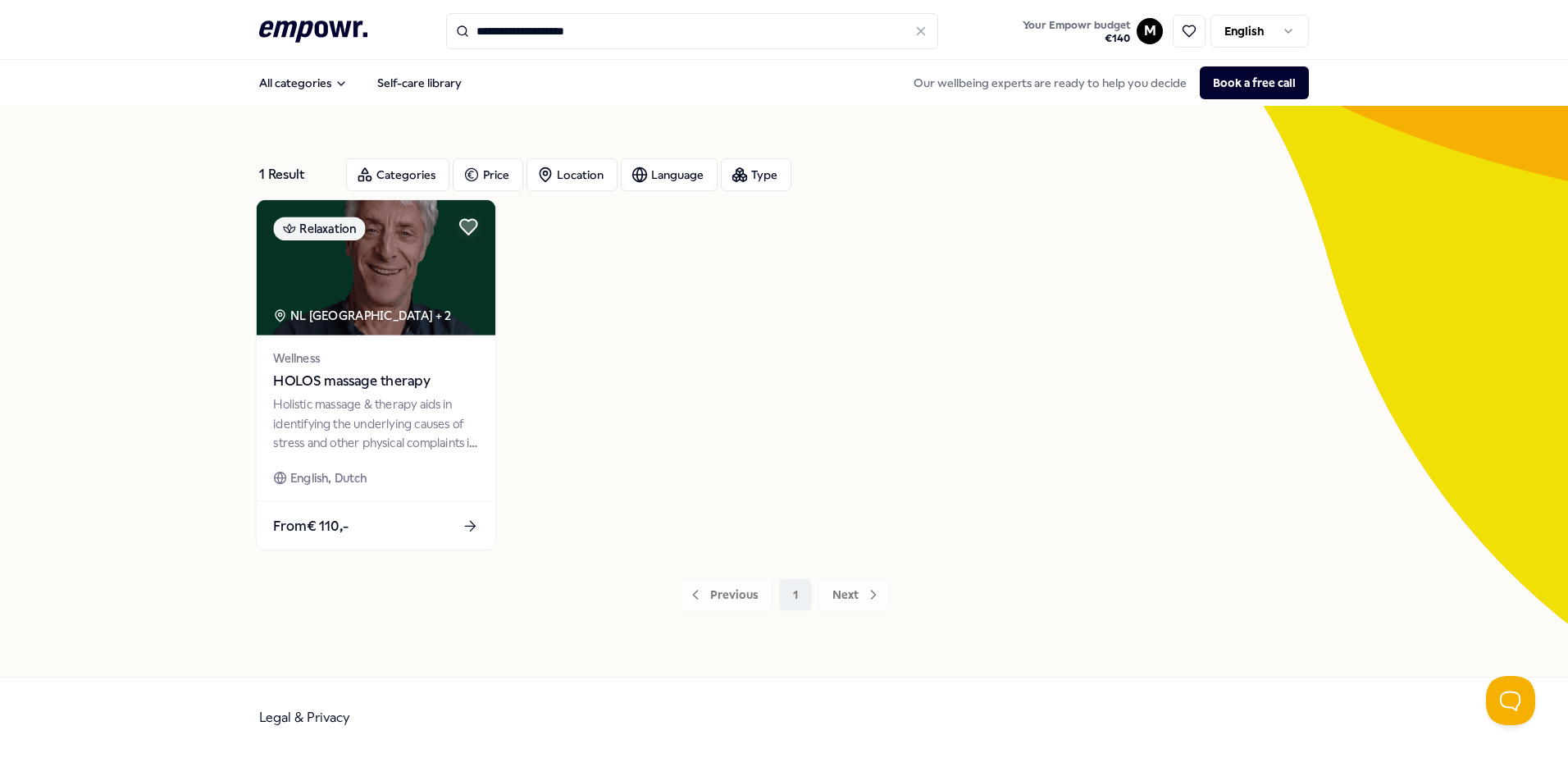
click at [345, 378] on span "HOLOS massage therapy" at bounding box center [375, 381] width 205 height 21
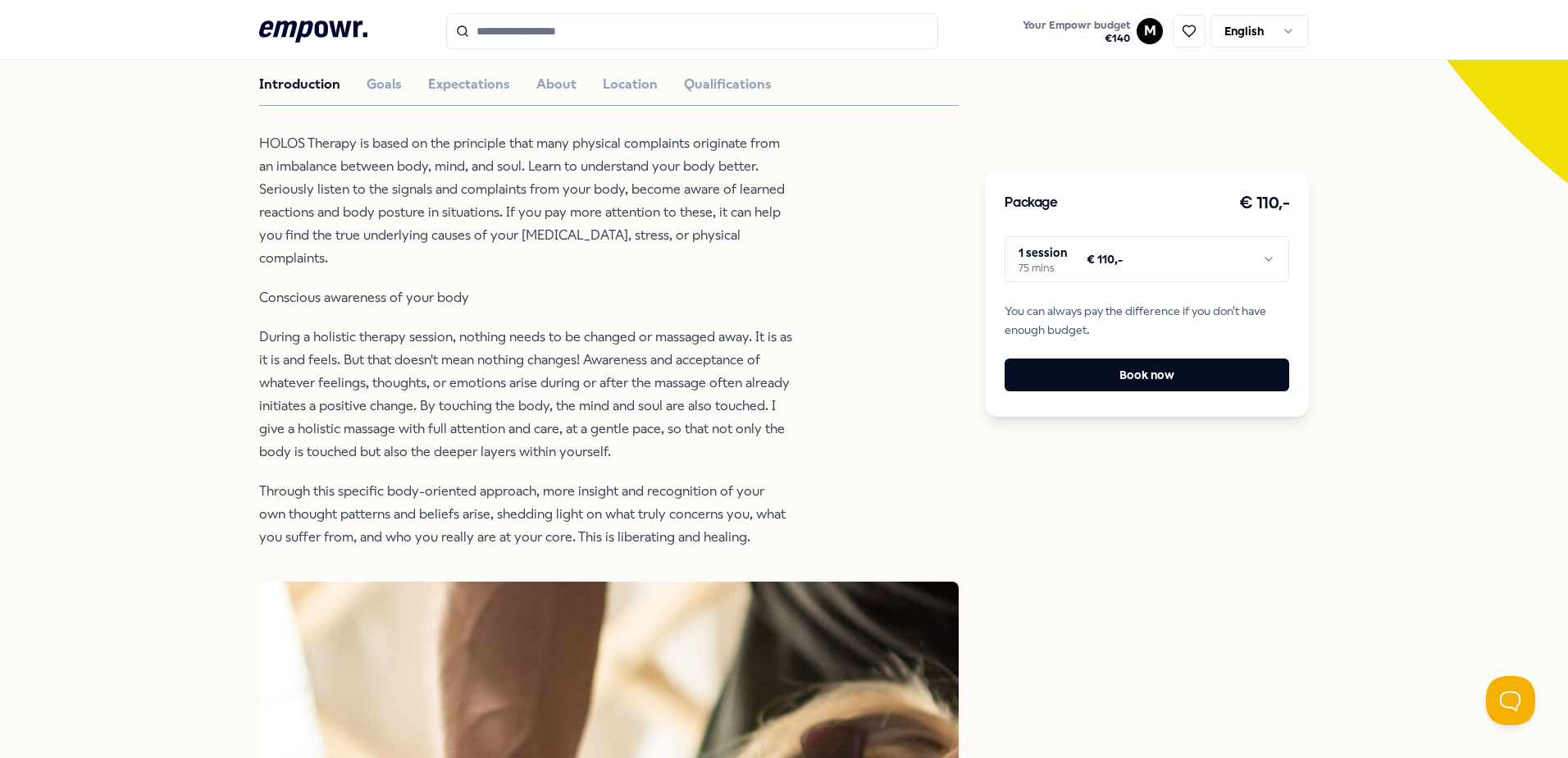
scroll to position [328, 0]
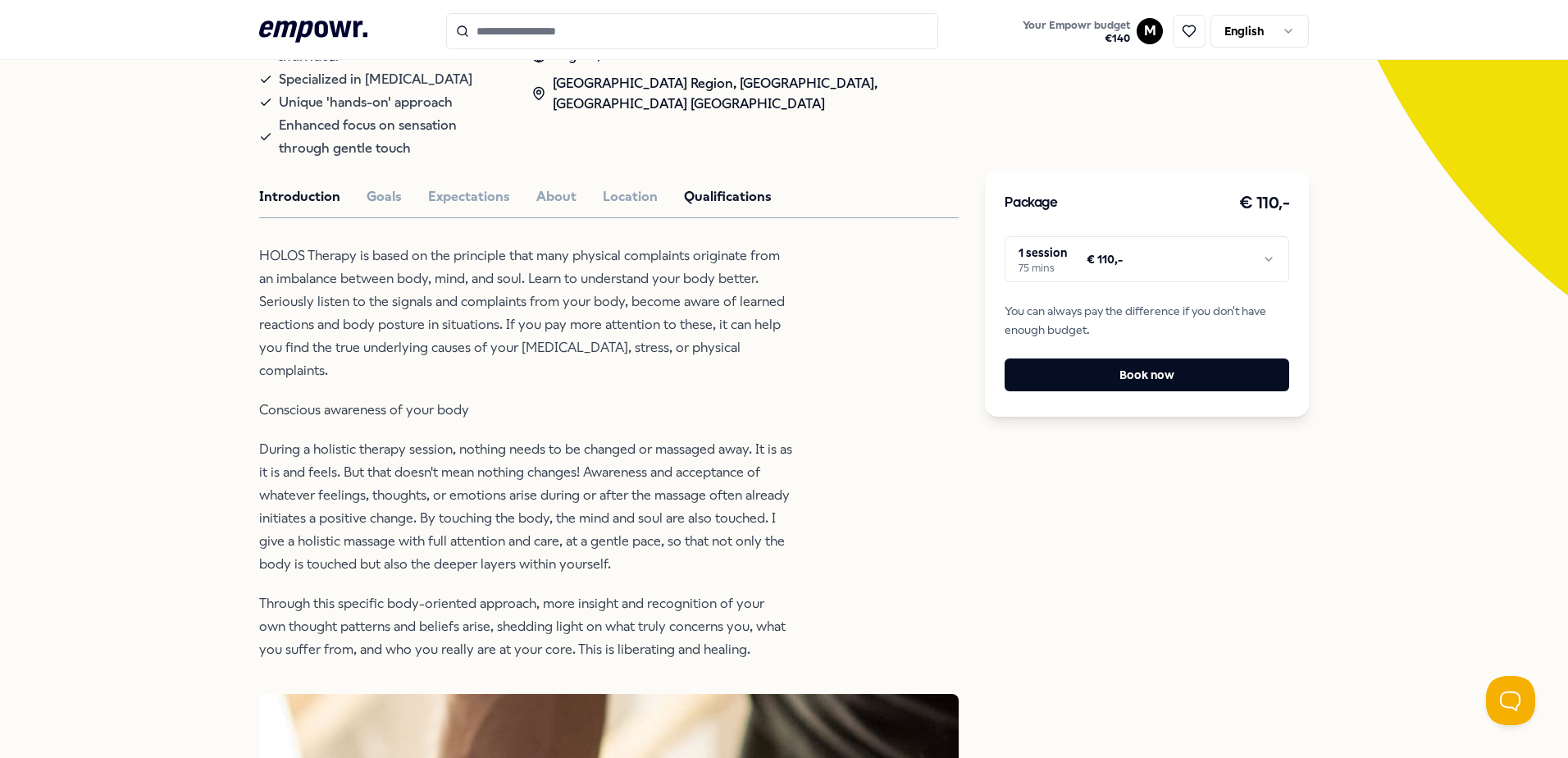
click at [695, 186] on button "Qualifications" at bounding box center [728, 197] width 88 height 21
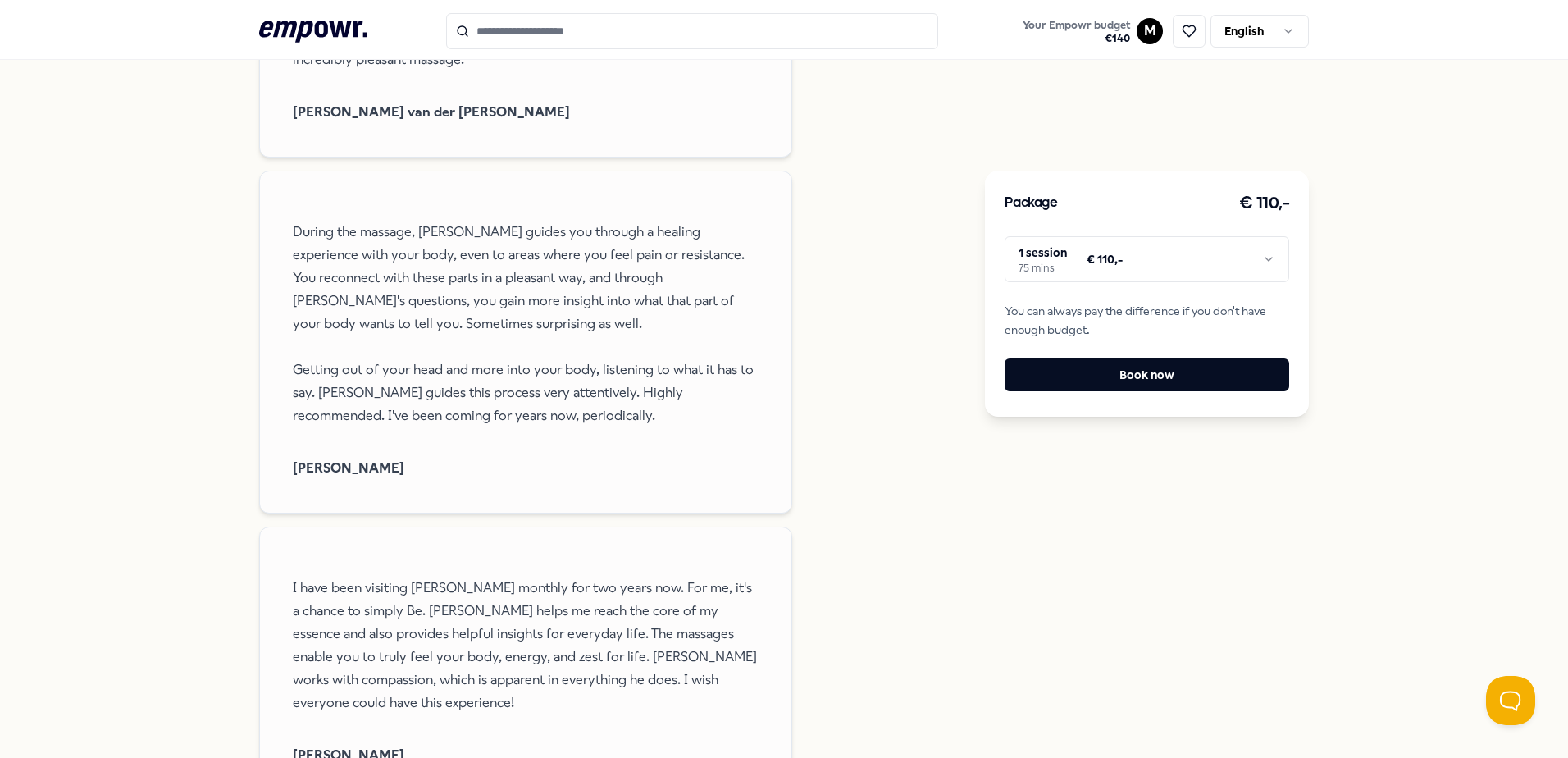
scroll to position [1886, 0]
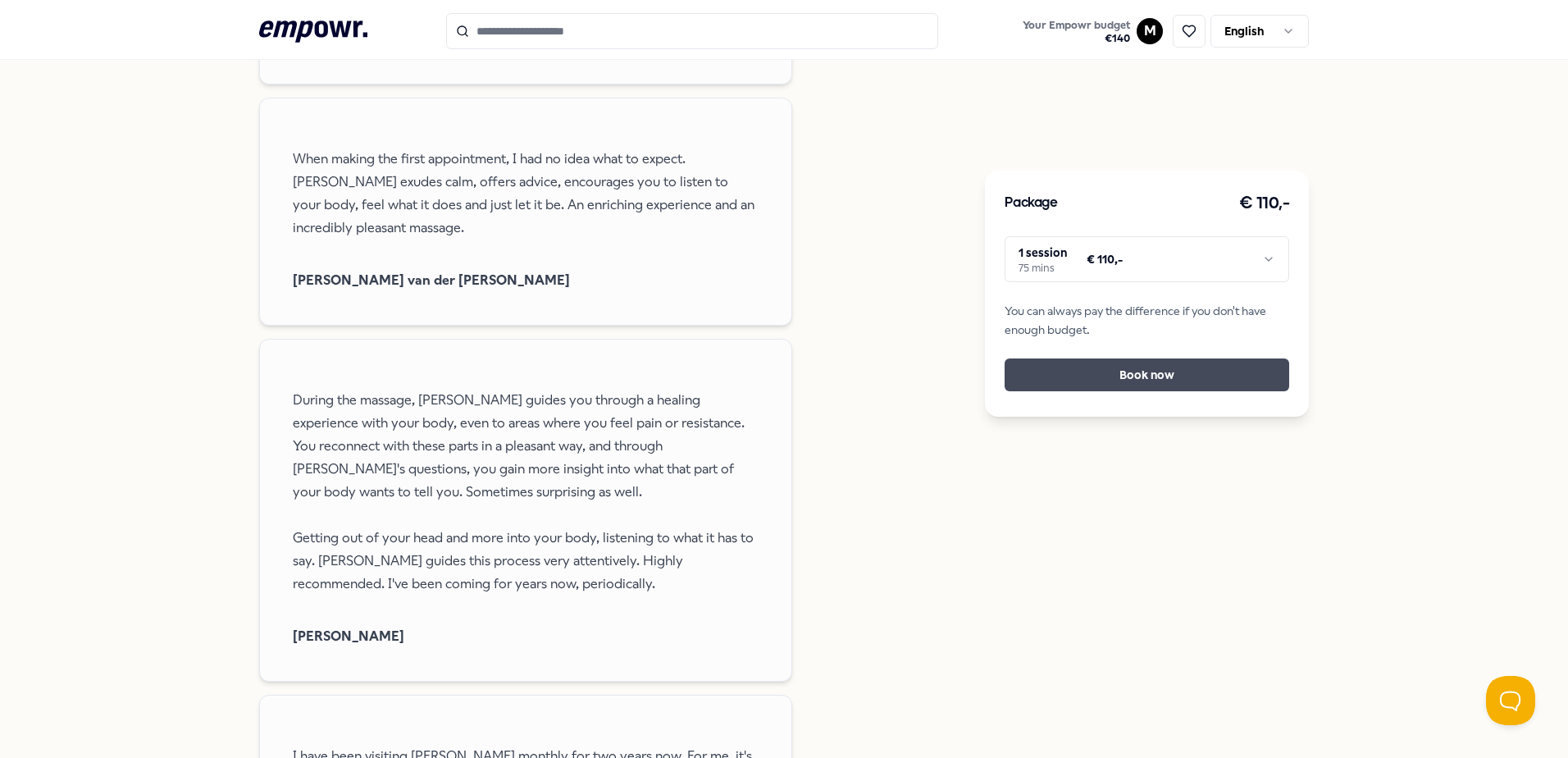
click at [1163, 383] on button "Book now" at bounding box center [1147, 375] width 285 height 33
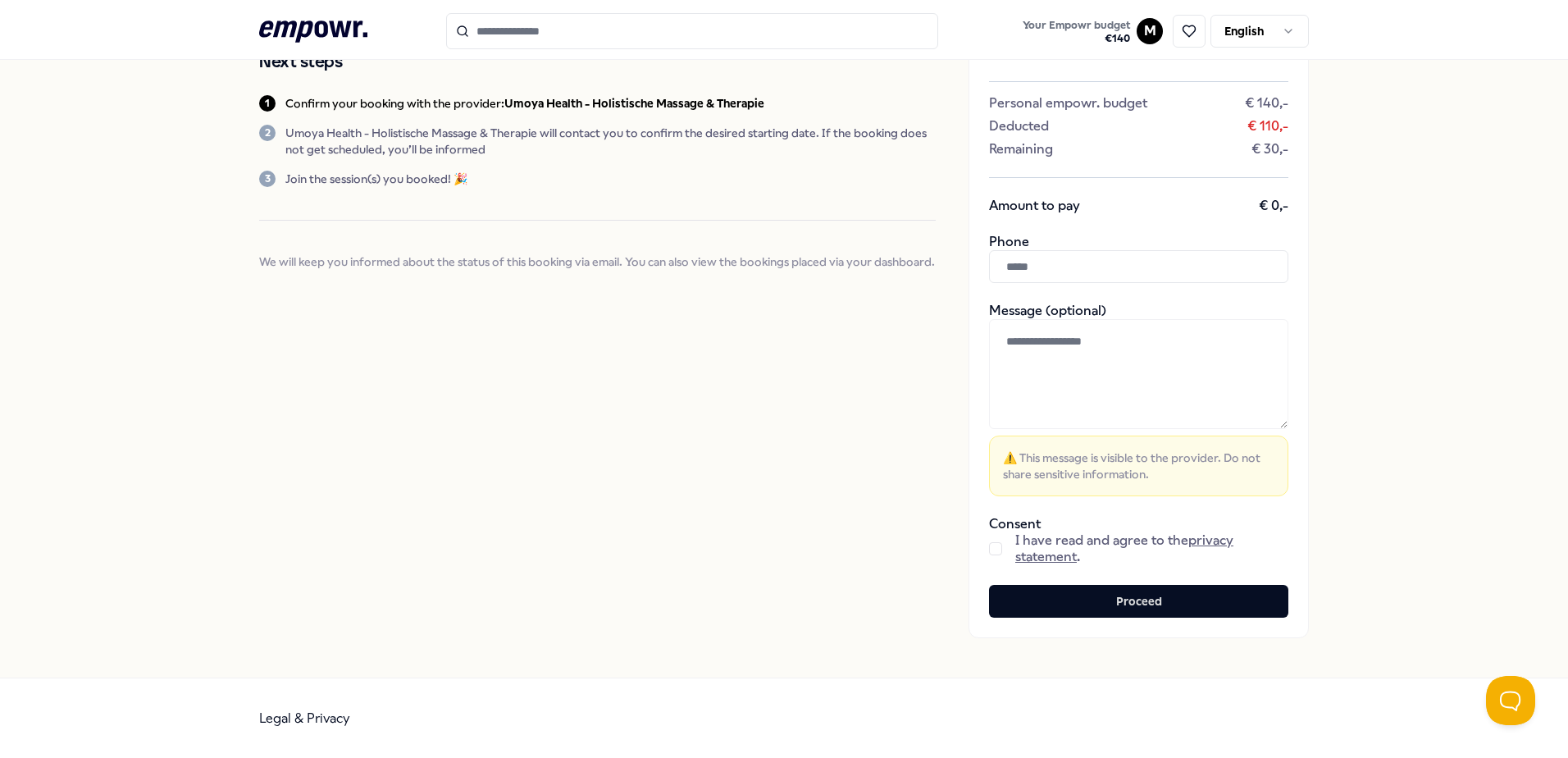
scroll to position [201, 0]
click at [1067, 251] on input "text" at bounding box center [1138, 266] width 300 height 33
type input "**********"
click at [1016, 544] on span "I have read and agree to the privacy statement ." at bounding box center [1152, 548] width 273 height 33
click at [998, 543] on div "I have read and agree to the privacy statement ." at bounding box center [1138, 548] width 300 height 33
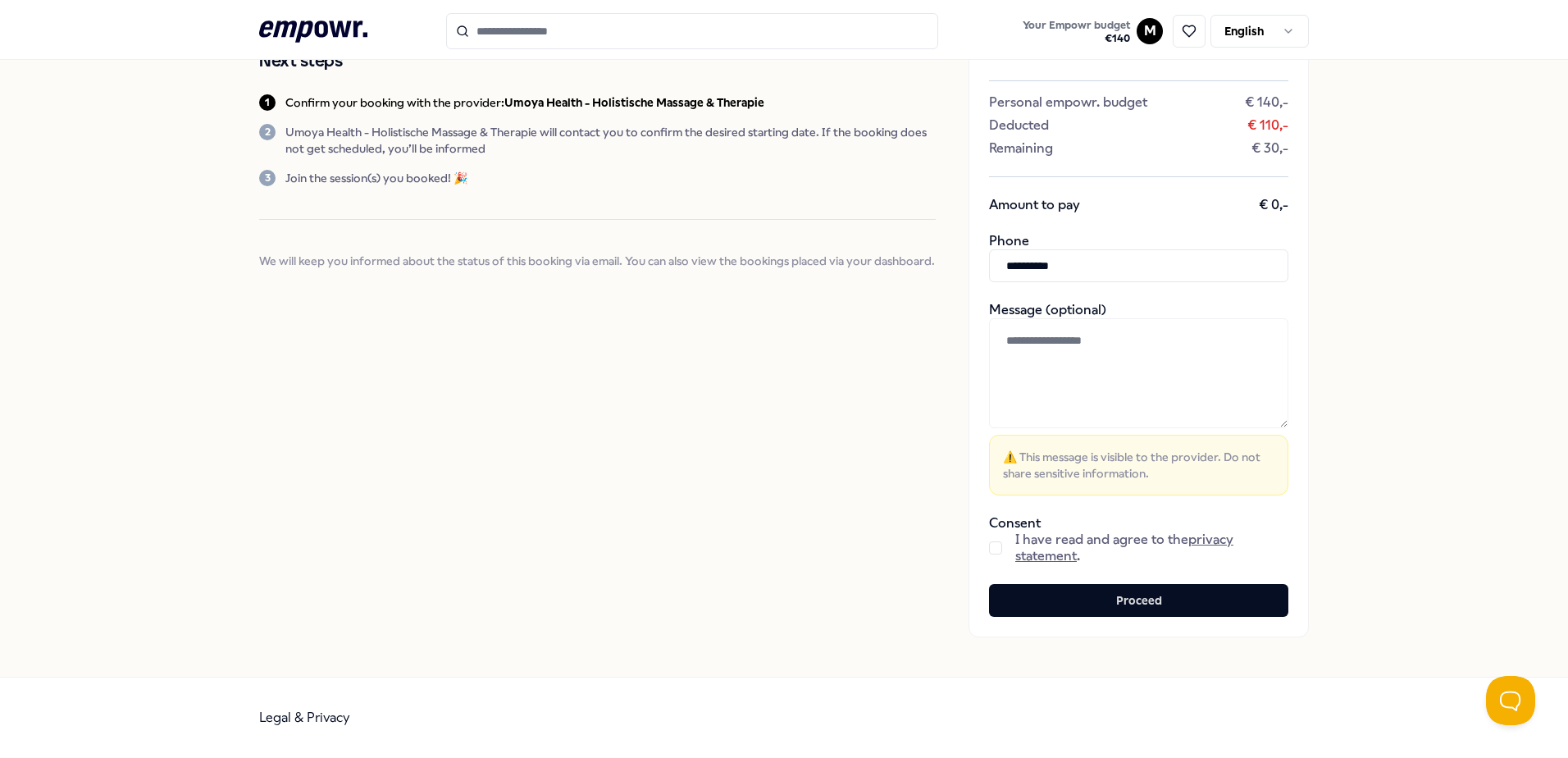
click at [993, 544] on button "button" at bounding box center [995, 548] width 13 height 13
click at [1085, 350] on textarea at bounding box center [1138, 373] width 300 height 110
click at [1174, 600] on button "Proceed" at bounding box center [1138, 600] width 300 height 33
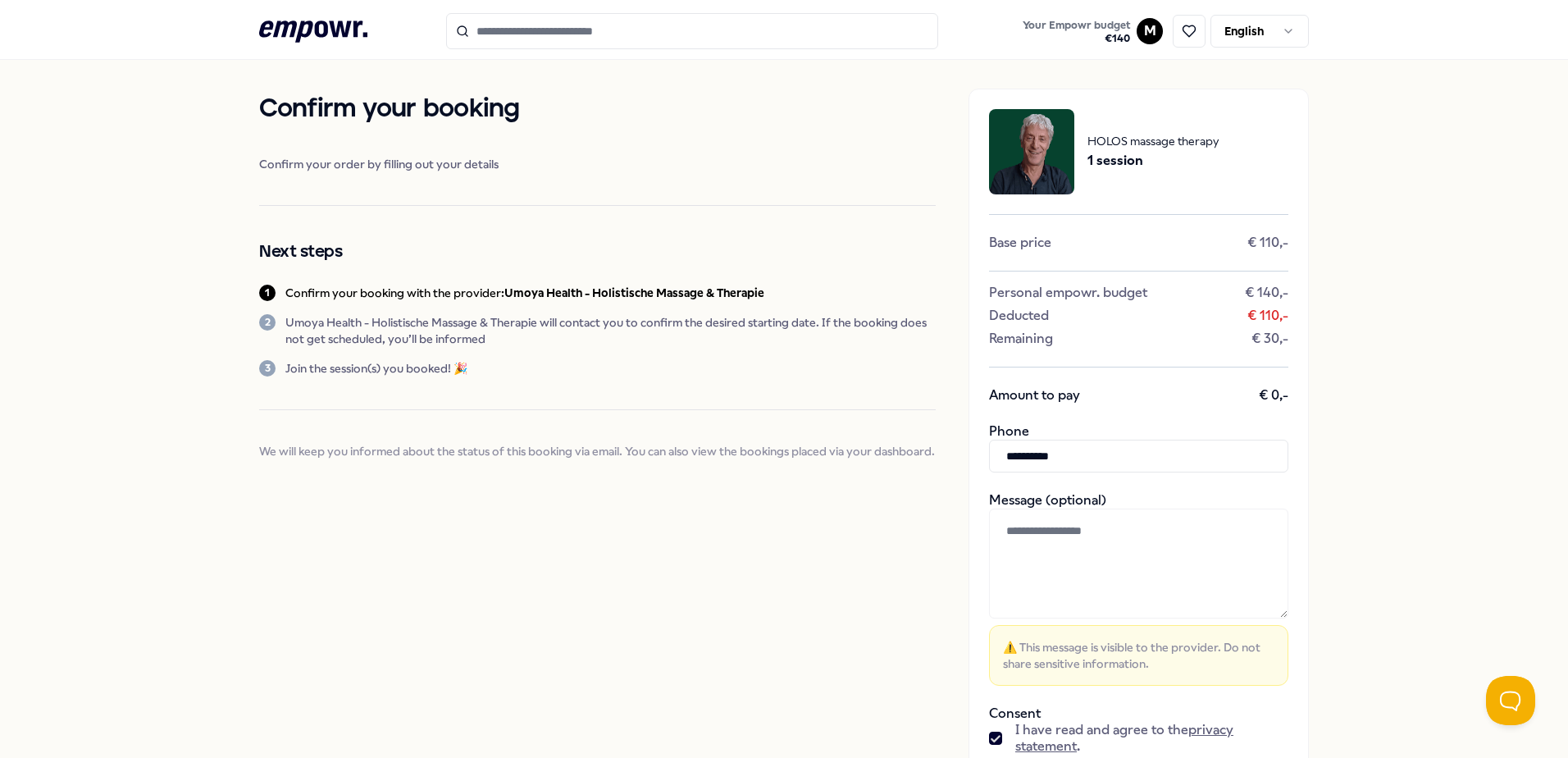
scroll to position [0, 0]
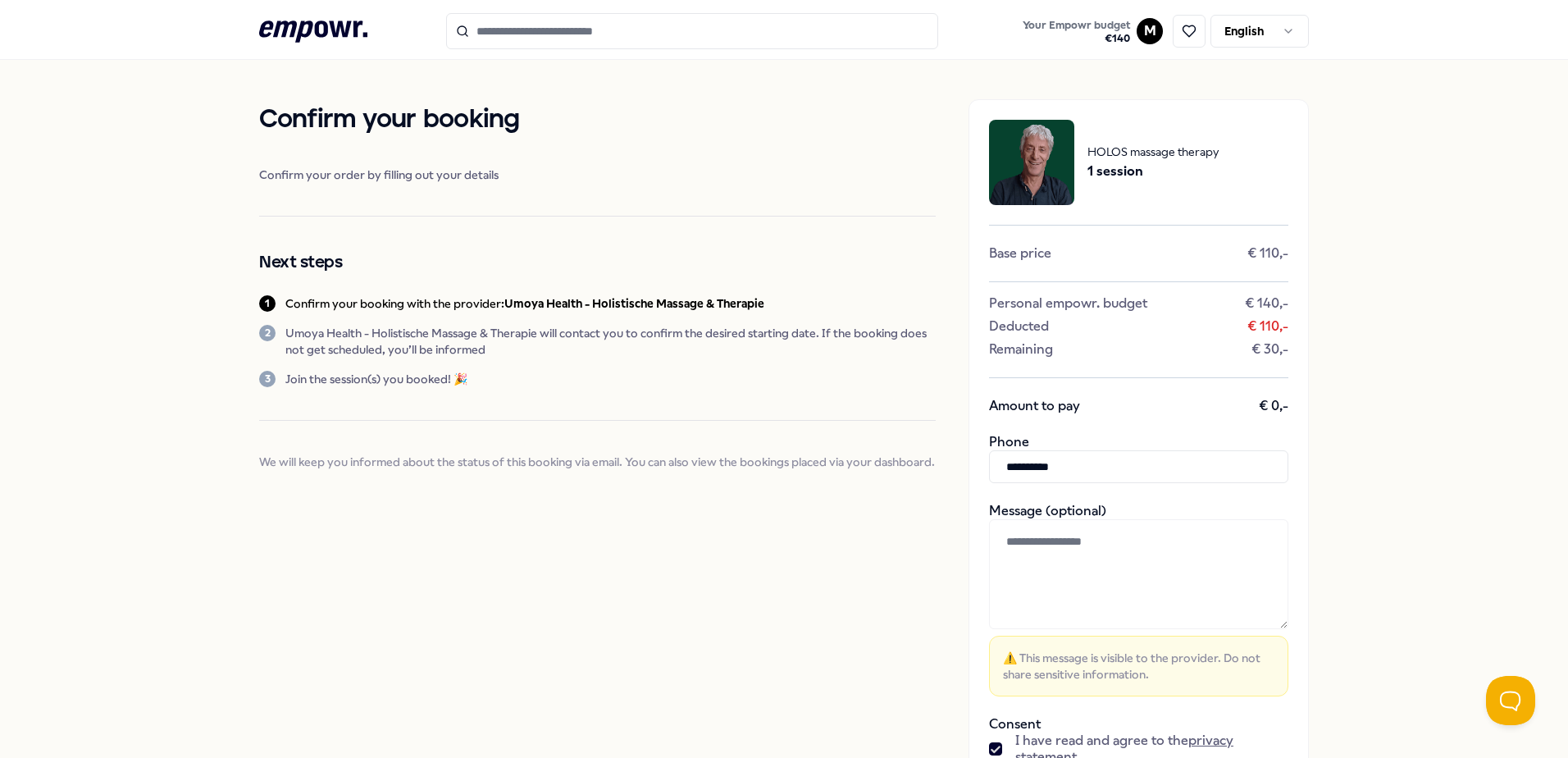
click at [1074, 548] on textarea at bounding box center [1138, 574] width 300 height 110
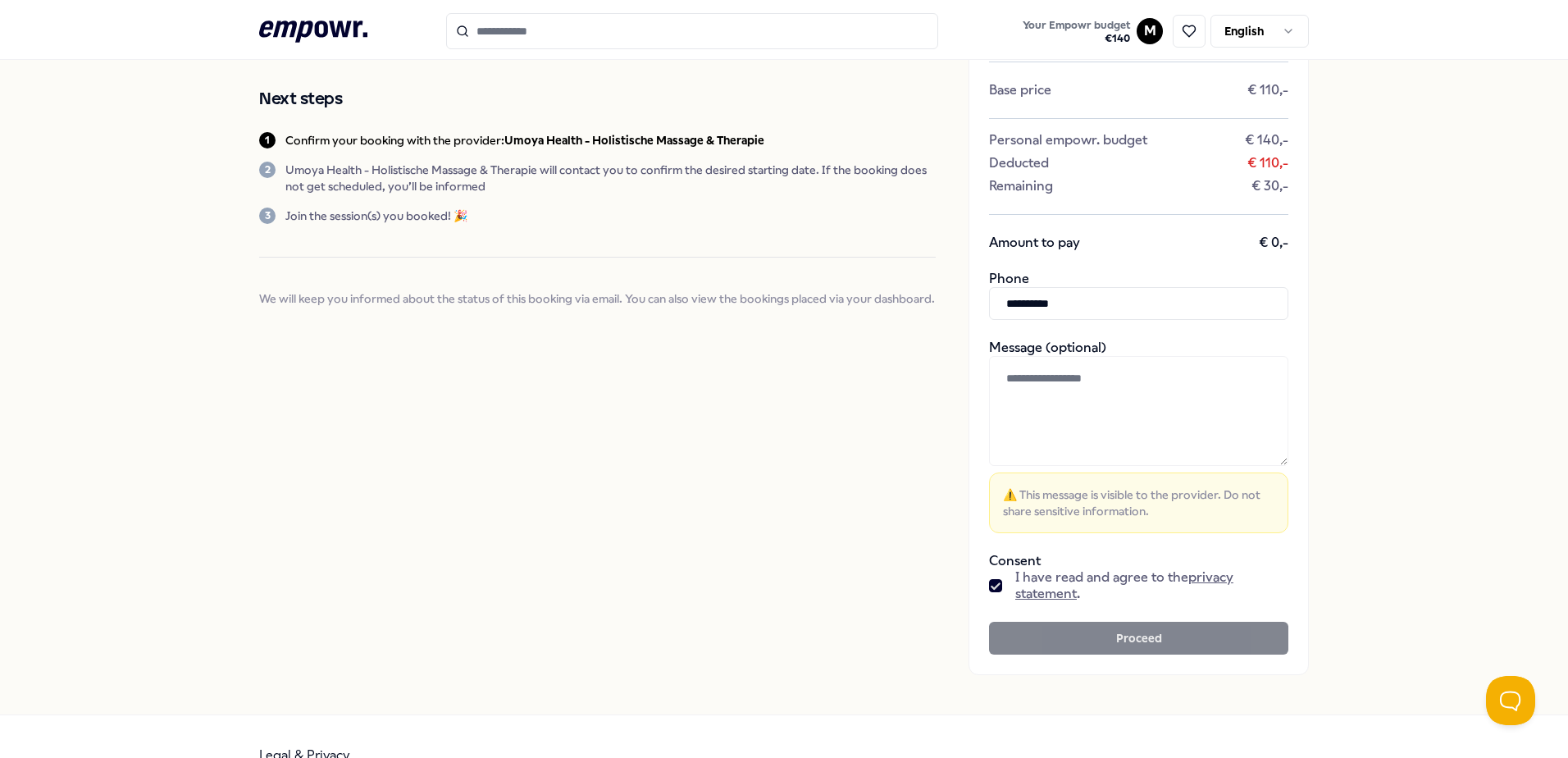
scroll to position [164, 0]
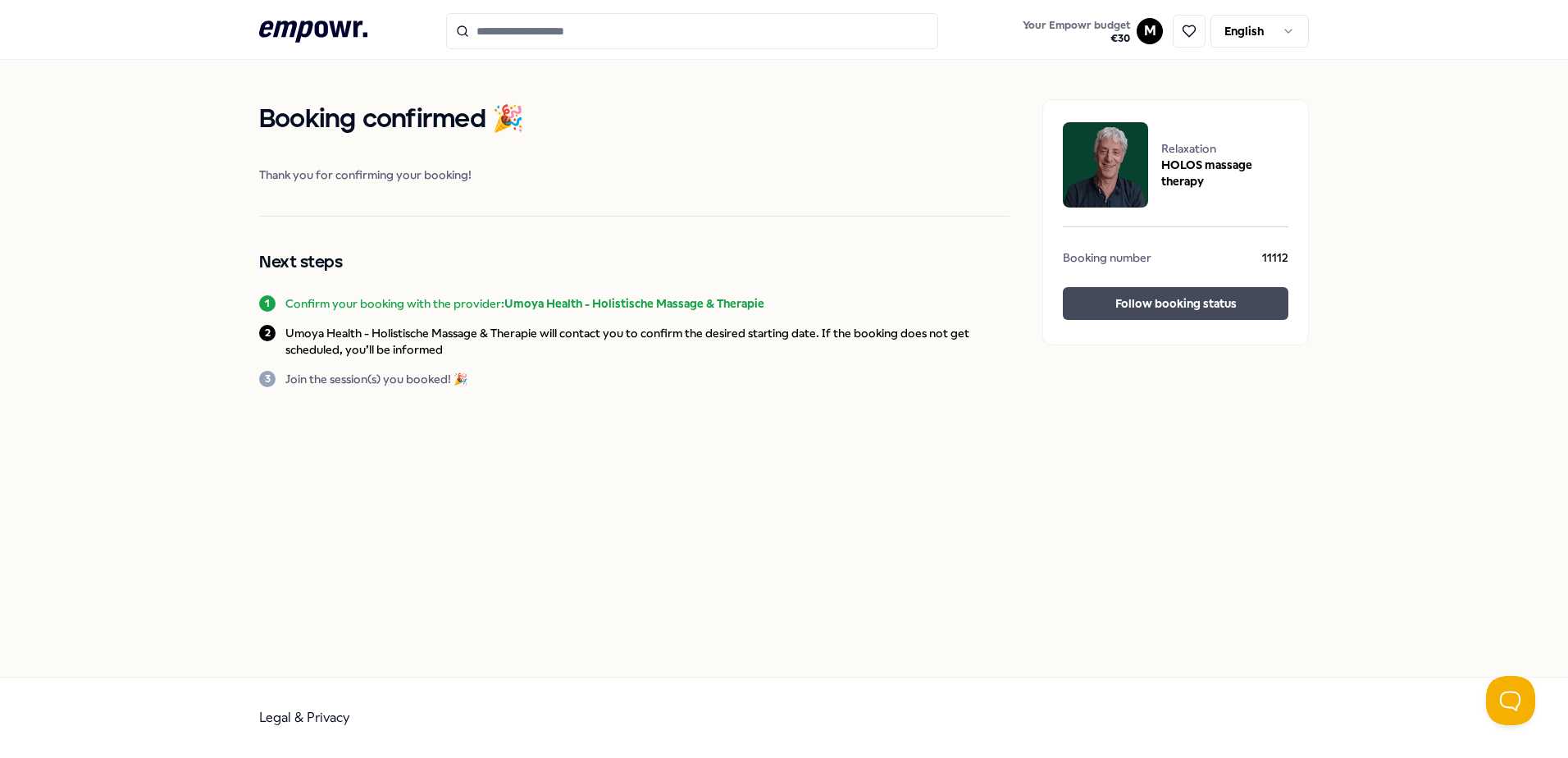
click at [1154, 313] on button "Follow booking status" at bounding box center [1176, 303] width 226 height 33
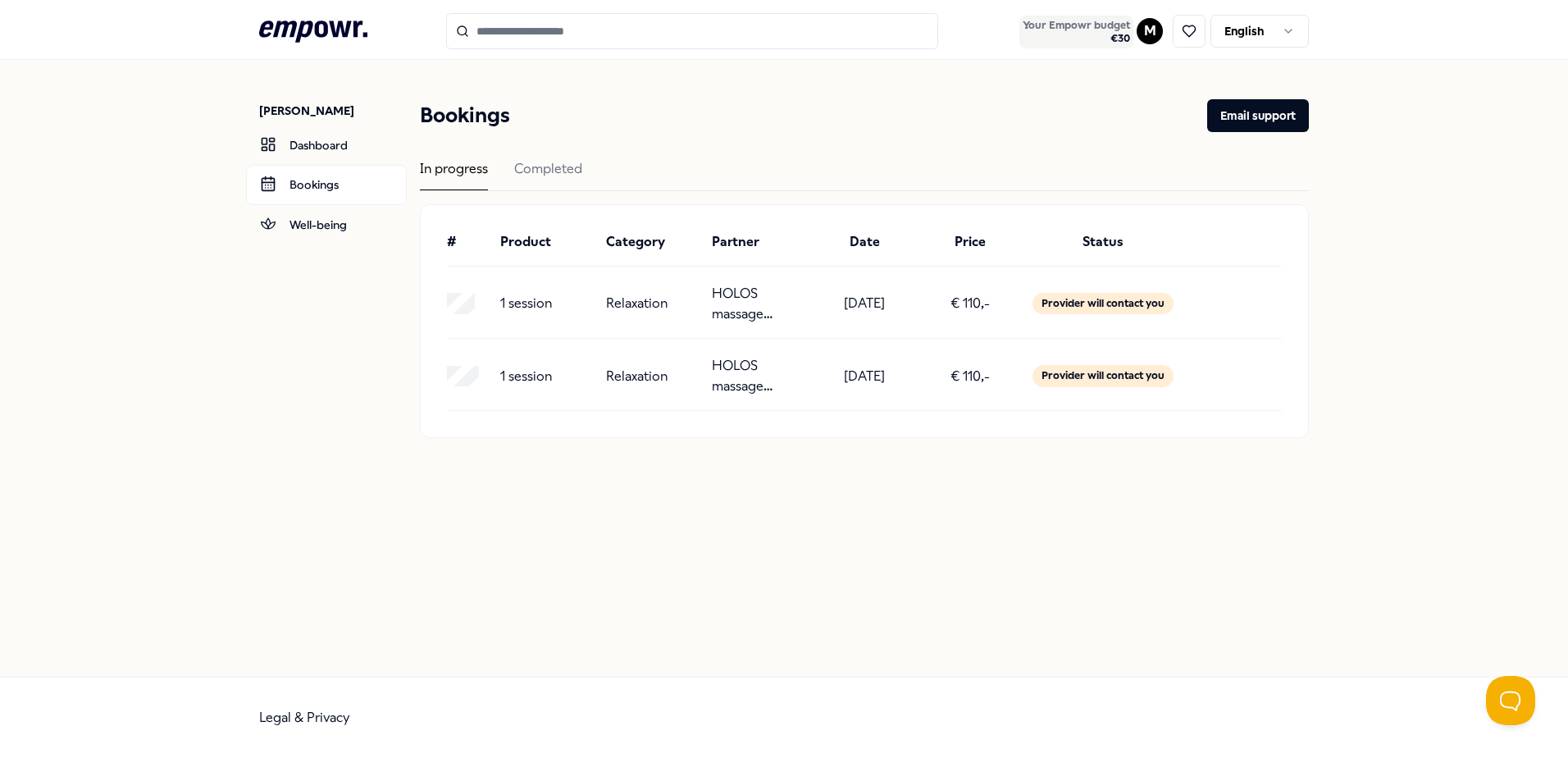
click at [1108, 34] on span "€ 30" at bounding box center [1077, 38] width 107 height 13
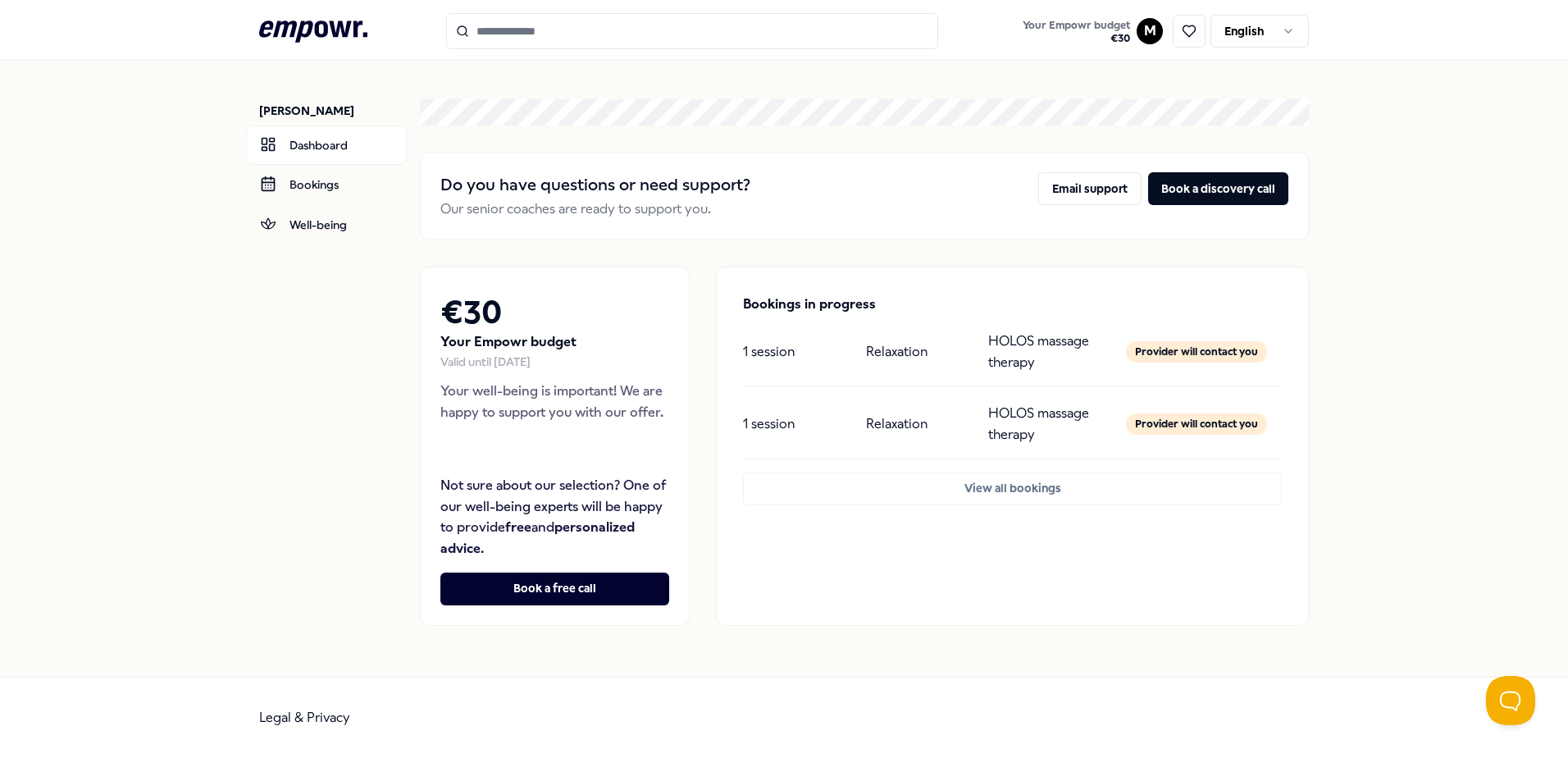
click at [323, 119] on div "Maryam Malakotipour" at bounding box center [333, 111] width 148 height 23
click at [323, 132] on link "Dashboard" at bounding box center [327, 145] width 161 height 39
